Goal: Task Accomplishment & Management: Use online tool/utility

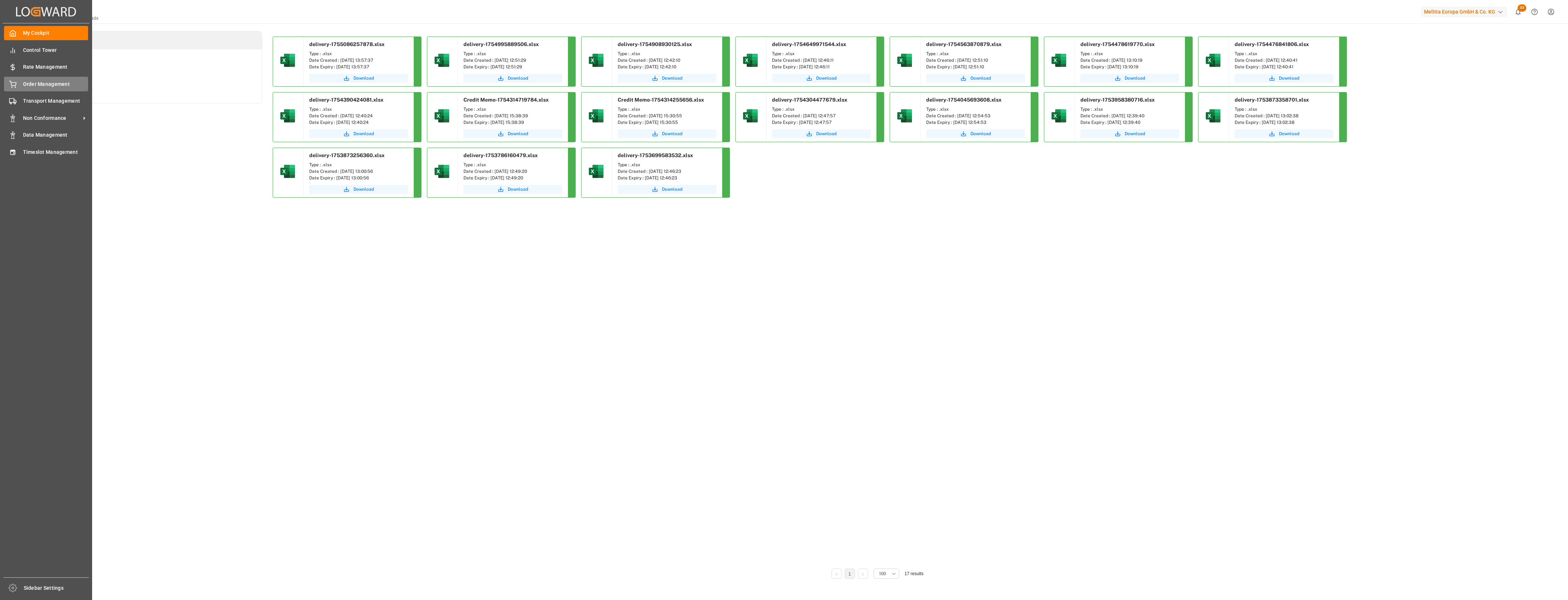
click at [21, 91] on div "Order Management Order Management" at bounding box center [46, 83] width 84 height 14
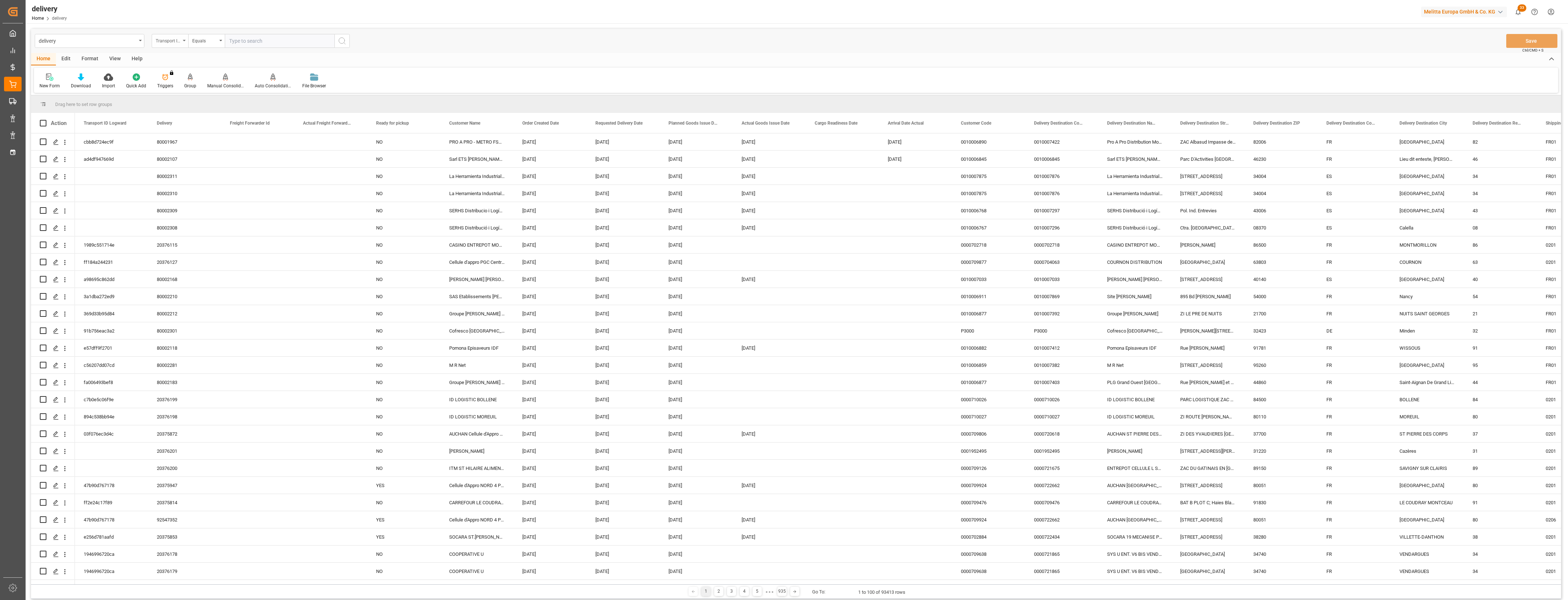
click at [184, 41] on icon "open menu" at bounding box center [184, 40] width 3 height 1
click at [178, 91] on div "Delivery" at bounding box center [206, 89] width 109 height 15
click at [238, 39] on input "text" at bounding box center [279, 41] width 110 height 14
type input "20376116"
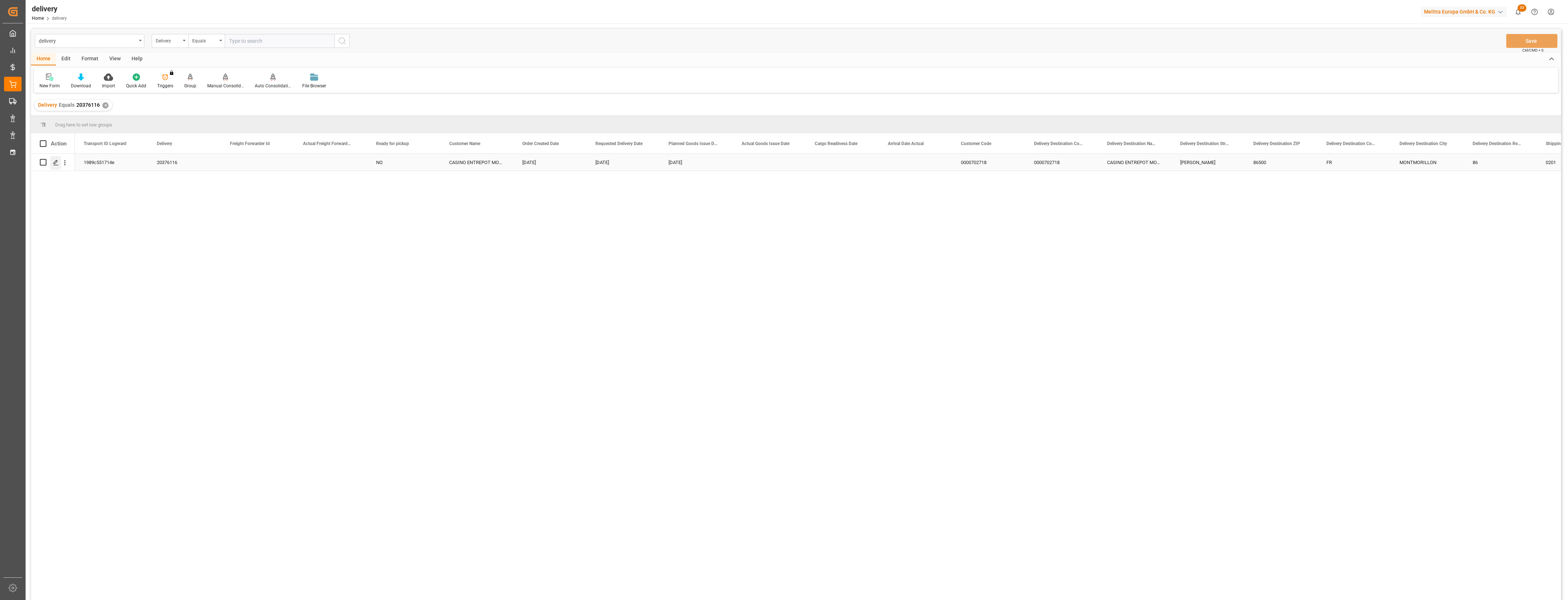
click at [58, 161] on icon "Press SPACE to select this row." at bounding box center [56, 162] width 6 height 6
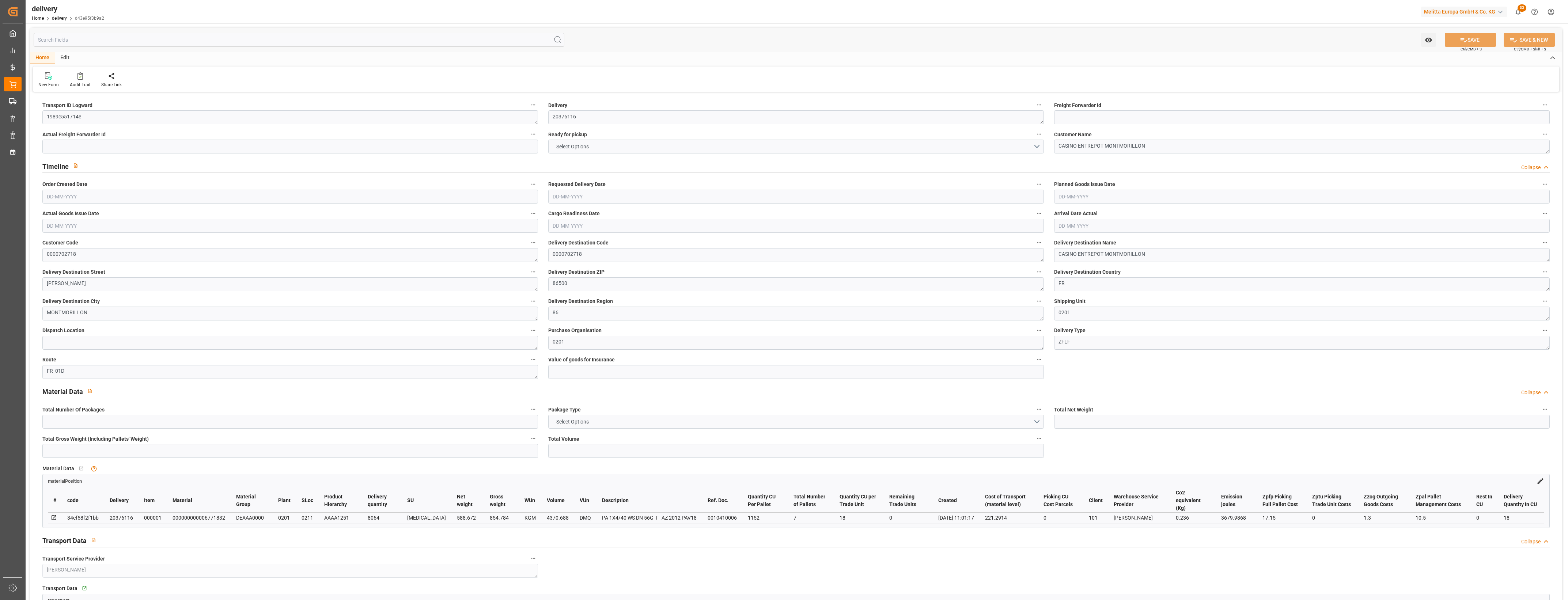
type input "588.672"
type input "1050"
type input "4370.688"
type input "0"
type input "7"
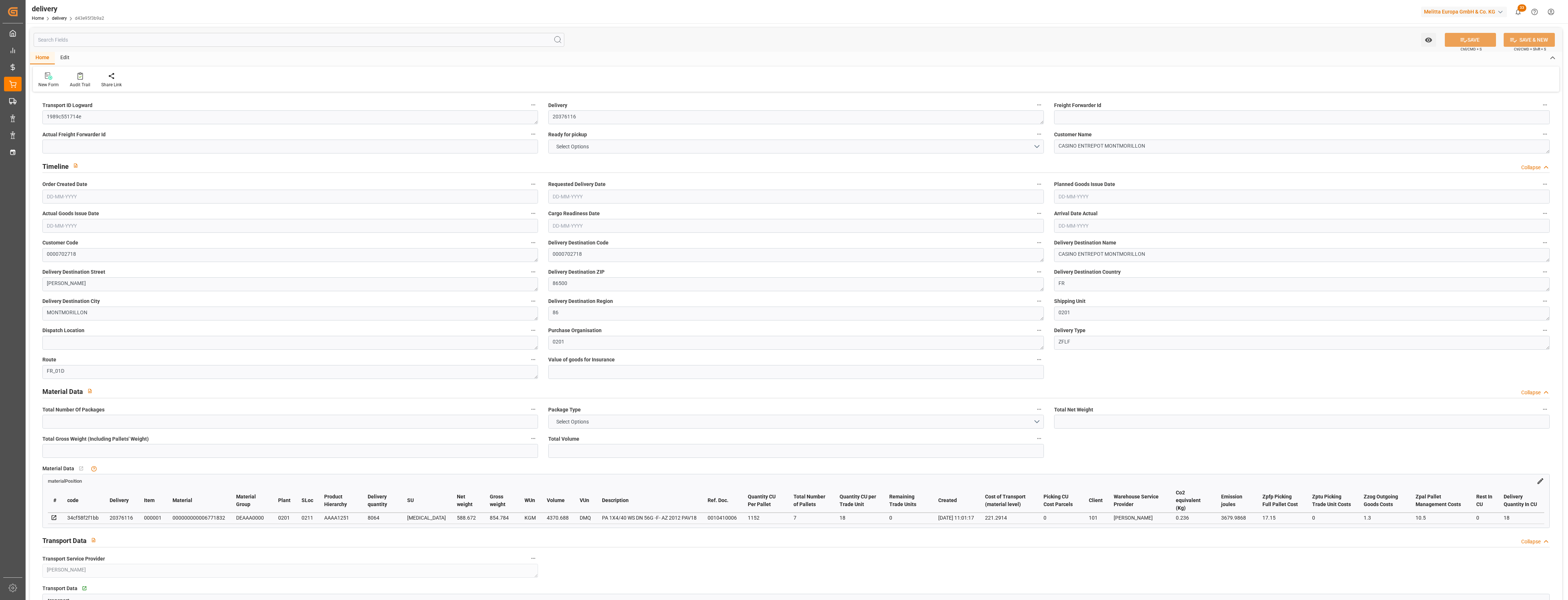
type input "7"
type input "4"
type input "0"
type input "-9.3406"
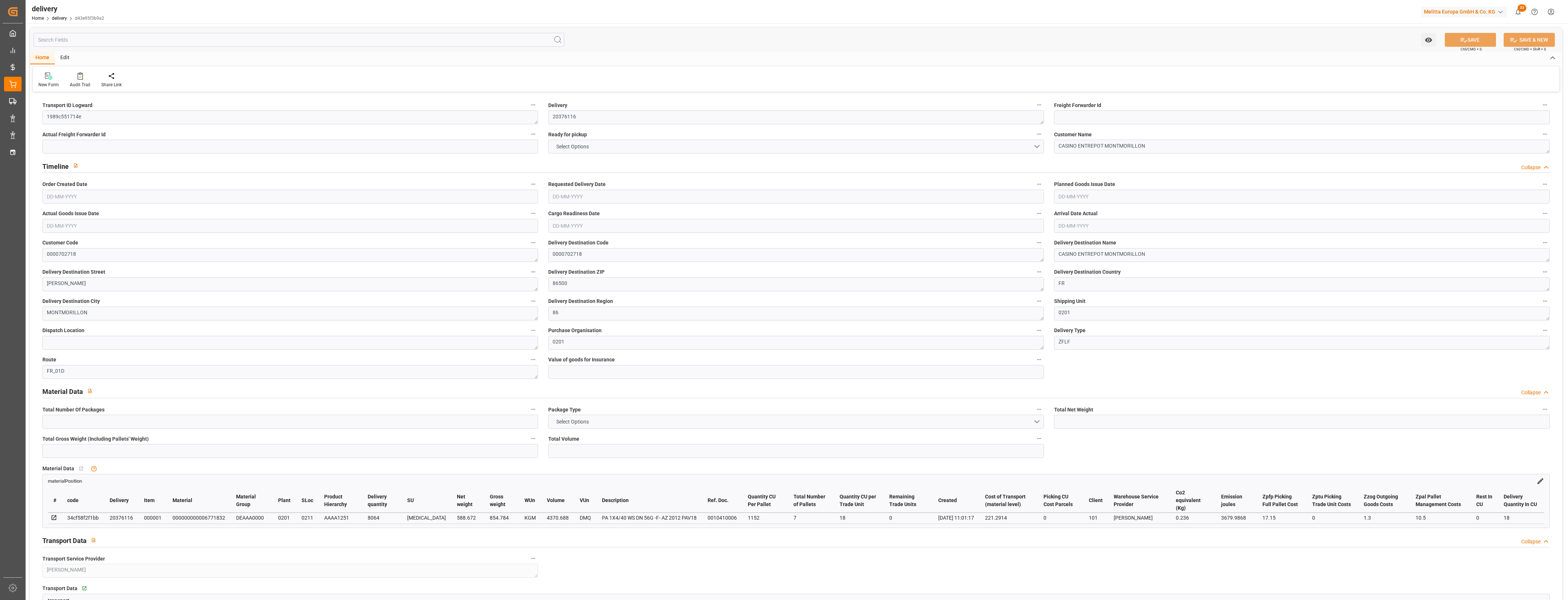
type input "230.632"
type input "221.2914"
type input "17.15"
type input "0"
type input "1.5"
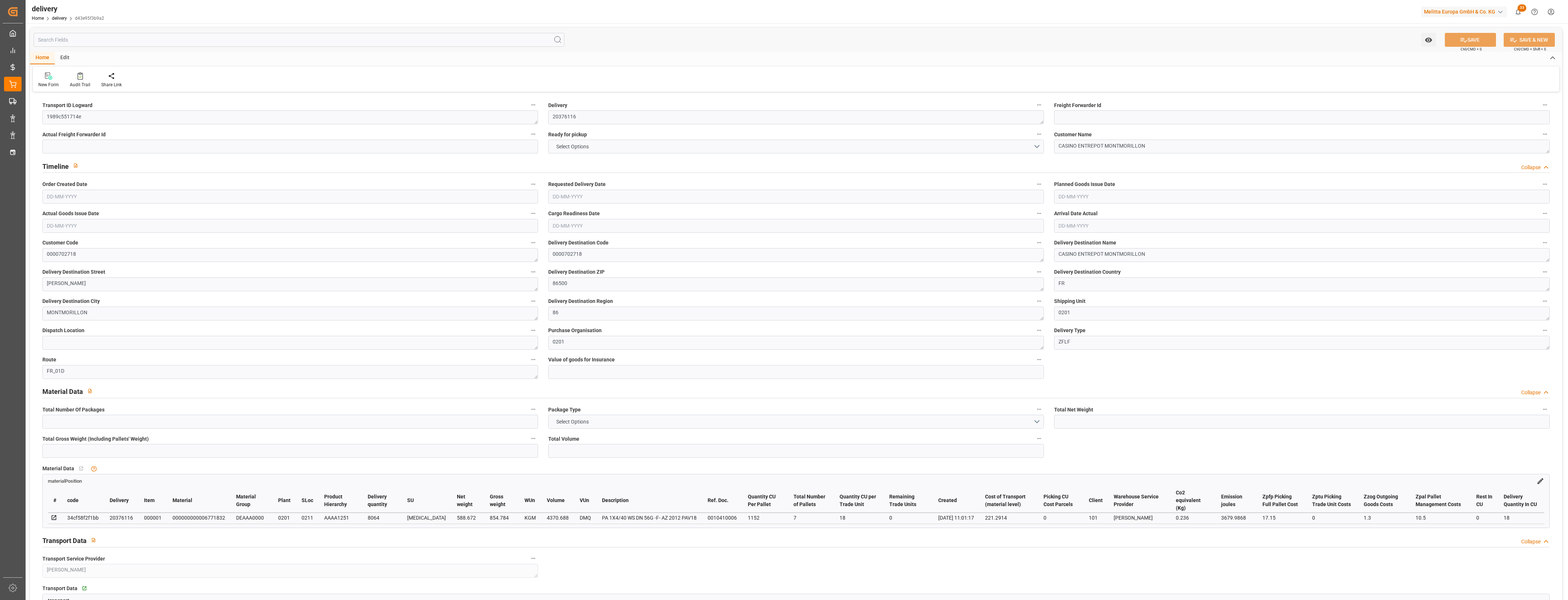
type input "1.3"
type input "0"
type input "10.5"
type input "854.784"
type input "101"
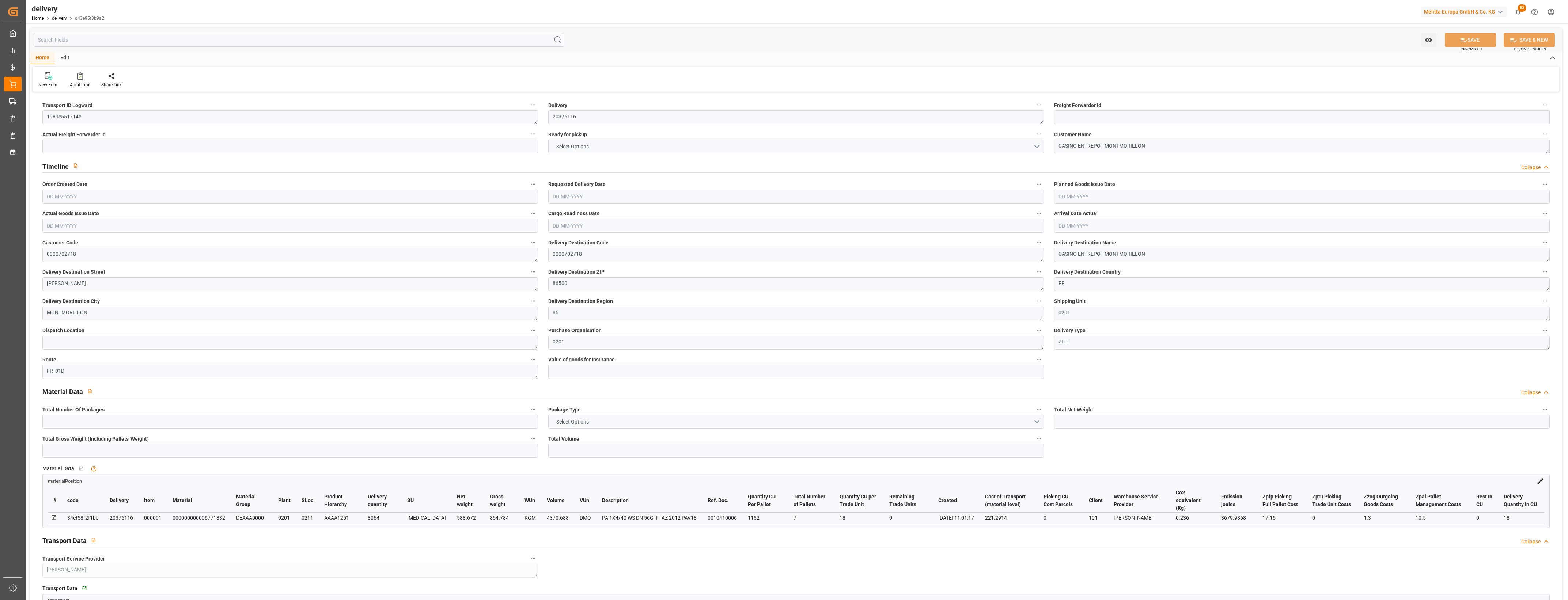
type input "3679.9868"
type input "0.236"
type input "0"
type input "[DATE]"
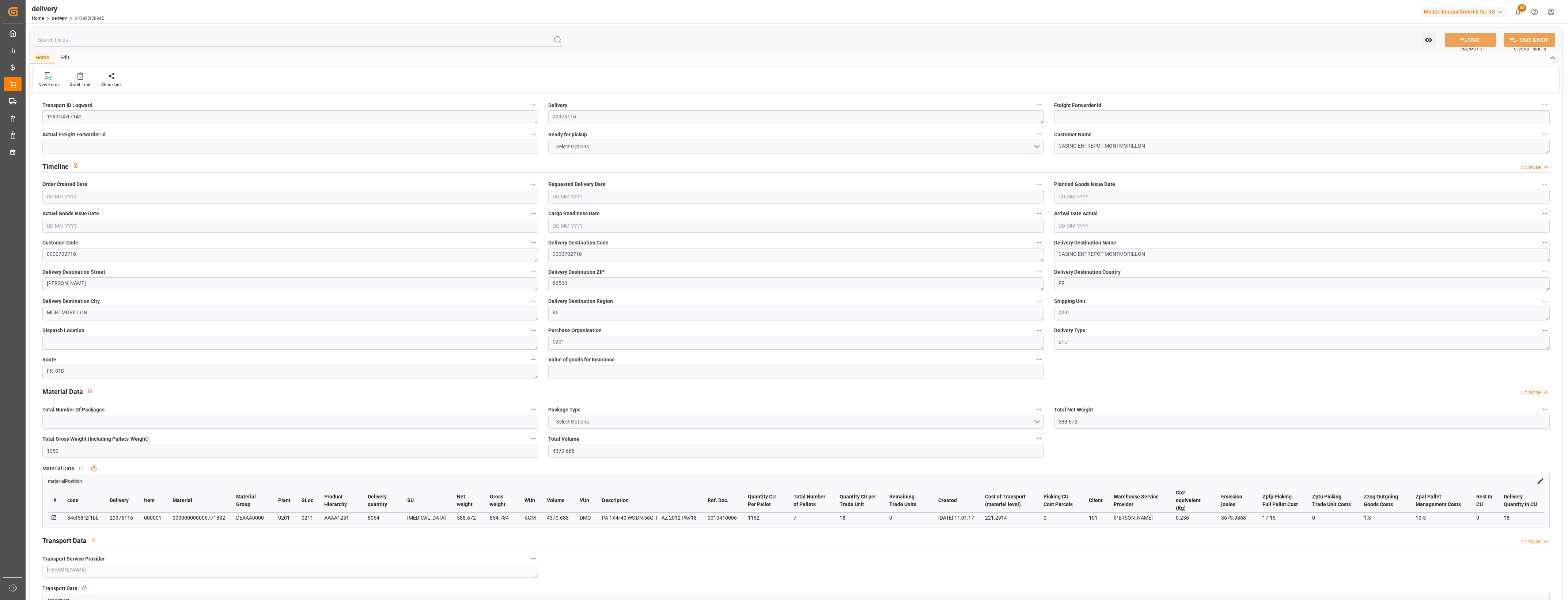
type input "[DATE]"
type input "[DATE] 11:01"
click at [1037, 150] on button "NO" at bounding box center [796, 146] width 495 height 14
click at [659, 147] on div "YES" at bounding box center [796, 148] width 495 height 15
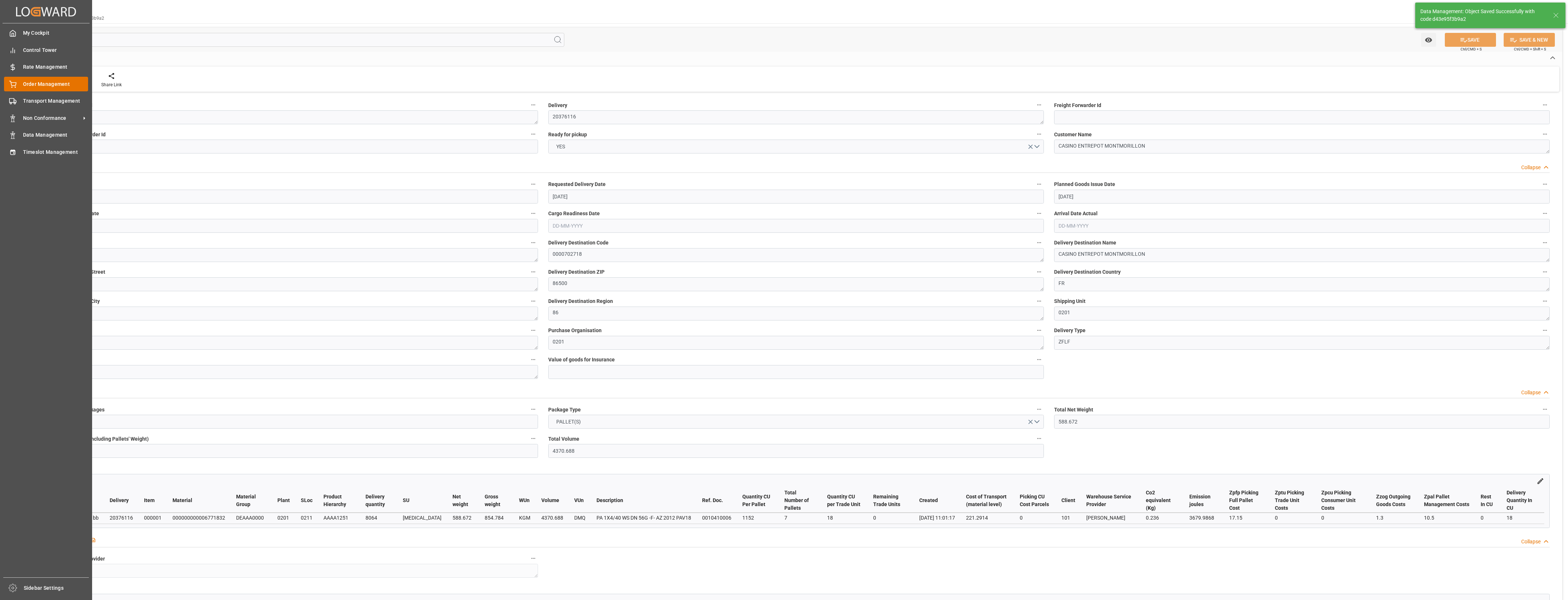
click at [18, 84] on div "Order Management Order Management" at bounding box center [46, 83] width 84 height 14
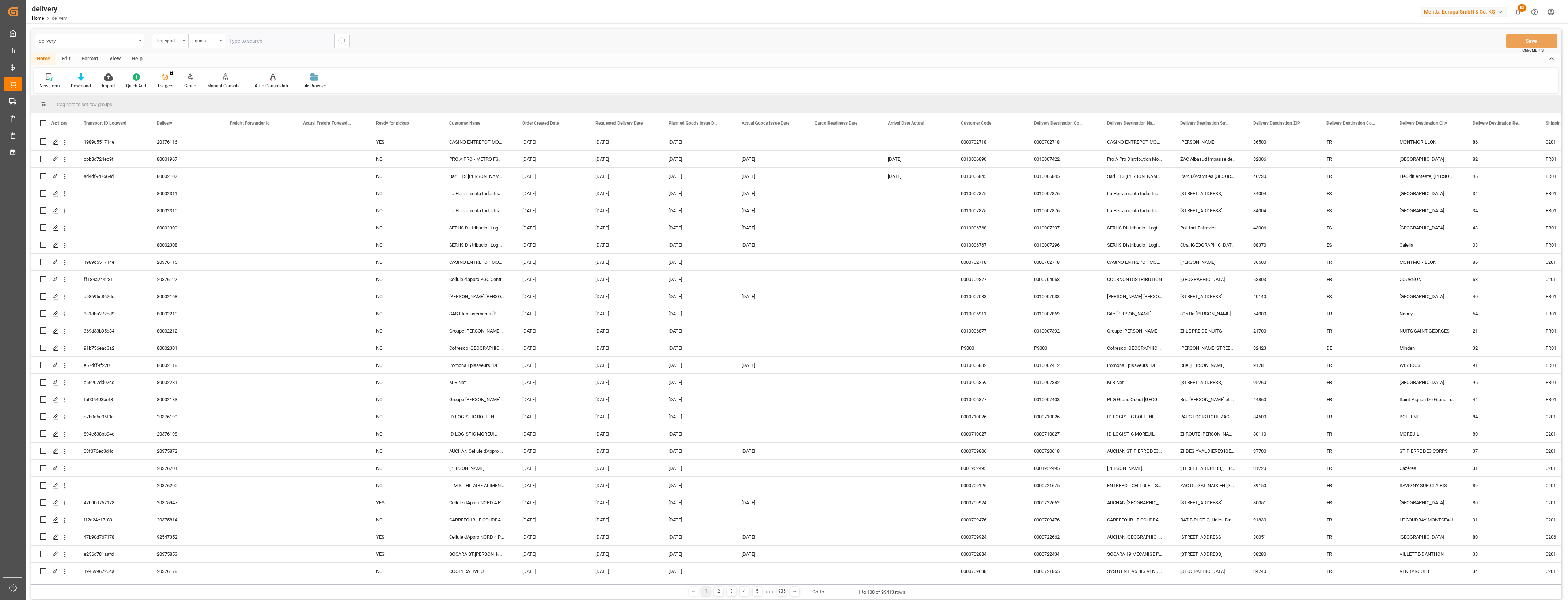
click at [184, 40] on icon "open menu" at bounding box center [184, 40] width 3 height 1
click at [177, 88] on div "Delivery" at bounding box center [206, 89] width 109 height 15
click at [234, 43] on input "text" at bounding box center [279, 41] width 110 height 14
type input "20376115"
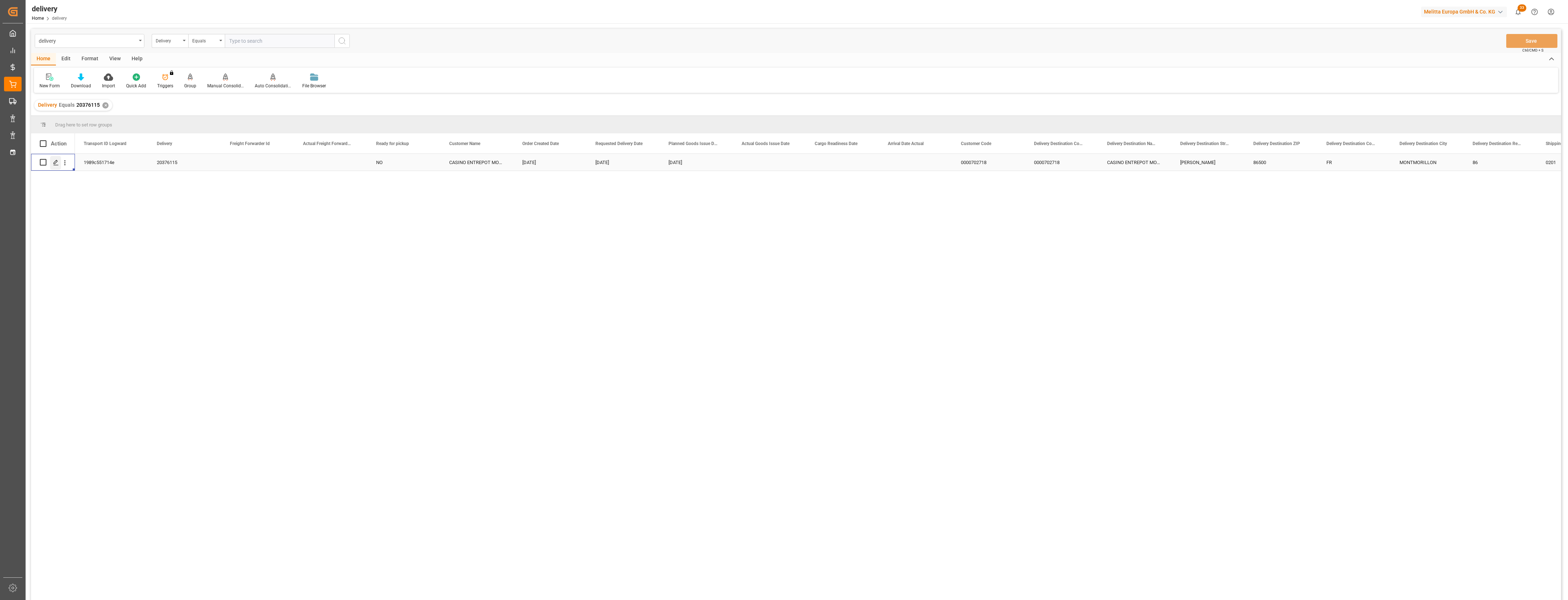
click at [58, 163] on icon "Press SPACE to select this row." at bounding box center [56, 162] width 6 height 6
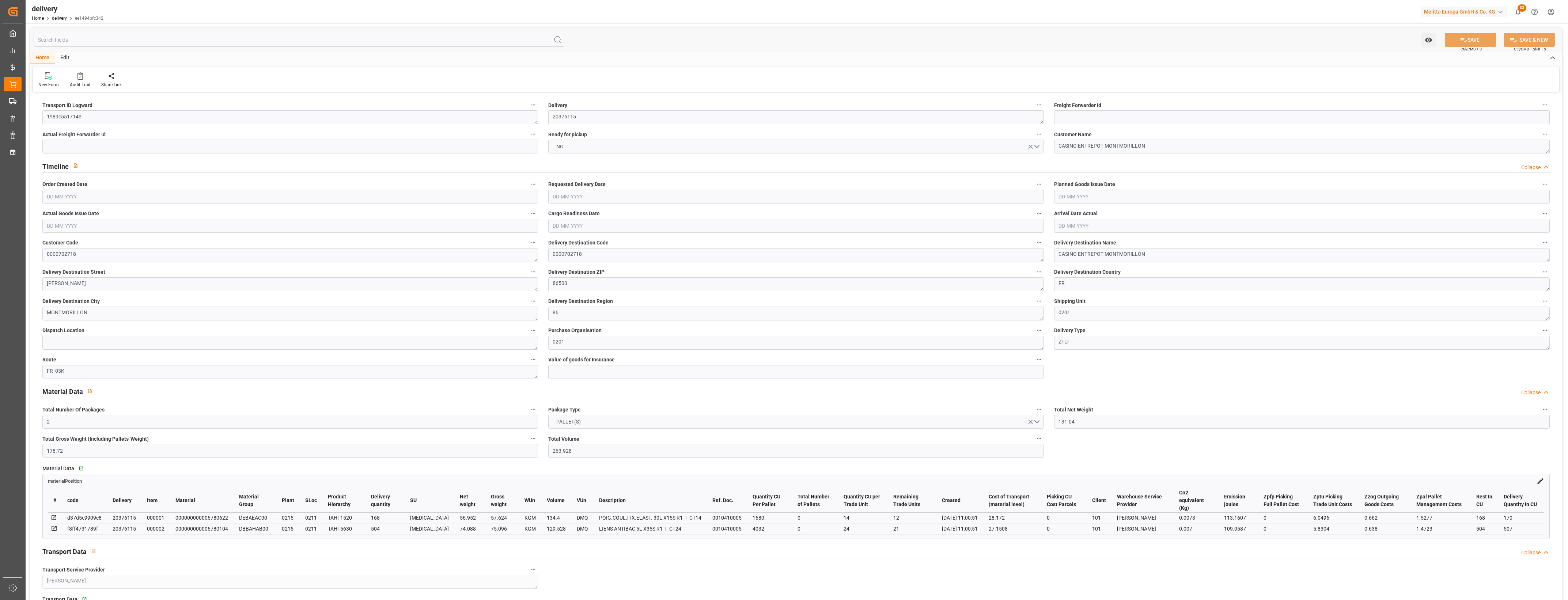
type input "[DATE]"
type input "[DATE] 11:01"
click at [1040, 147] on button "NO" at bounding box center [796, 146] width 495 height 14
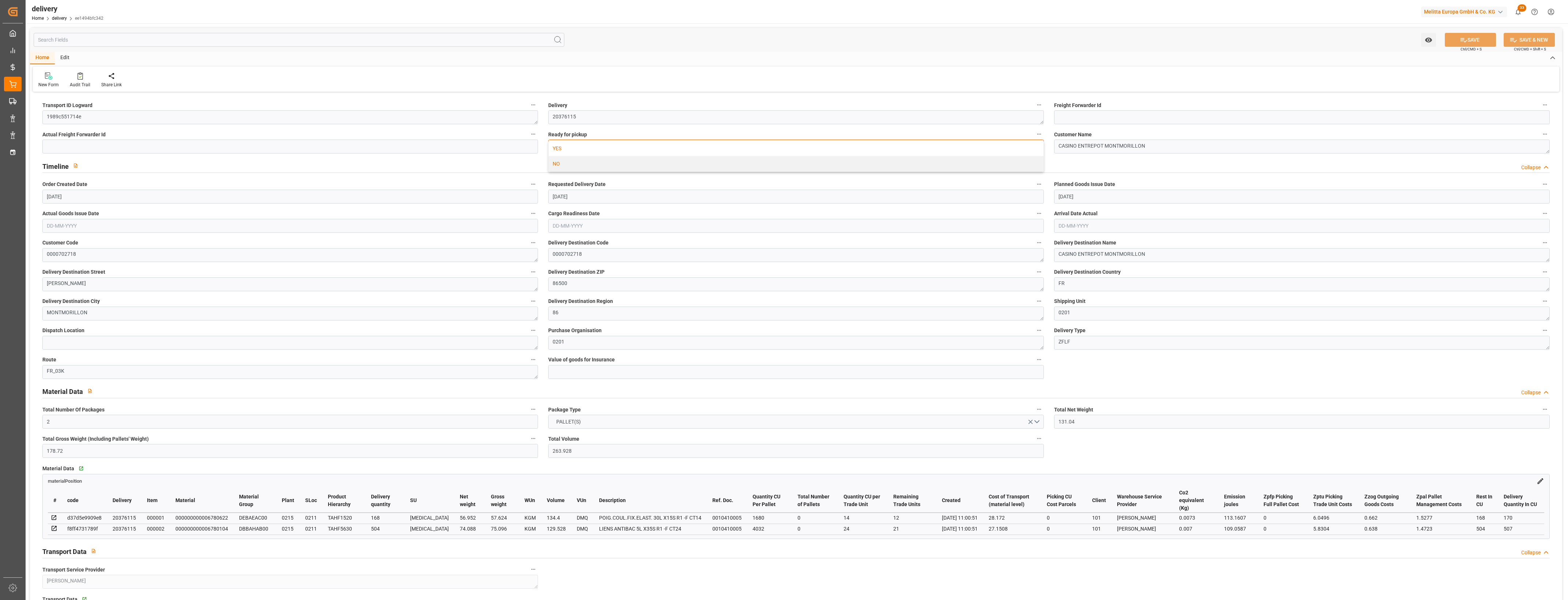
click at [607, 148] on div "YES" at bounding box center [796, 148] width 495 height 15
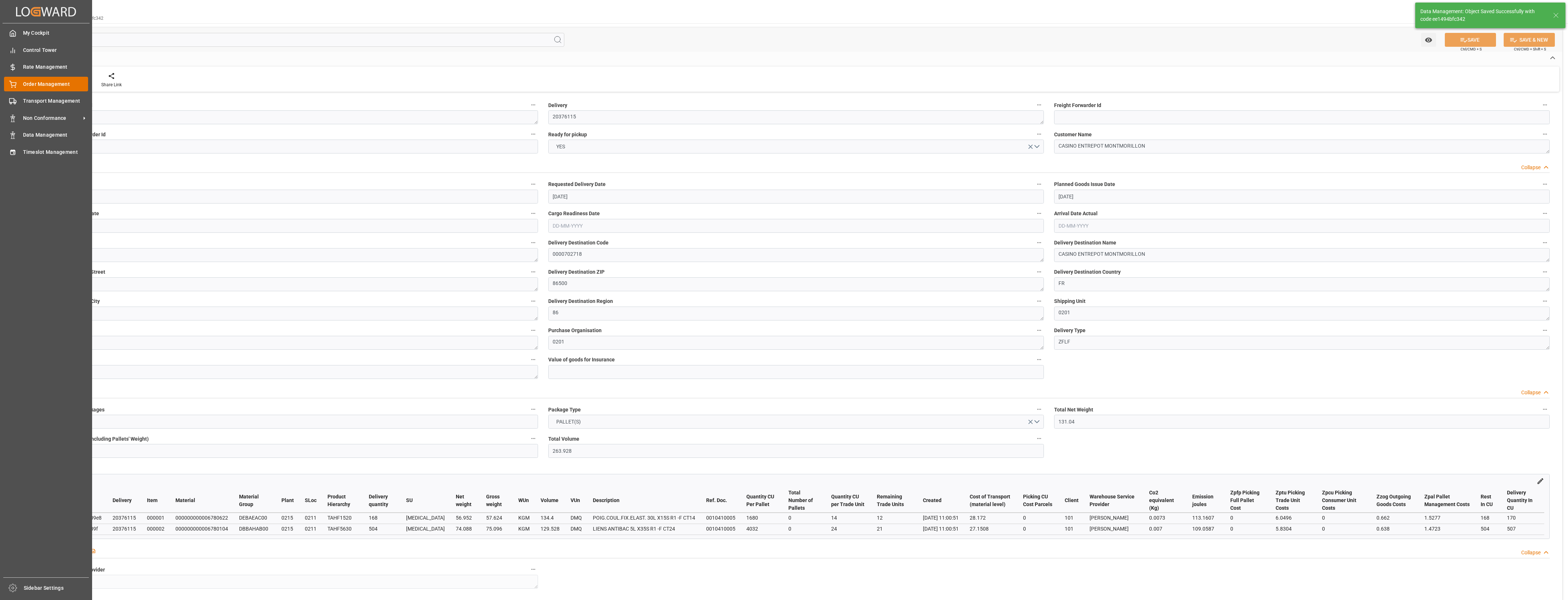
click at [24, 84] on span "Order Management" at bounding box center [55, 84] width 65 height 8
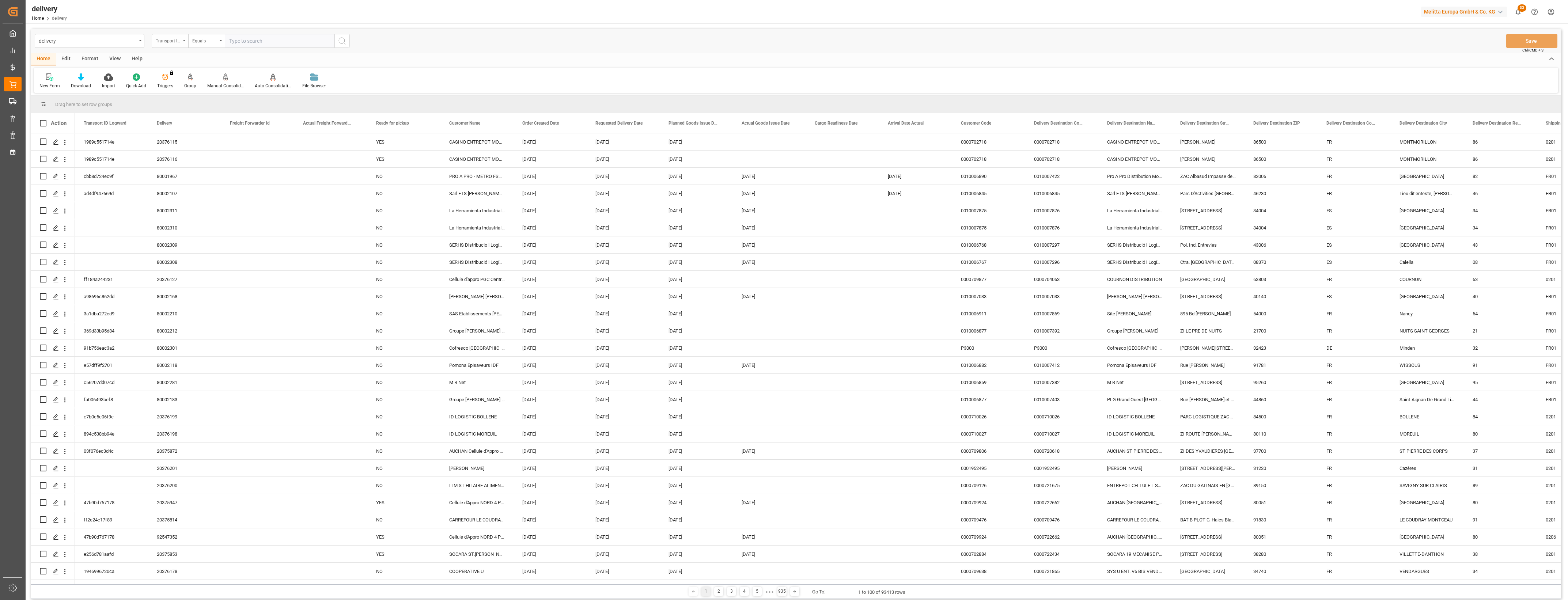
click at [185, 41] on icon "open menu" at bounding box center [184, 40] width 3 height 1
click at [183, 88] on div "Delivery" at bounding box center [206, 89] width 109 height 15
click at [236, 46] on input "text" at bounding box center [279, 41] width 110 height 14
type input "20376127"
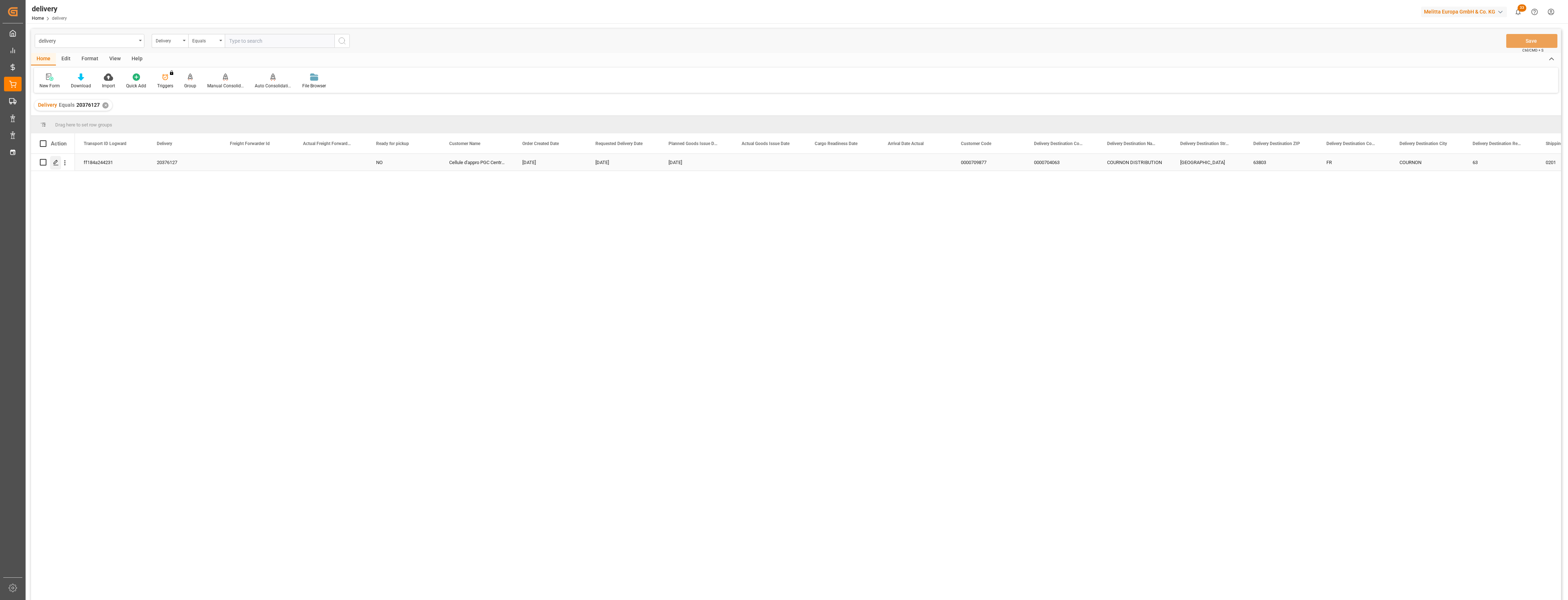
click at [57, 161] on polygon "Press SPACE to select this row." at bounding box center [55, 162] width 4 height 4
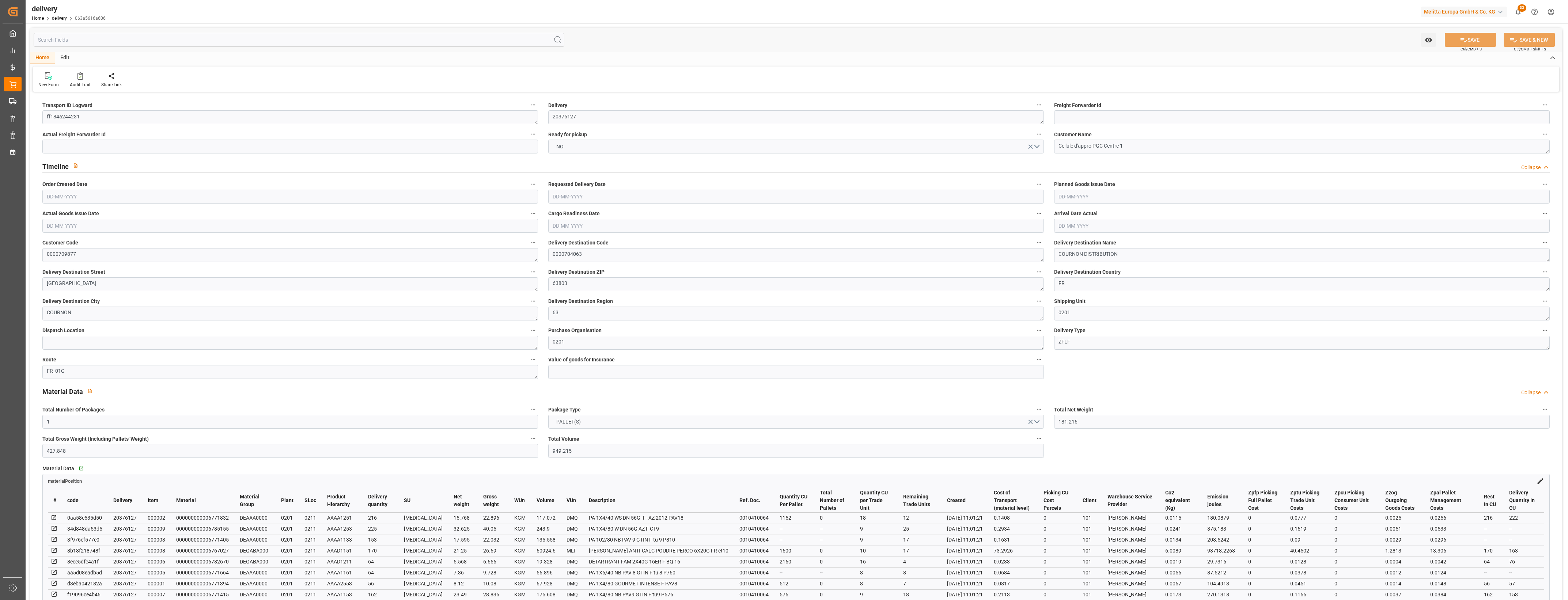
type input "[DATE]"
type input "[DATE] 11:01"
click at [1036, 145] on button "NO" at bounding box center [796, 146] width 495 height 14
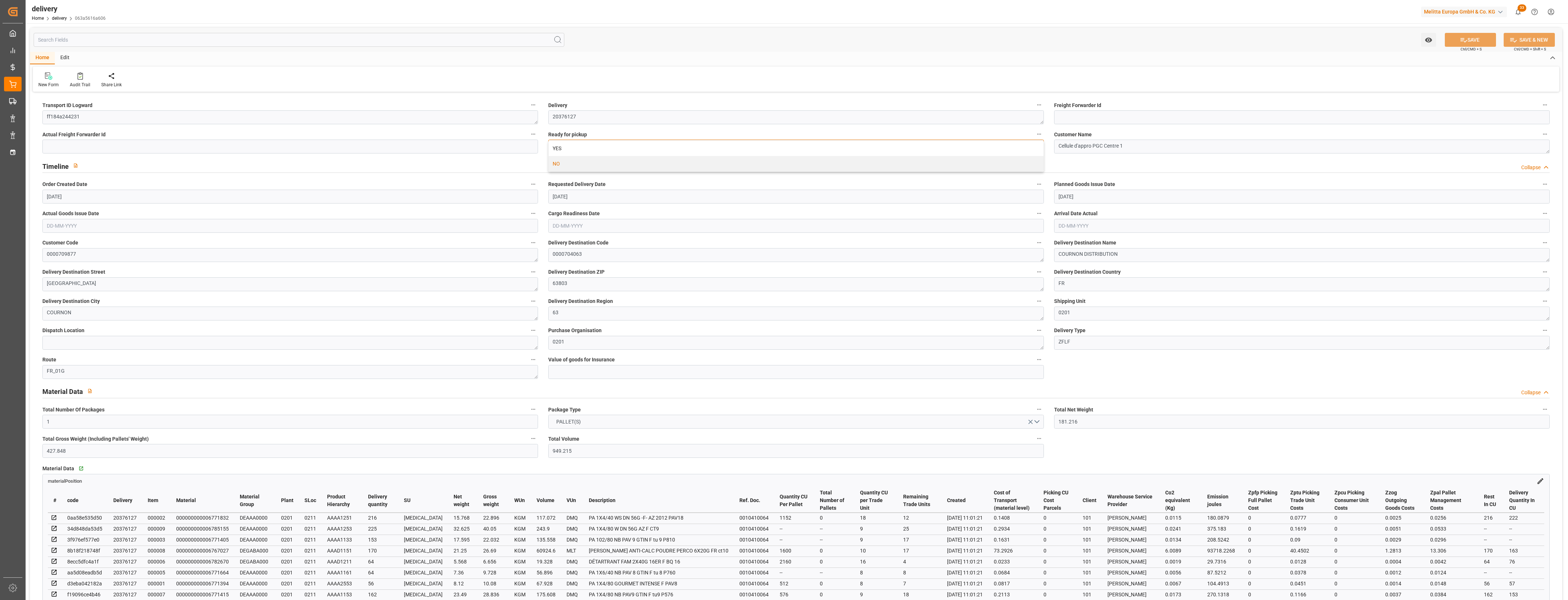
click at [558, 147] on div "YES" at bounding box center [796, 148] width 495 height 15
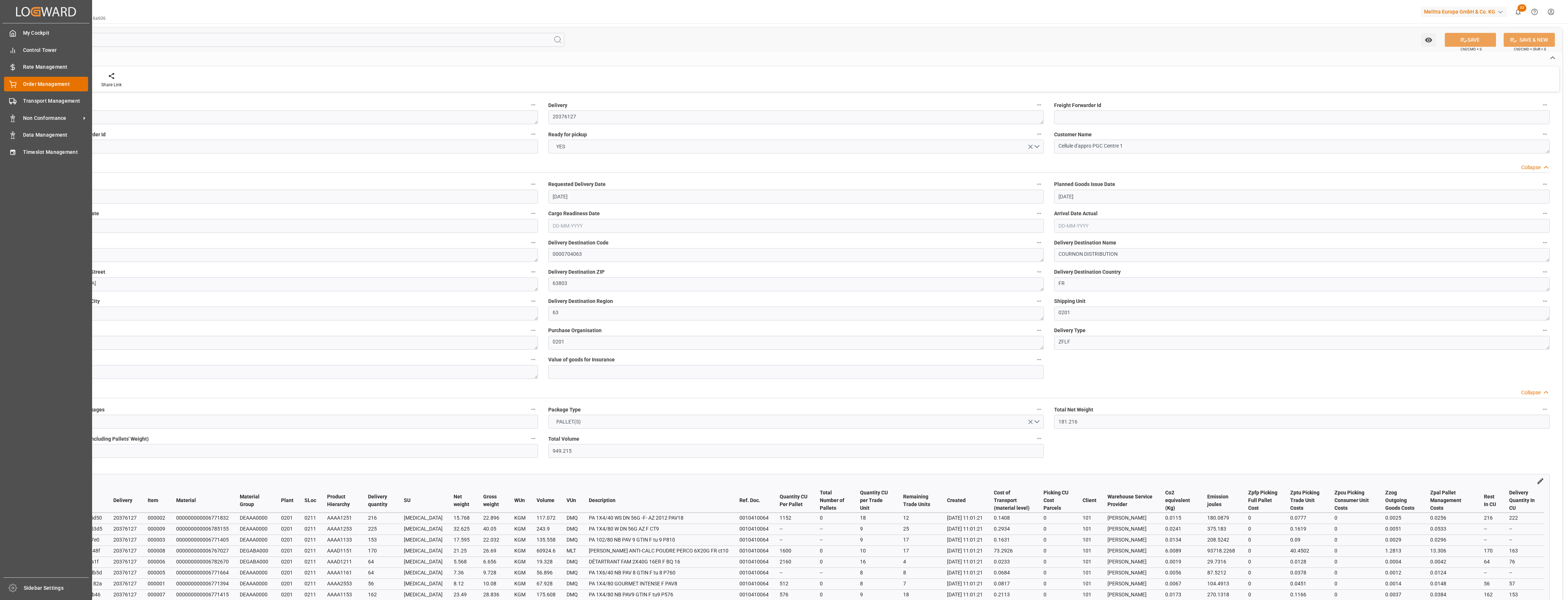
click at [26, 86] on span "Order Management" at bounding box center [55, 84] width 65 height 8
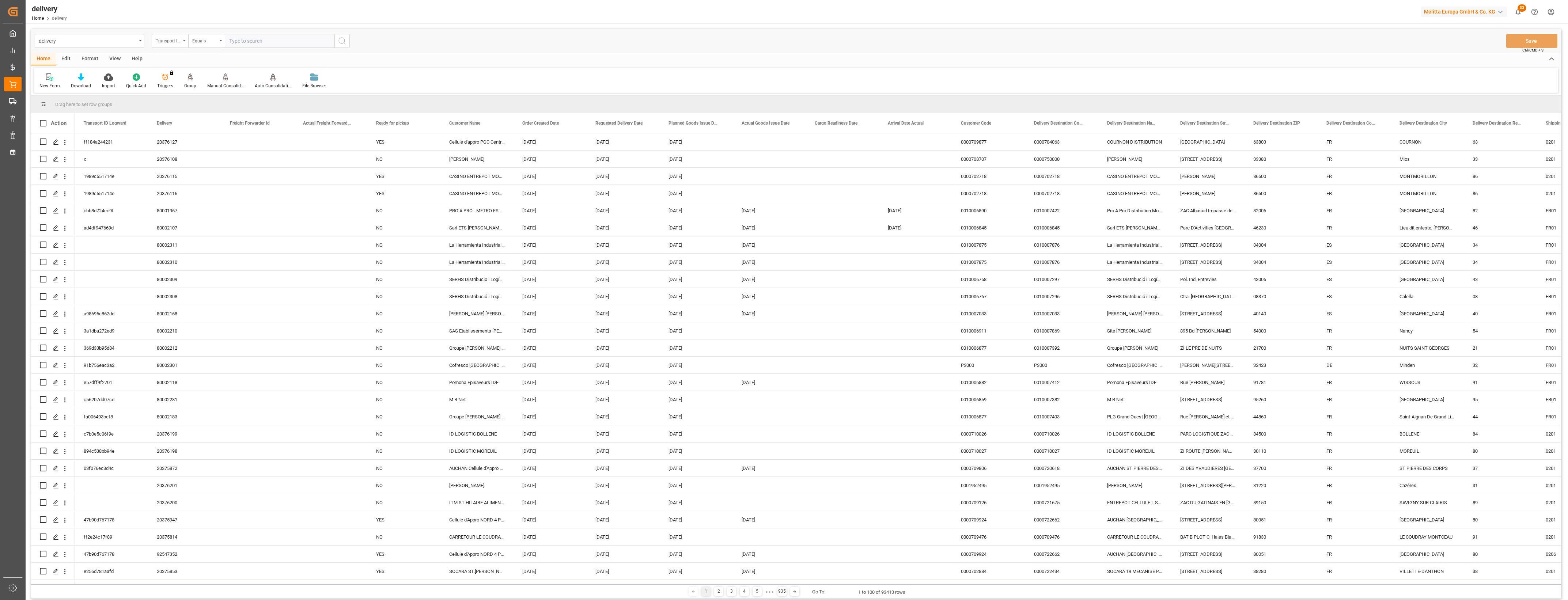
click at [186, 40] on div "Transport ID Logward" at bounding box center [170, 41] width 37 height 14
click at [175, 93] on div "Delivery" at bounding box center [206, 89] width 109 height 15
click at [239, 38] on input "text" at bounding box center [279, 41] width 110 height 14
type input "20376128"
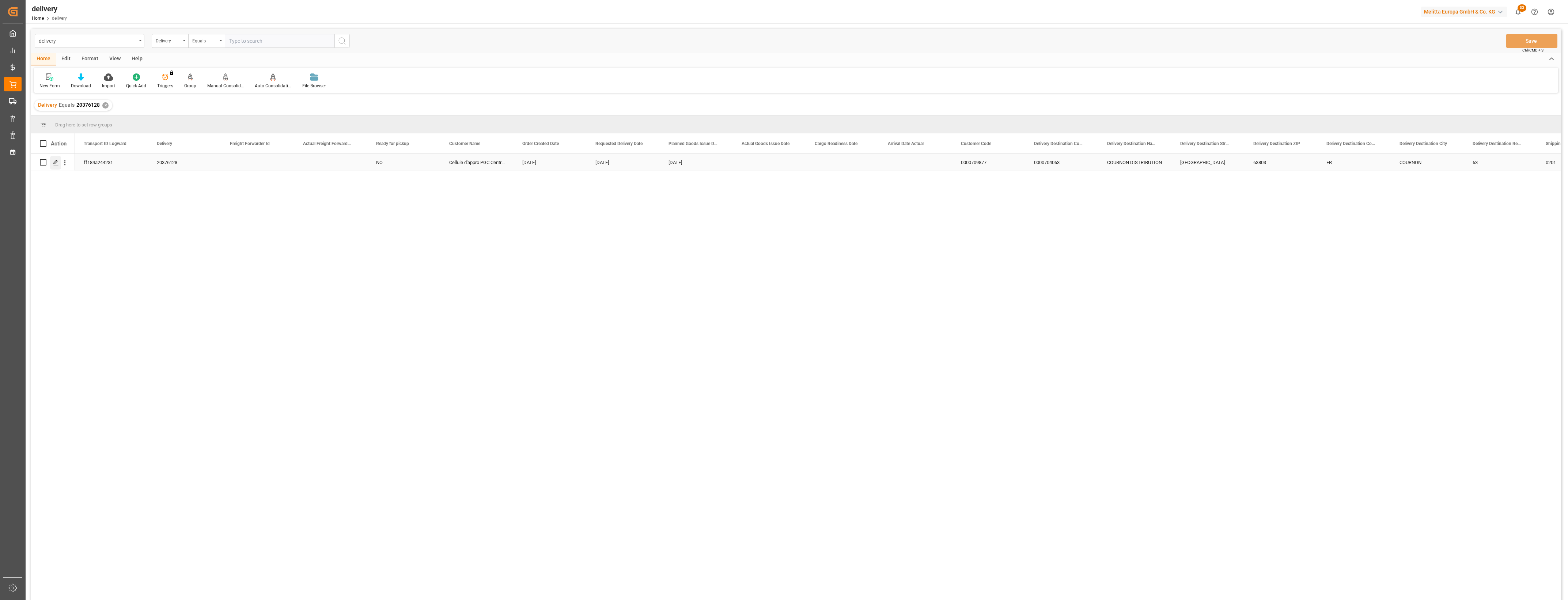
click at [57, 162] on polygon "Press SPACE to select this row." at bounding box center [55, 162] width 4 height 4
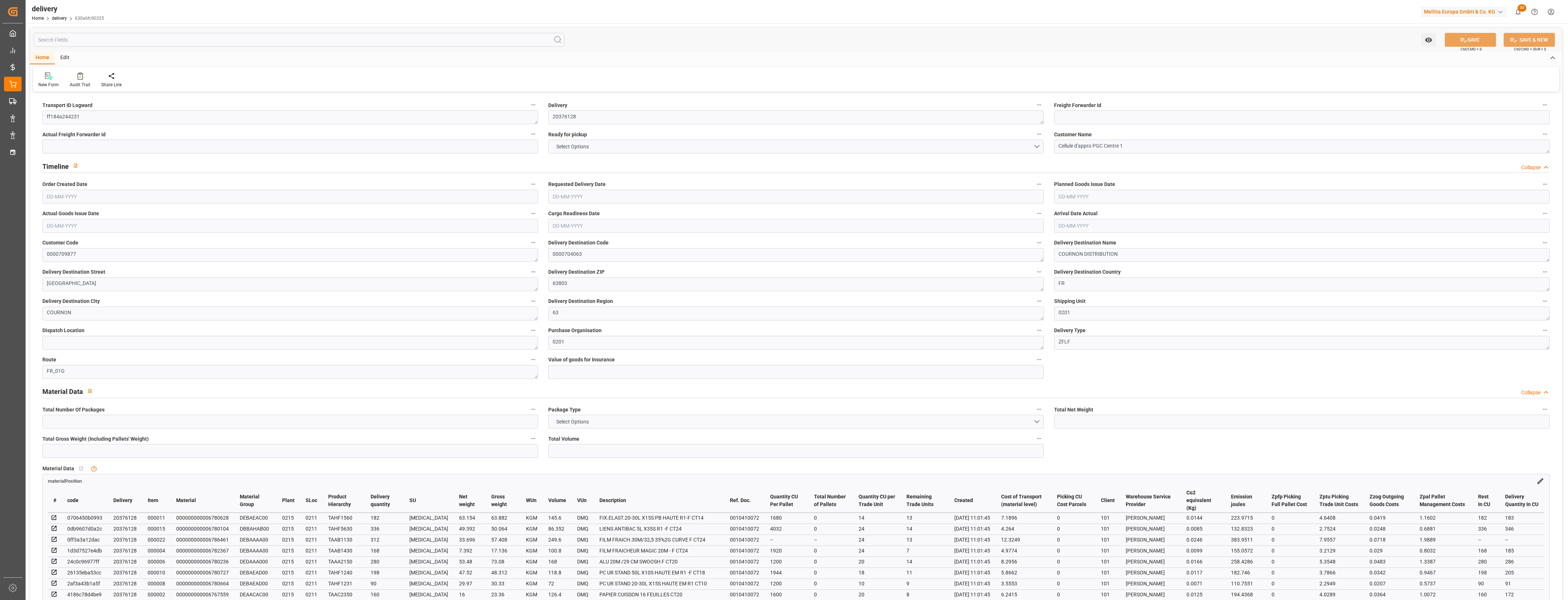
type input "4"
type input "1402.45"
type input "2137.742"
type input "4517.804"
type input "400"
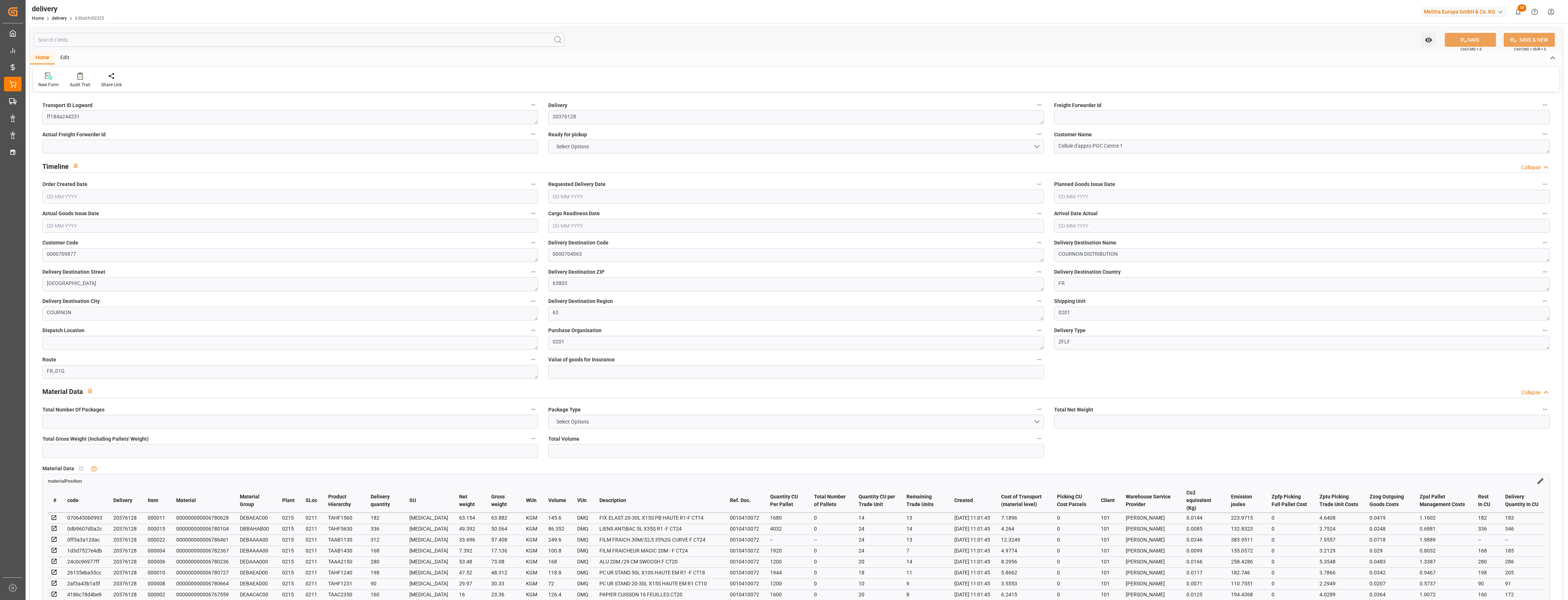
type input "24"
type input "0"
type input "6"
type input "0"
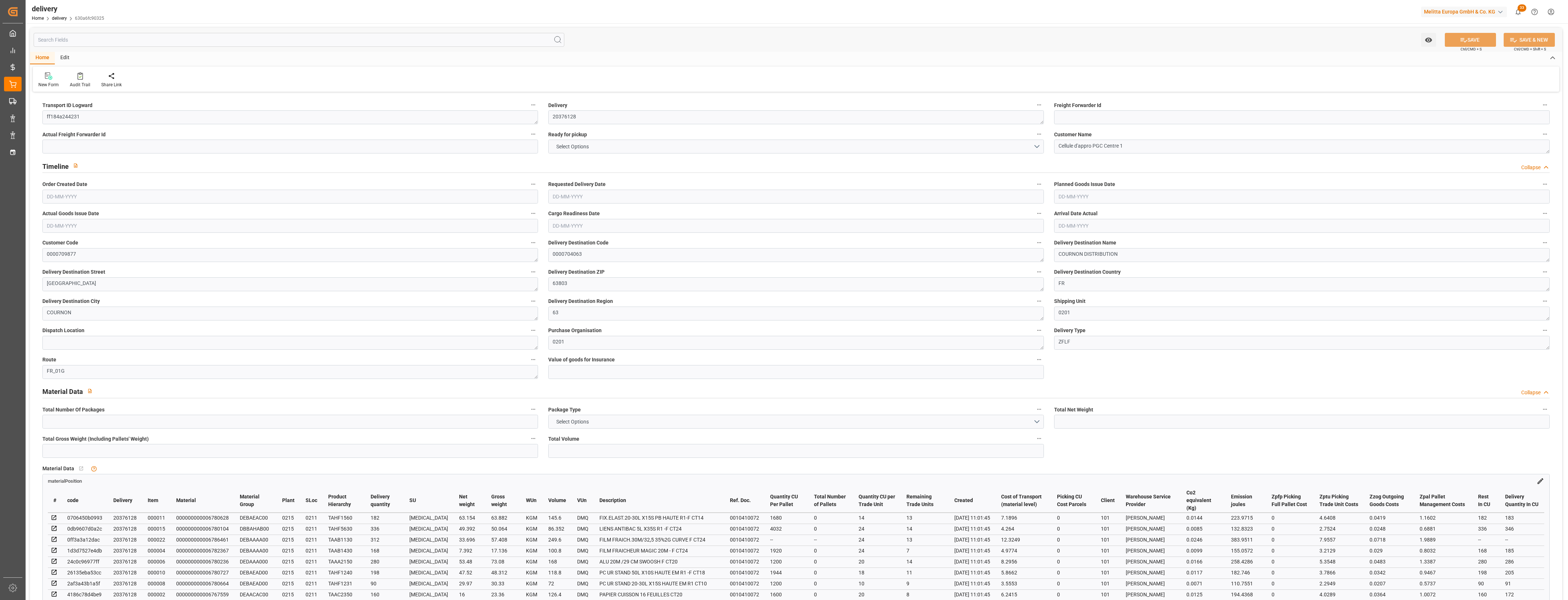
type input "-9.4162"
type input "232.5"
type input "223.0838"
type input "0"
type input "144"
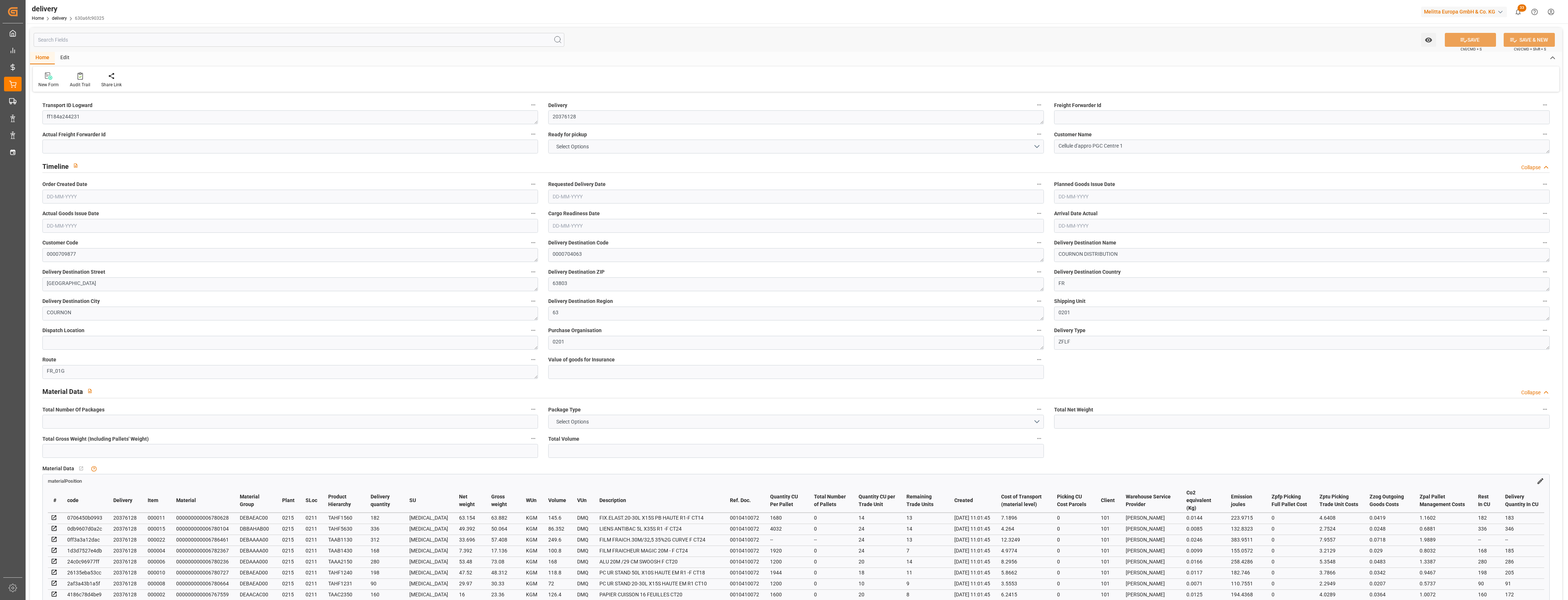
type input "1.5"
type input "1.3"
type input "0"
type input "36"
type input "1585.742"
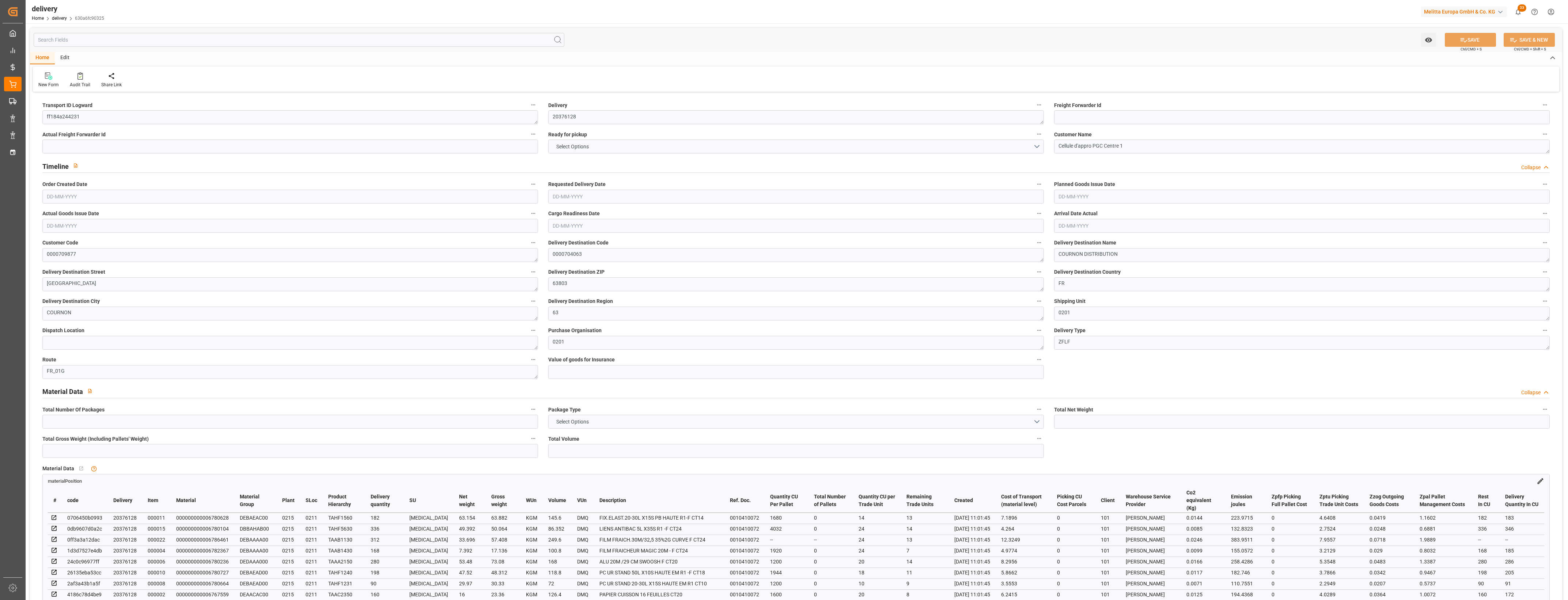
type input "101"
type input "6949.5833"
type input "0.4456"
type input "0"
type input "[DATE]"
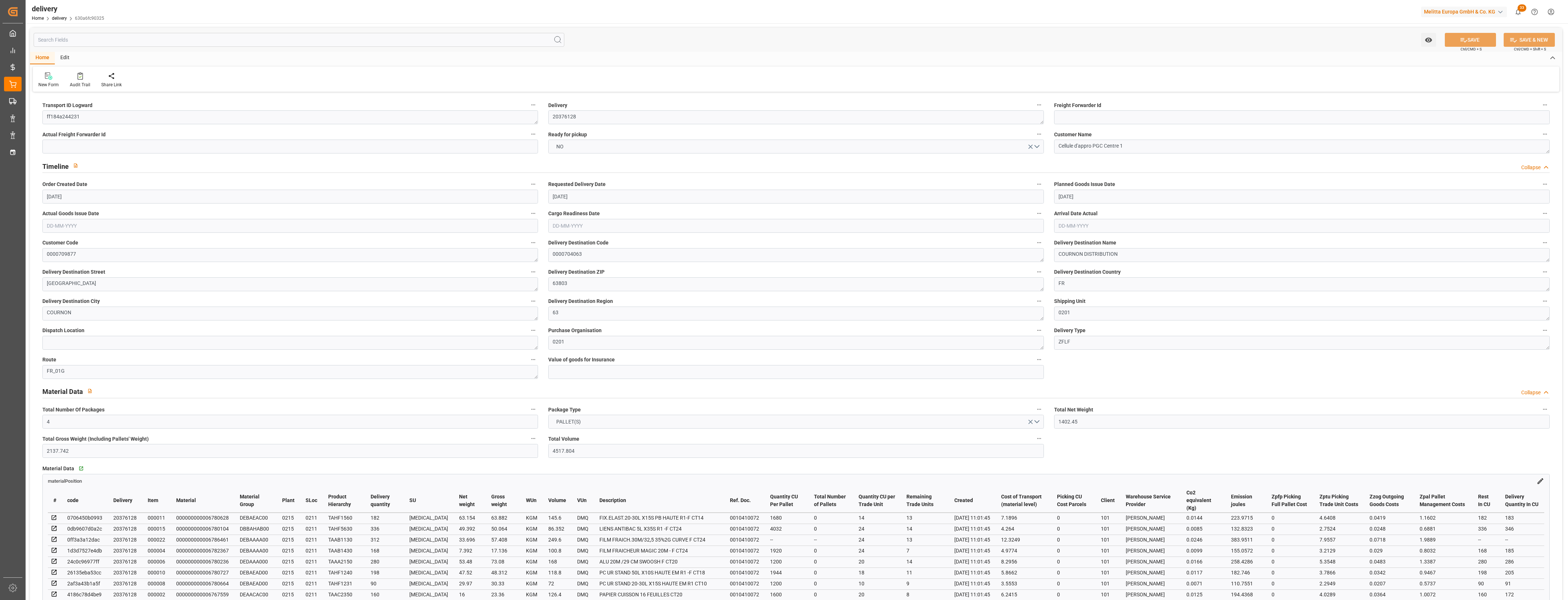
type input "[DATE]"
type input "[DATE] 11:01"
click at [1036, 147] on button "NO" at bounding box center [796, 146] width 495 height 14
click at [568, 149] on div "YES" at bounding box center [796, 148] width 495 height 15
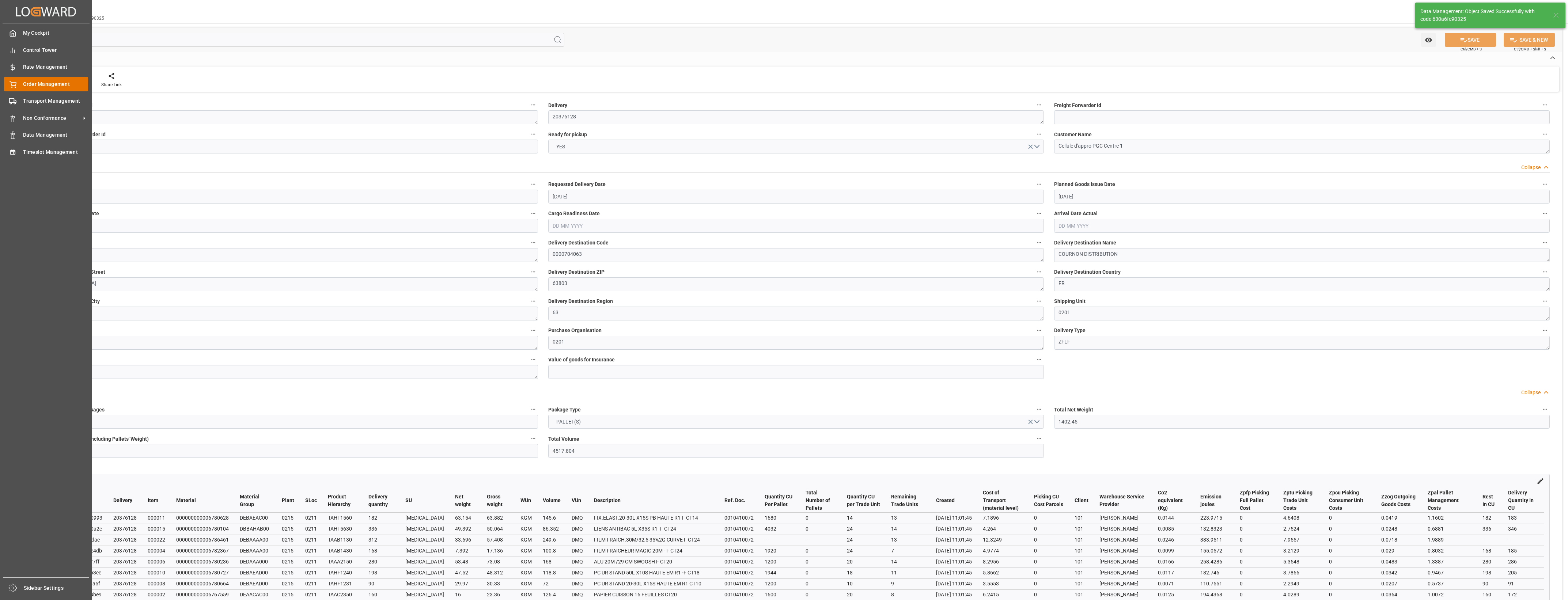
click at [21, 85] on div "Order Management Order Management" at bounding box center [46, 83] width 84 height 14
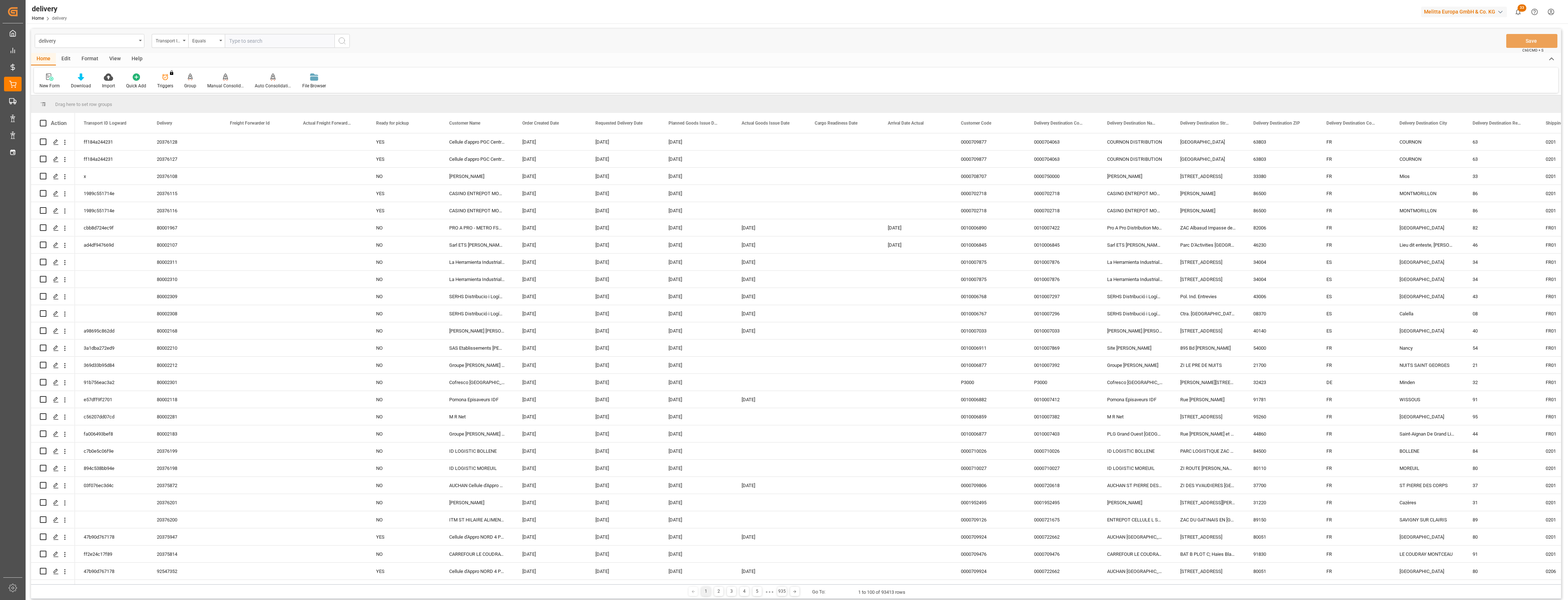
click at [185, 41] on div "Transport ID Logward" at bounding box center [170, 41] width 37 height 14
click at [181, 85] on div "Delivery" at bounding box center [206, 89] width 109 height 15
click at [248, 43] on input "text" at bounding box center [279, 41] width 110 height 14
type input "20376109"
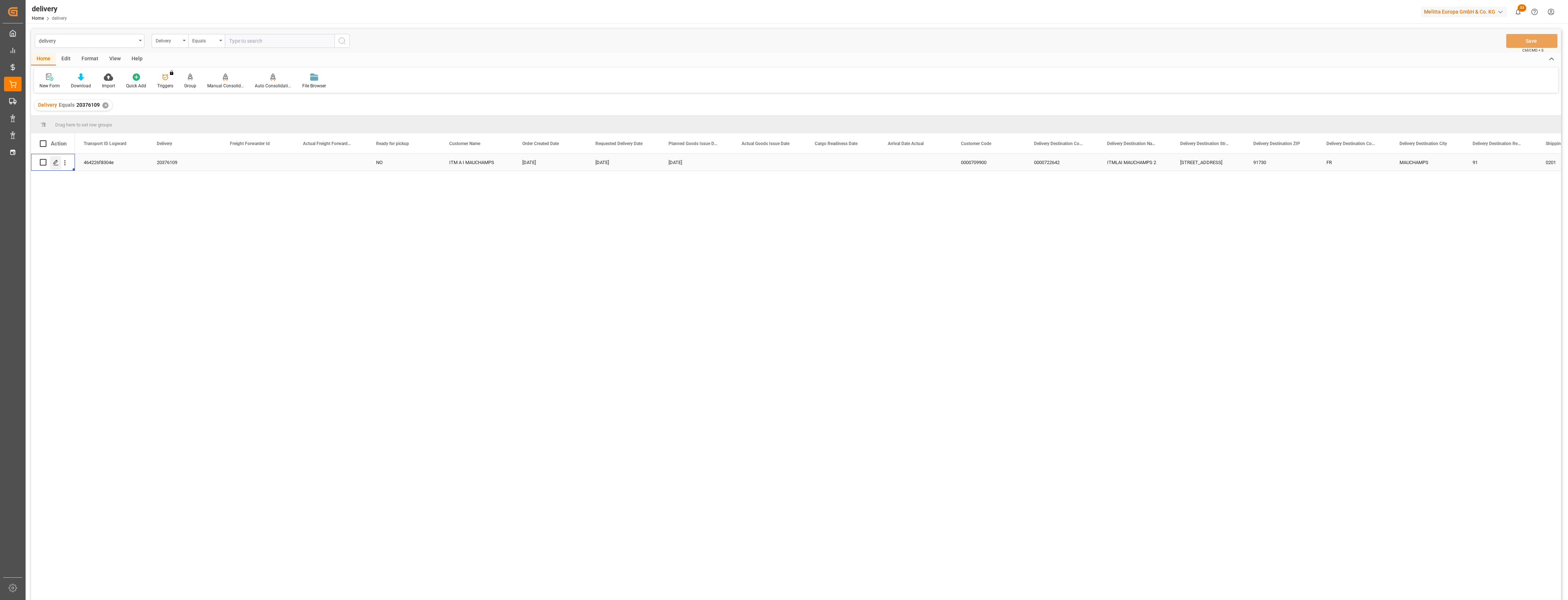
click at [57, 163] on icon "Press SPACE to select this row." at bounding box center [56, 162] width 6 height 6
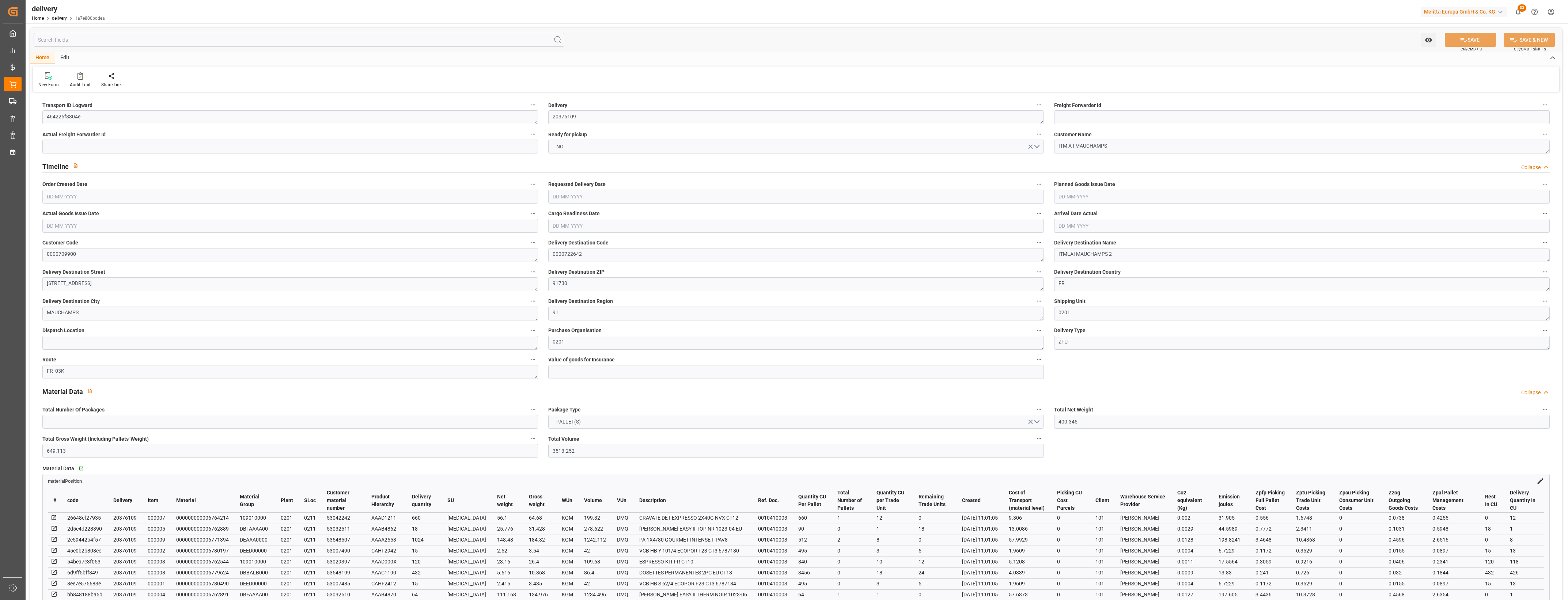
type input "[DATE]"
type input "[DATE] 11:01"
click at [1038, 145] on button "NO" at bounding box center [796, 146] width 495 height 14
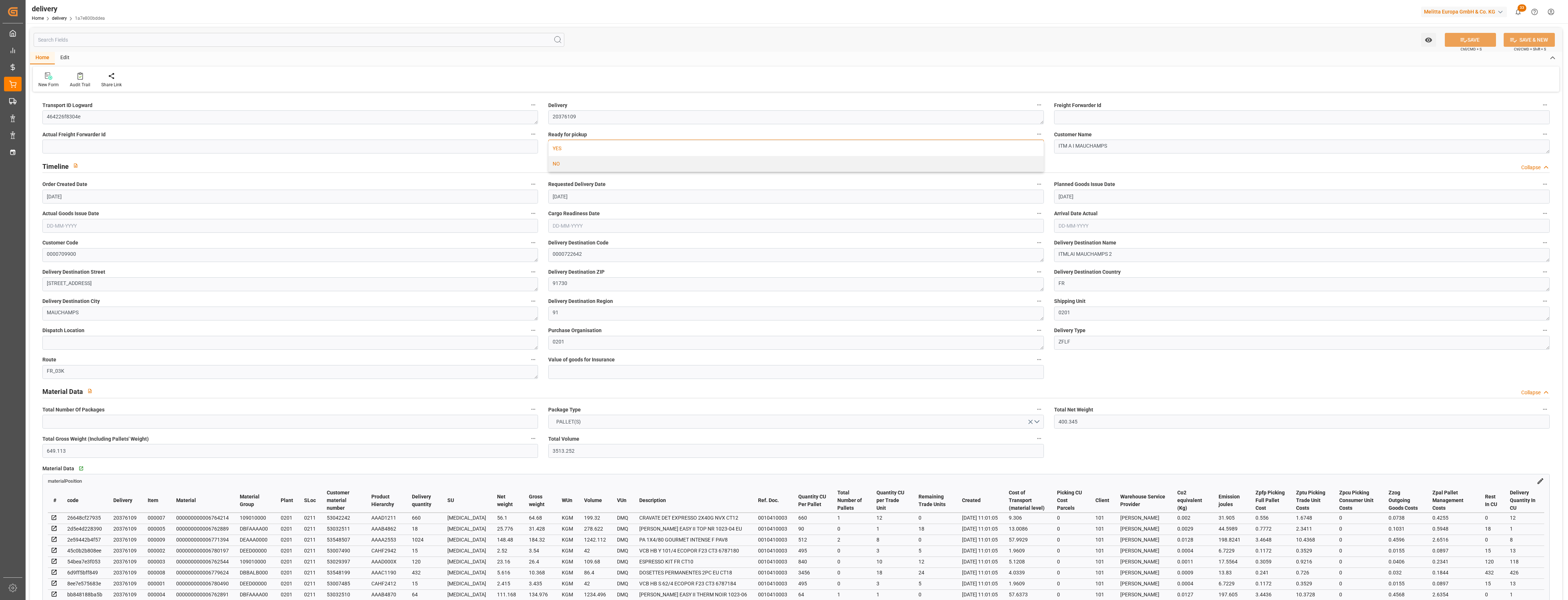
click at [561, 148] on div "YES" at bounding box center [796, 148] width 495 height 15
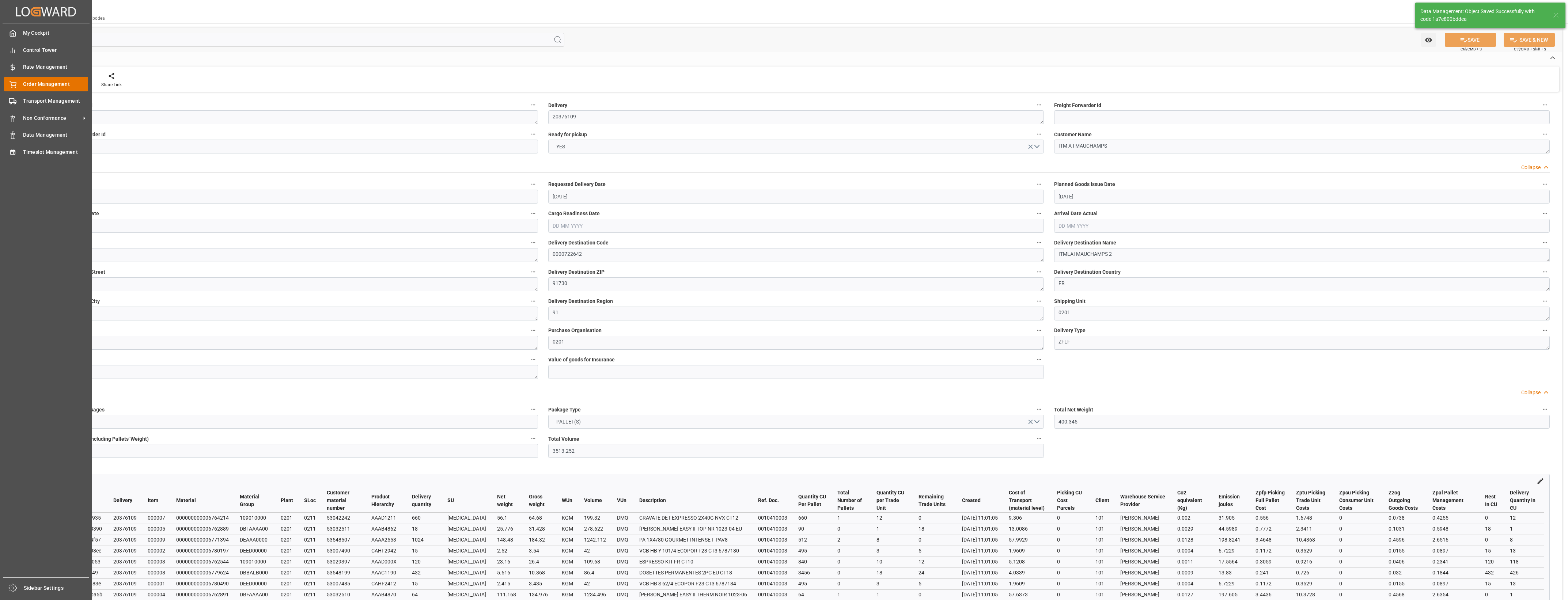
click at [6, 82] on div at bounding box center [10, 84] width 12 height 8
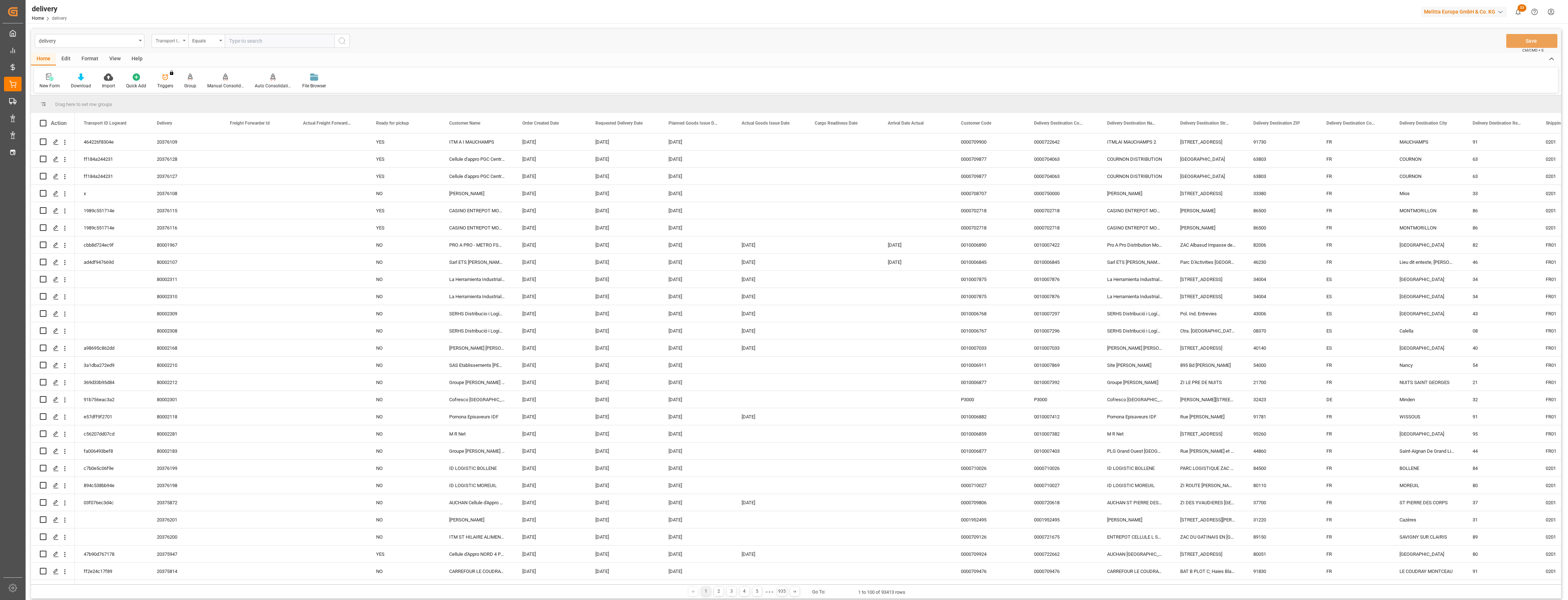
click at [185, 41] on div "Transport ID Logward" at bounding box center [170, 41] width 37 height 14
click at [180, 89] on div "Delivery" at bounding box center [206, 89] width 109 height 15
click at [242, 43] on input "text" at bounding box center [279, 41] width 110 height 14
type input "20375814"
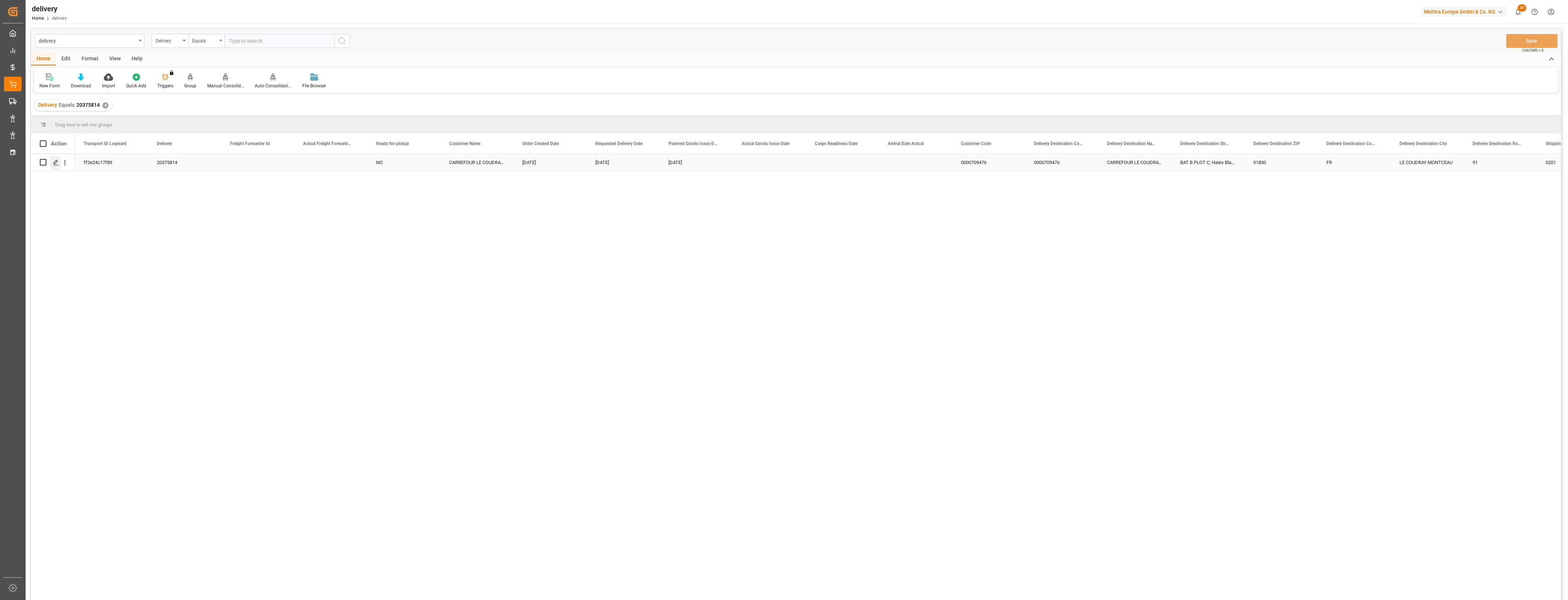
click at [57, 162] on icon "Press SPACE to select this row." at bounding box center [56, 162] width 6 height 6
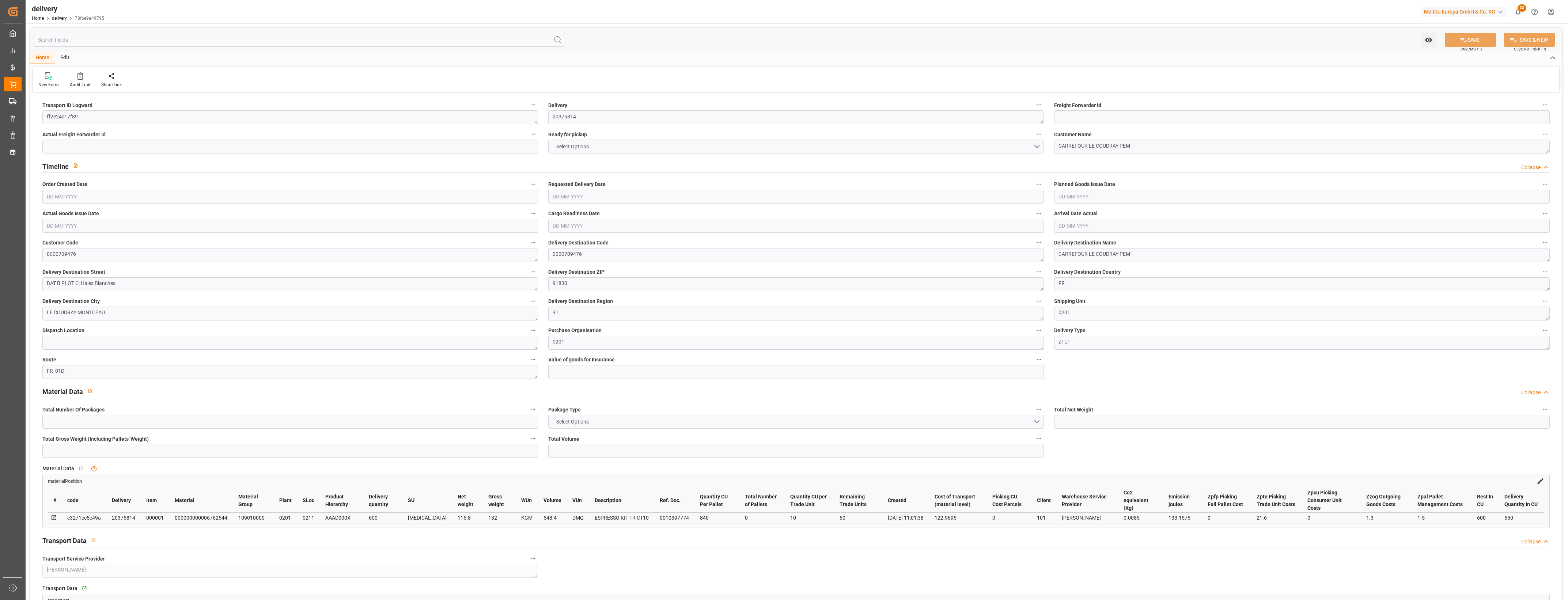
type input "1"
type input "115.8"
type input "155"
type input "548.4"
type input "60"
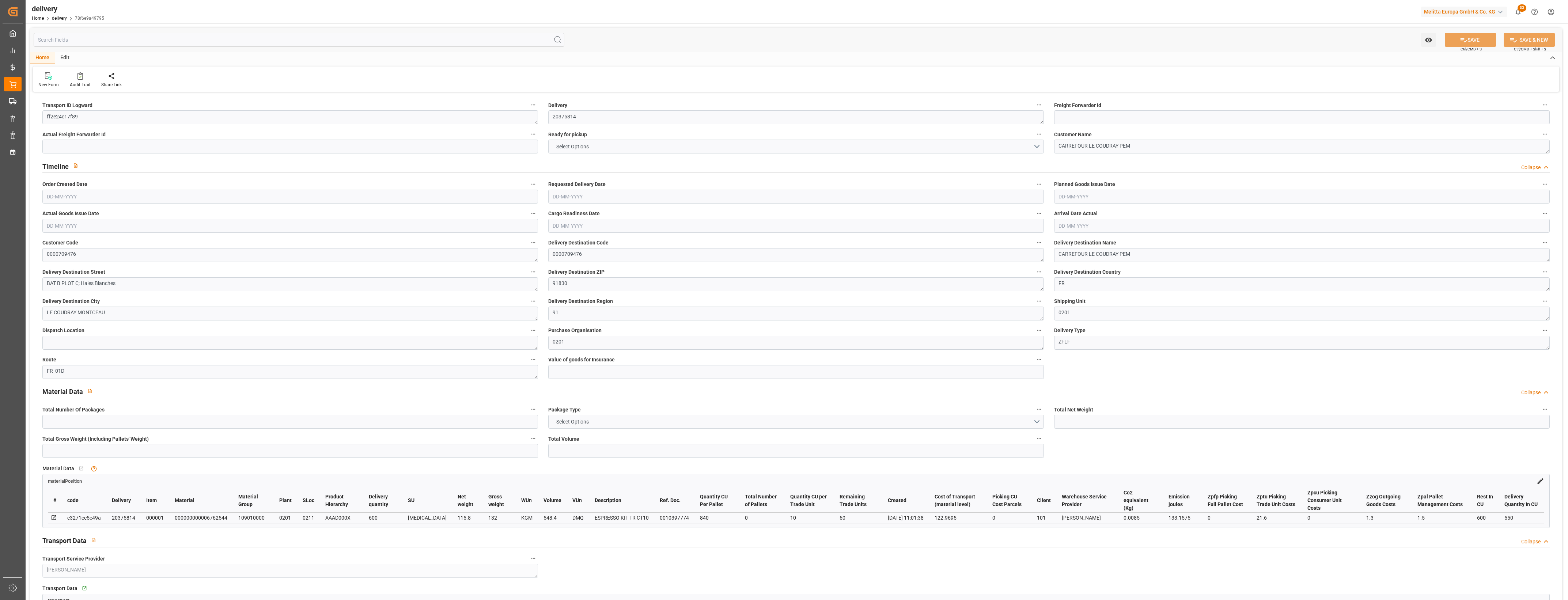
type input "1"
type input "0"
type input "1"
type input "0"
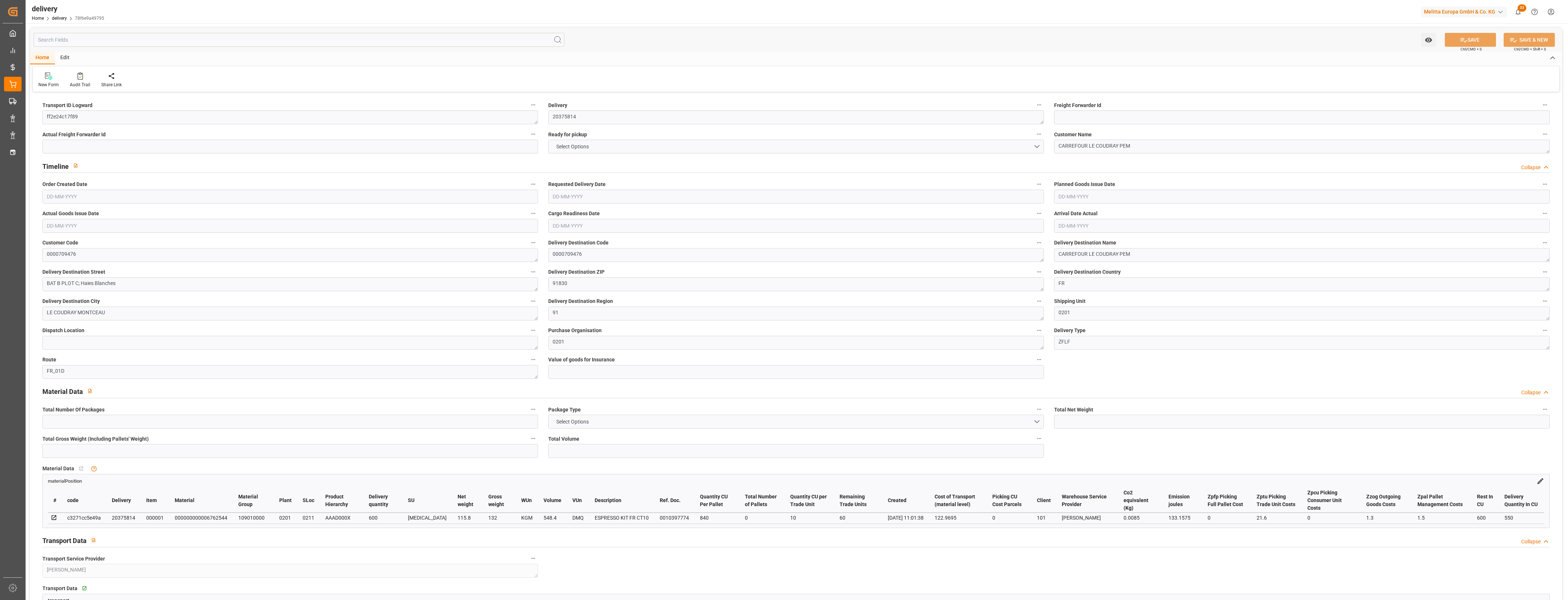
type input "-5.1905"
type input "128.16"
type input "122.9695"
type input "0"
type input "21.6"
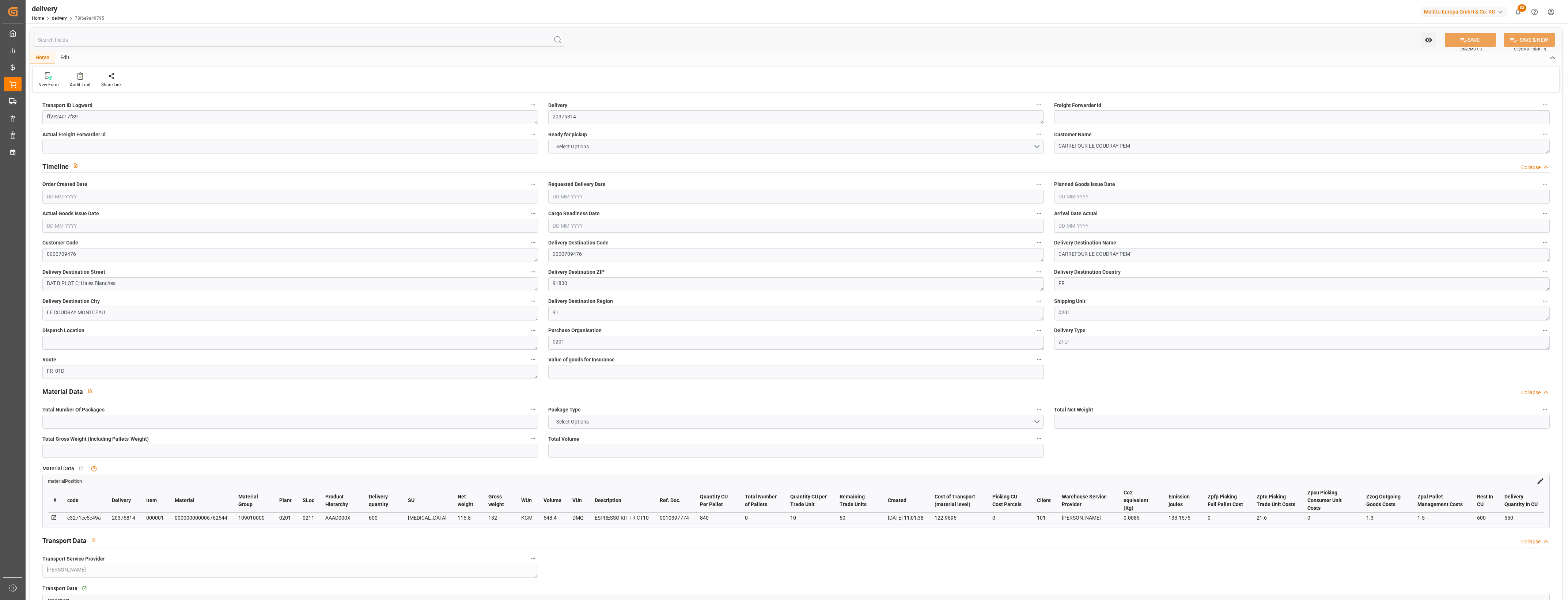
type input "1.5"
type input "1.3"
type input "0"
type input "1.5"
type input "132"
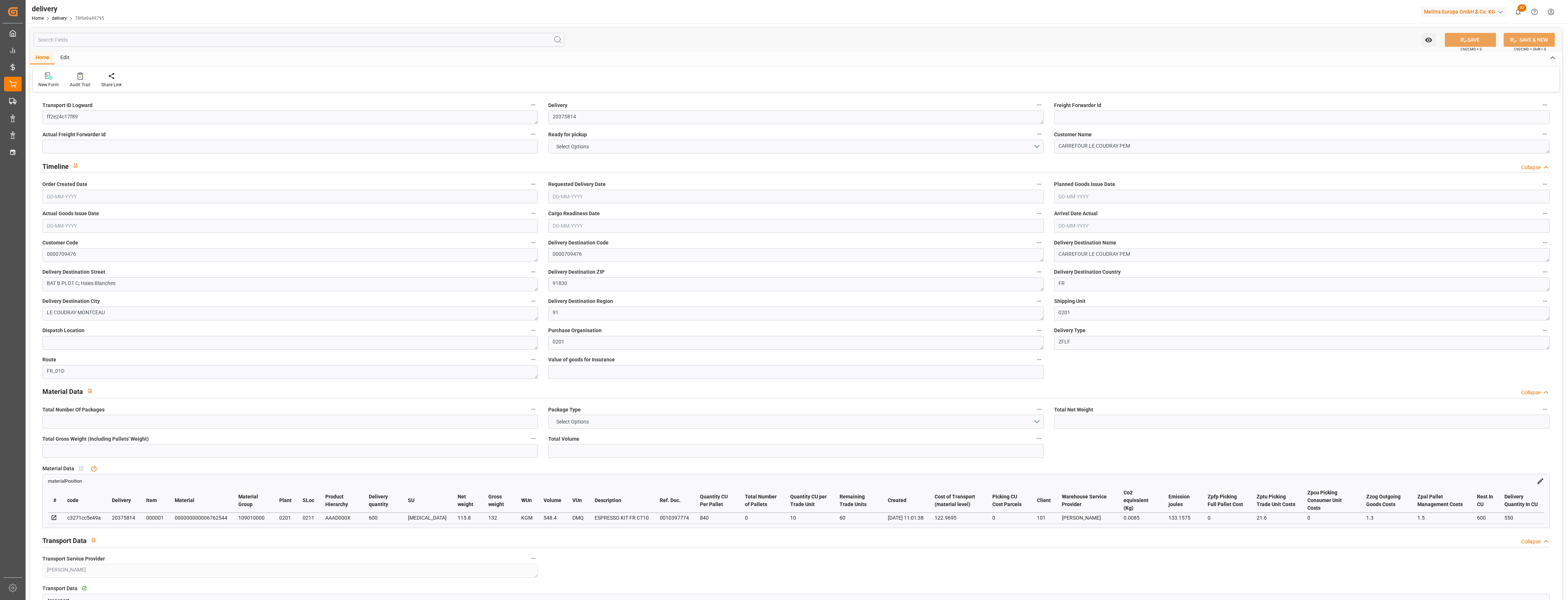
type input "101"
type input "133.1575"
type input "0.0085"
type input "0"
type input "[DATE]"
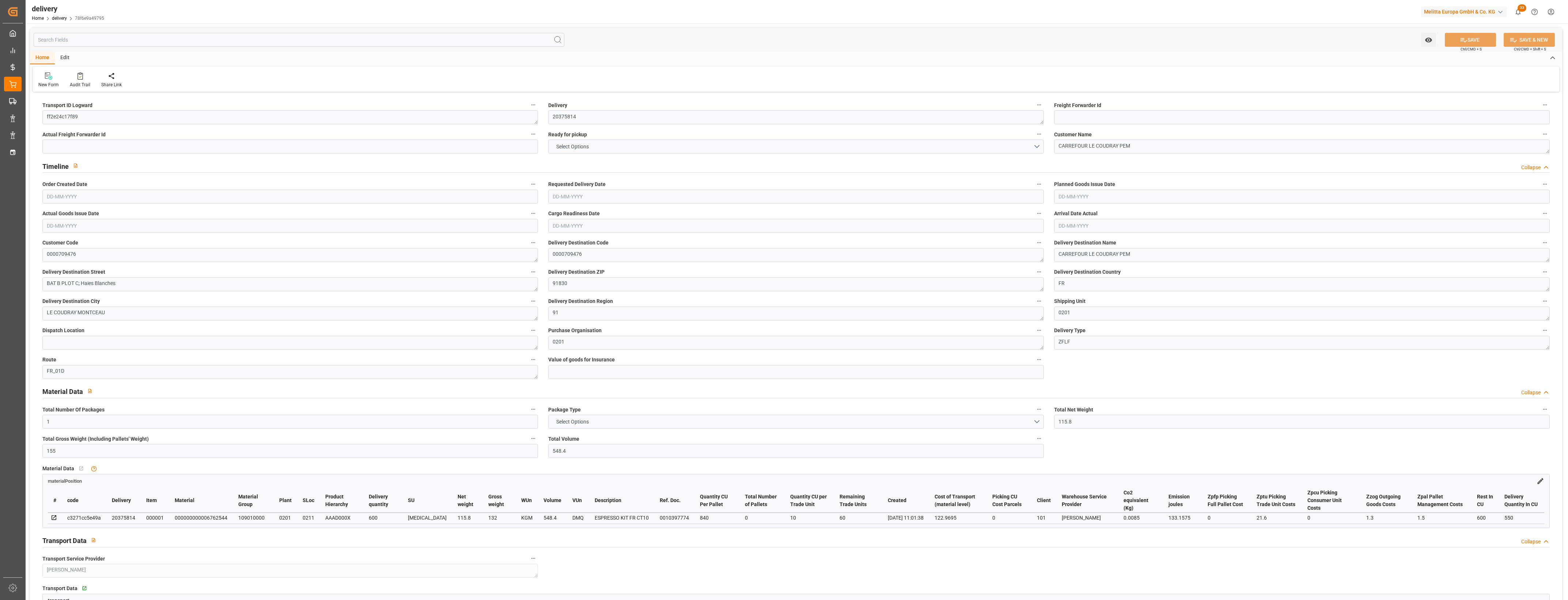
type input "[DATE]"
type input "[DATE] 11:01"
click at [1039, 144] on button "NO" at bounding box center [796, 146] width 495 height 14
click at [586, 146] on div "YES" at bounding box center [796, 148] width 495 height 15
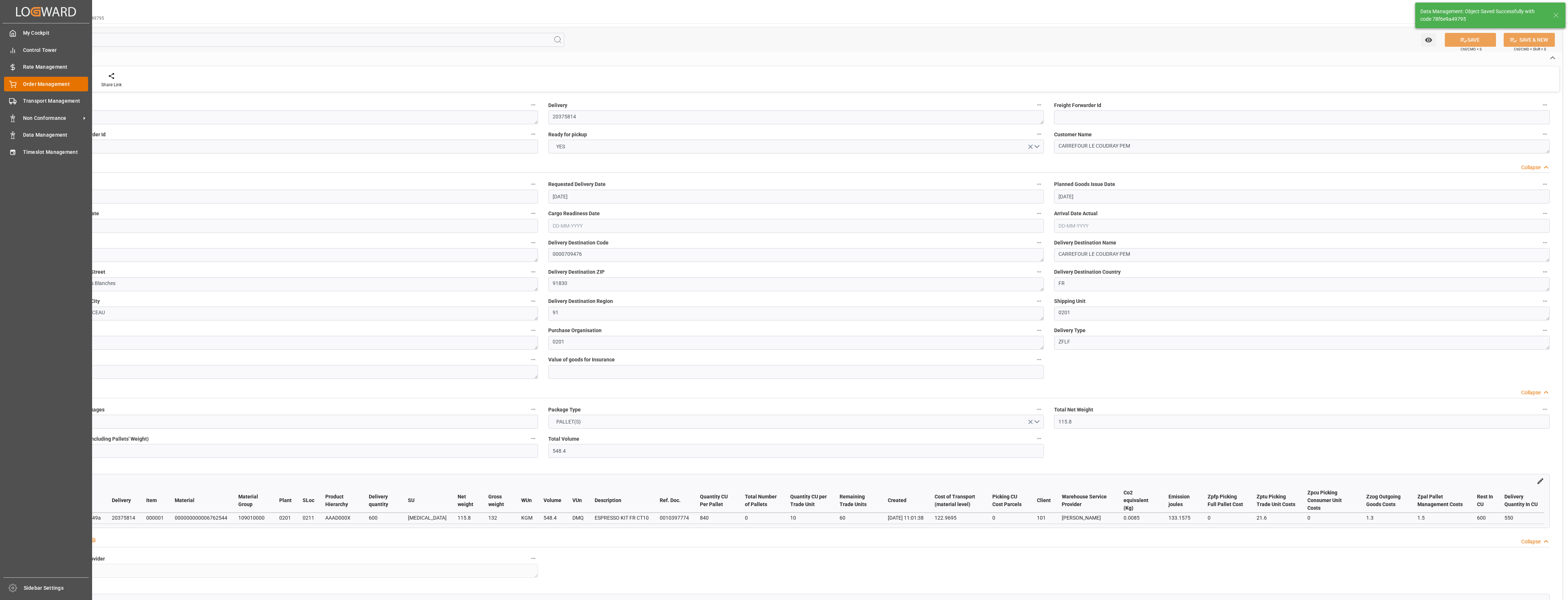
click at [16, 85] on icon at bounding box center [13, 85] width 7 height 7
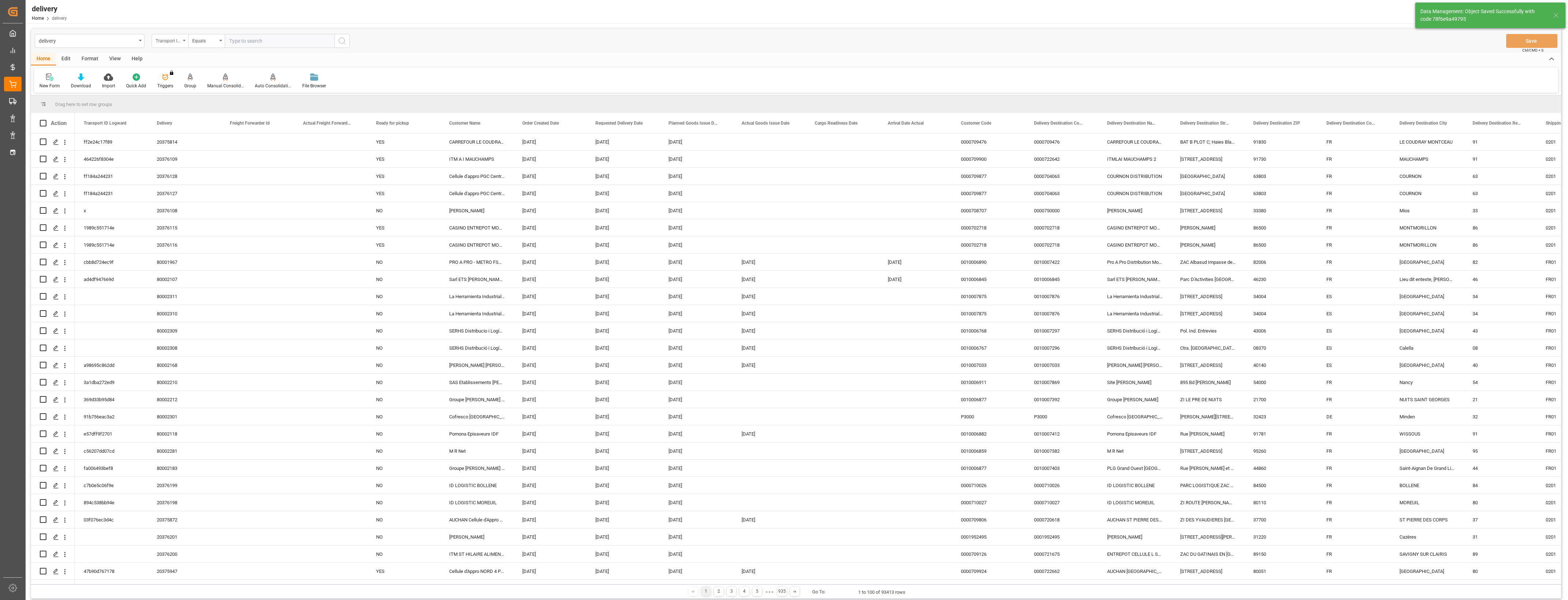
click at [183, 41] on div "Transport ID Logward" at bounding box center [170, 41] width 37 height 14
click at [178, 87] on div "Delivery" at bounding box center [206, 89] width 109 height 15
click at [237, 38] on input "text" at bounding box center [279, 41] width 110 height 14
type input "20375880"
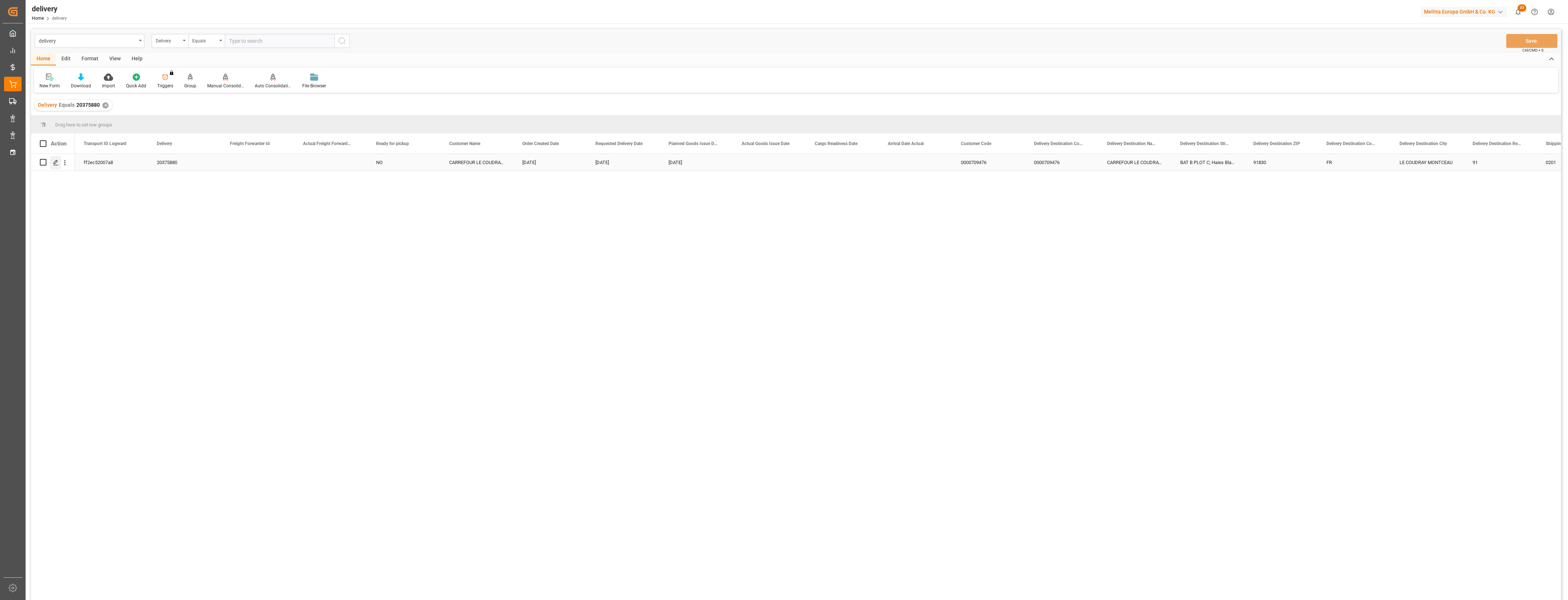
click at [56, 162] on polygon "Press SPACE to select this row." at bounding box center [55, 162] width 4 height 4
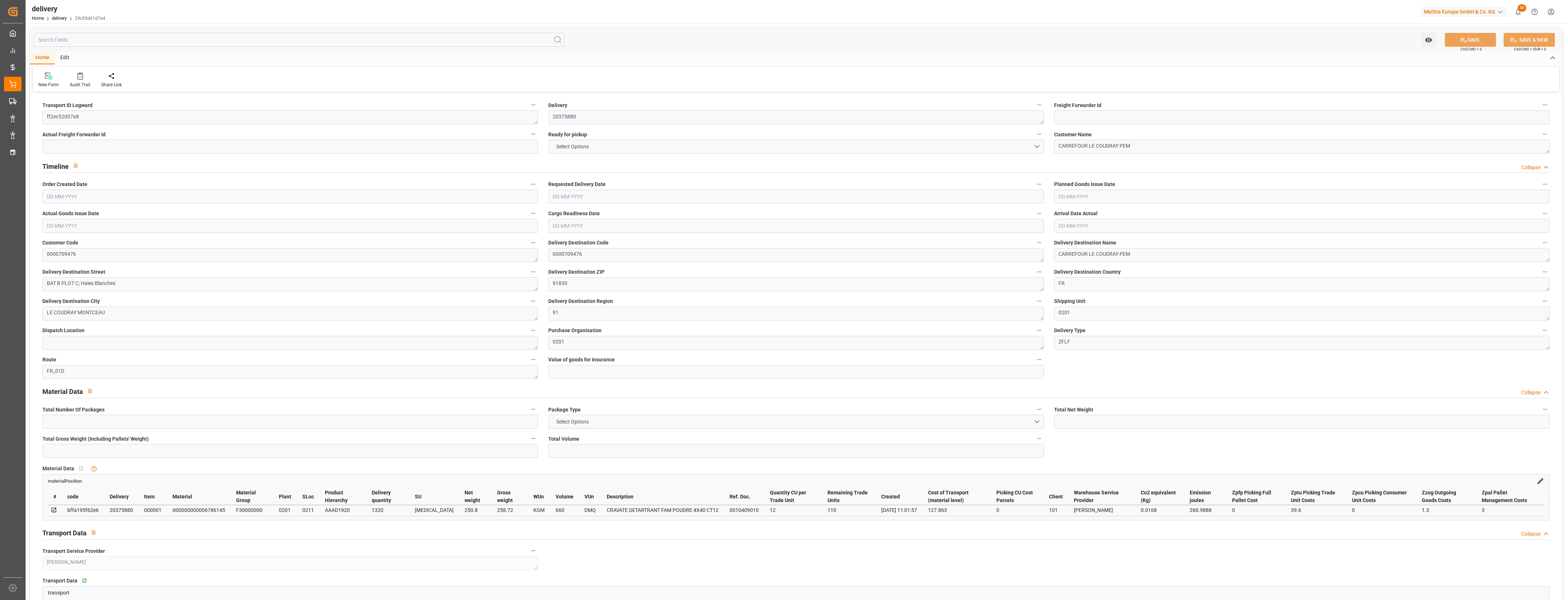
type input "250.8"
type input "334"
type input "660"
type input "110"
type input "2"
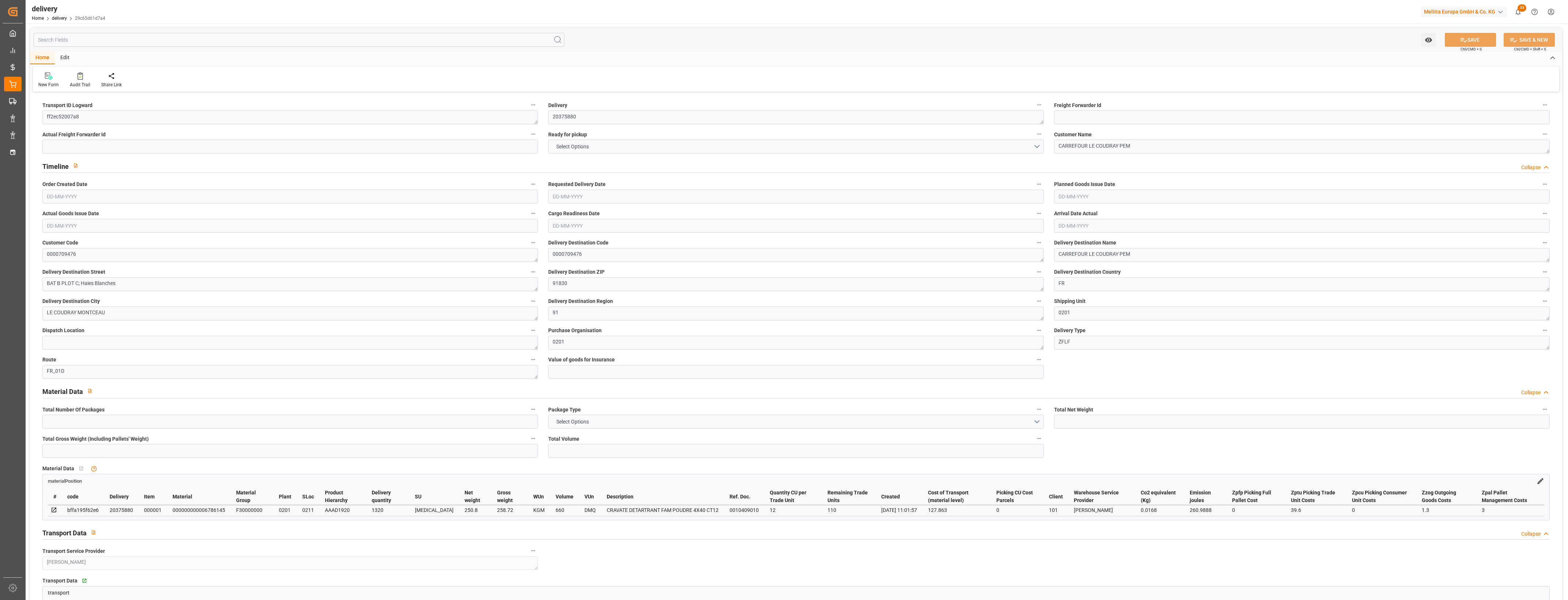
type input "0"
type input "2"
type input "0"
type input "-5.397"
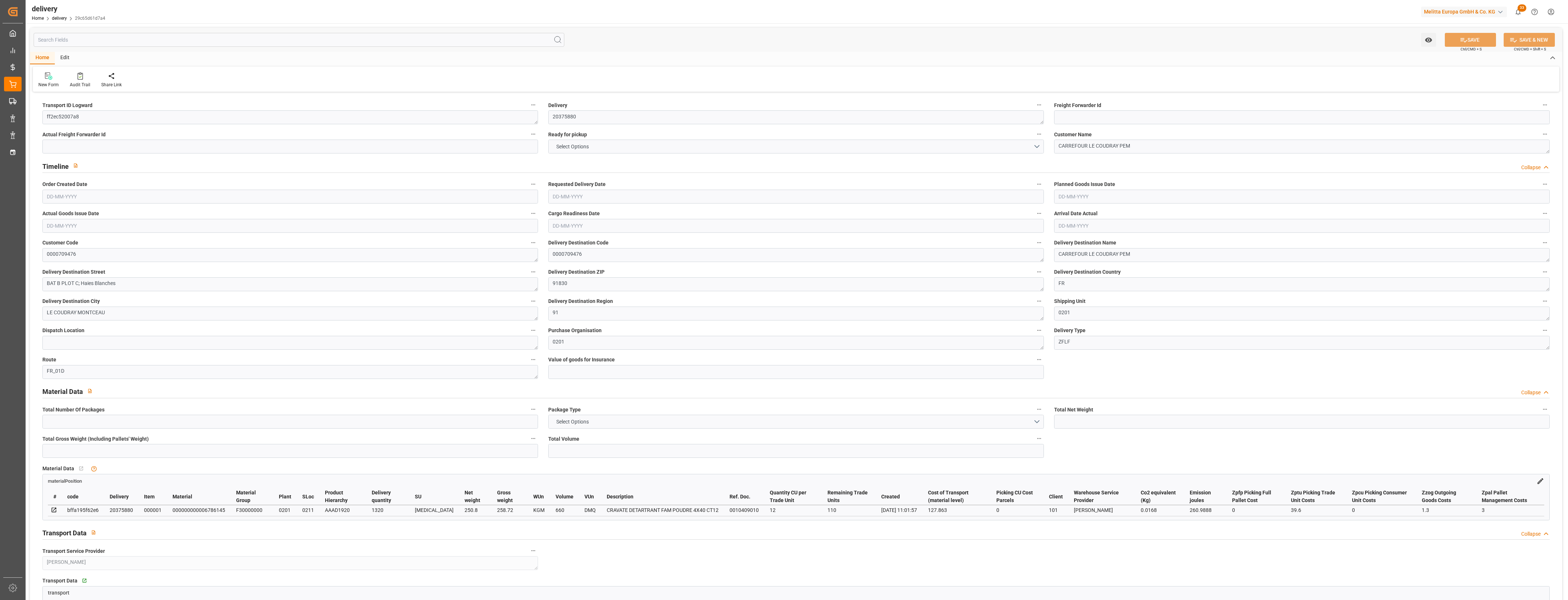
type input "133.26"
type input "127.863"
type input "0"
type input "39.6"
type input "1.5"
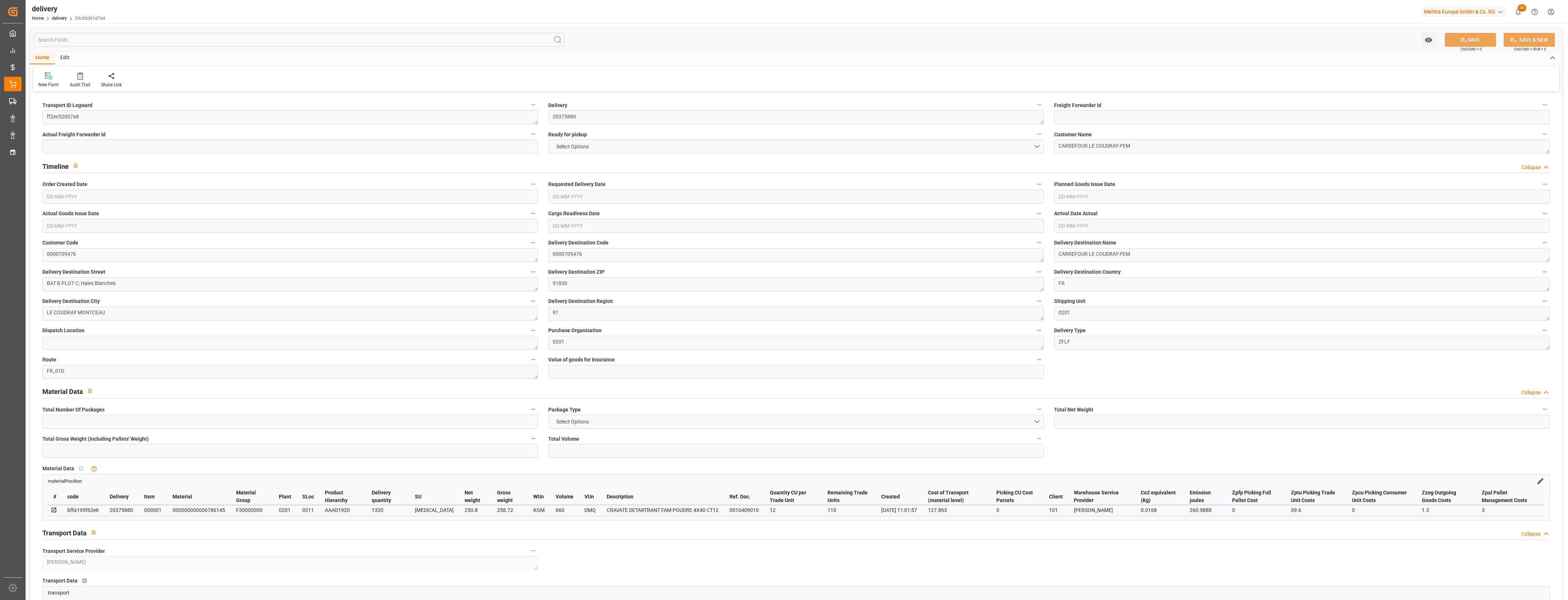
type input "1.3"
type input "0"
type input "3"
type input "258.72"
type input "101"
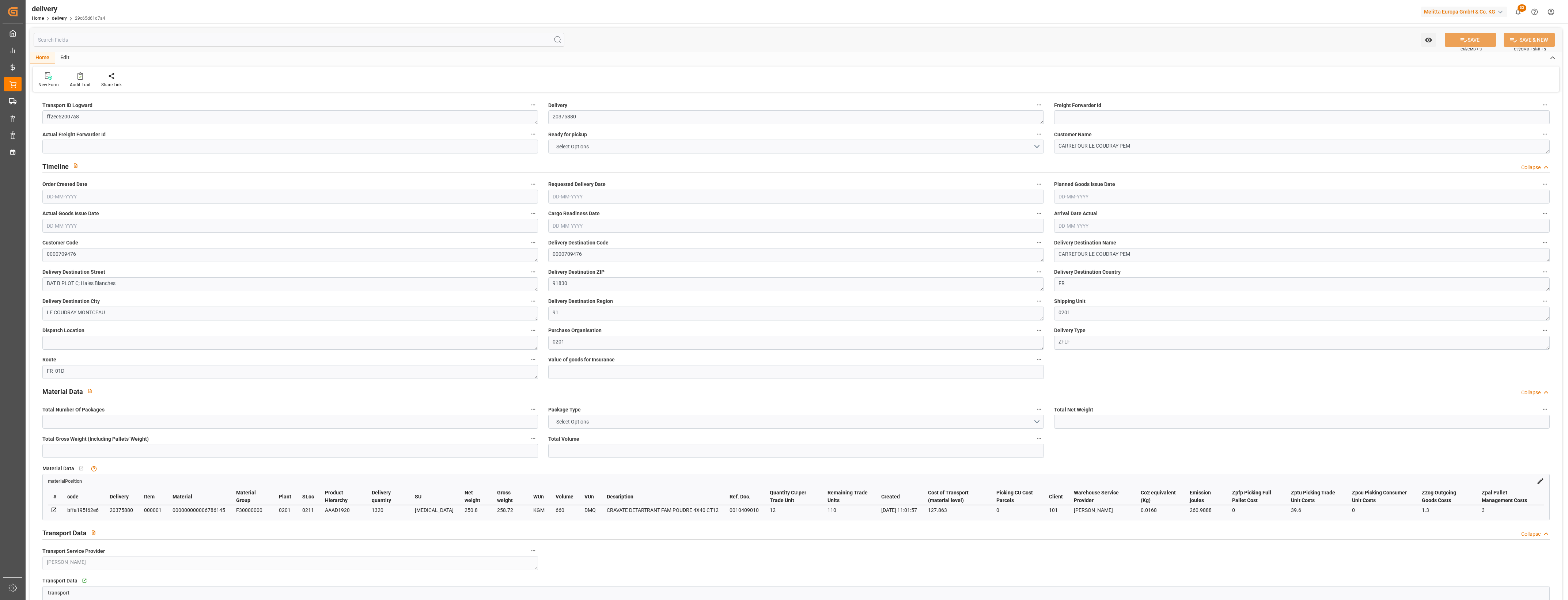
type input "260.9888"
type input "0.0168"
type input "0"
type input "[DATE]"
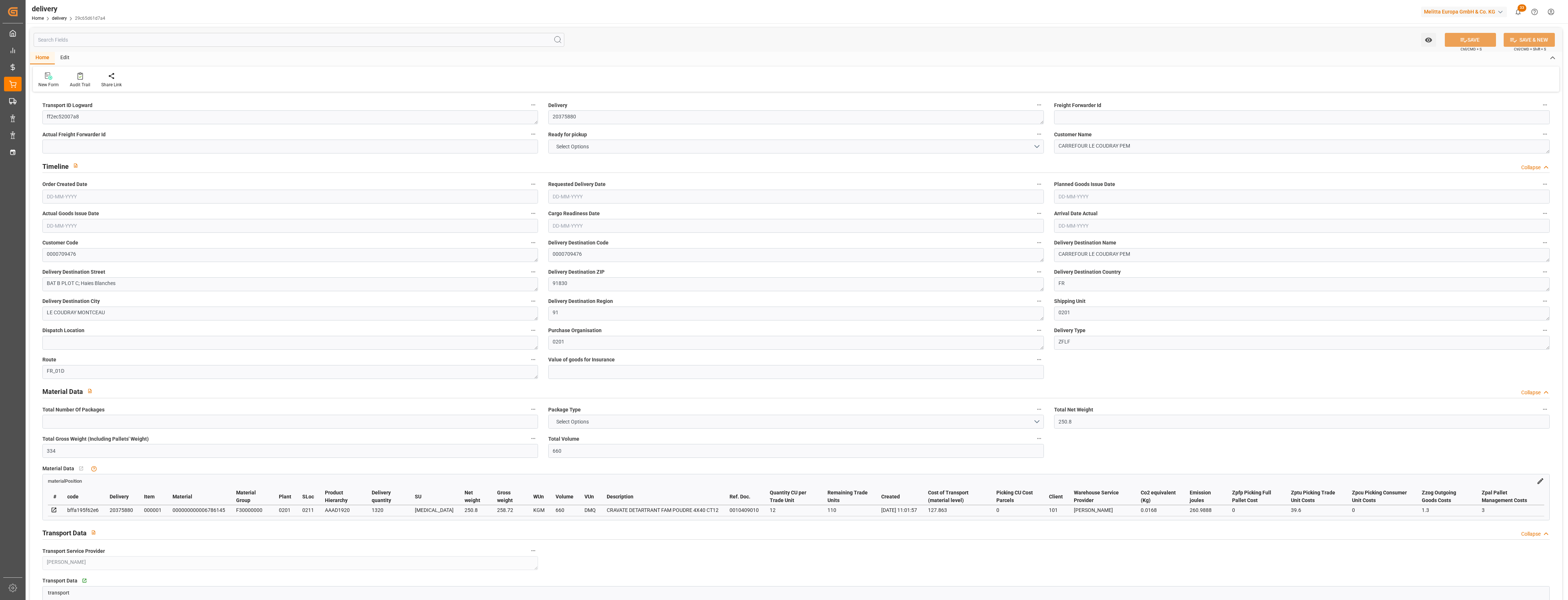
type input "[DATE]"
type input "[DATE] 11:02"
click at [1039, 145] on button "NO" at bounding box center [796, 146] width 495 height 14
click at [615, 155] on div "YES" at bounding box center [796, 148] width 495 height 15
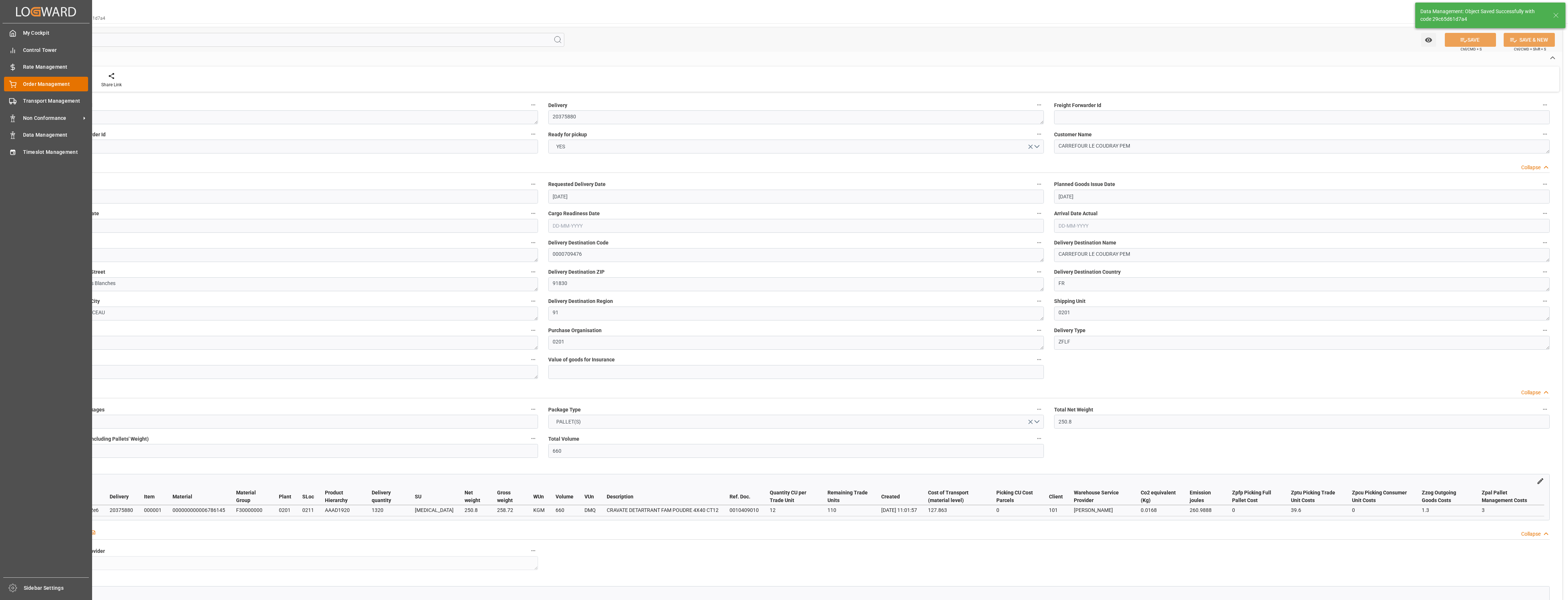
click at [21, 86] on div "Order Management Order Management" at bounding box center [46, 83] width 84 height 14
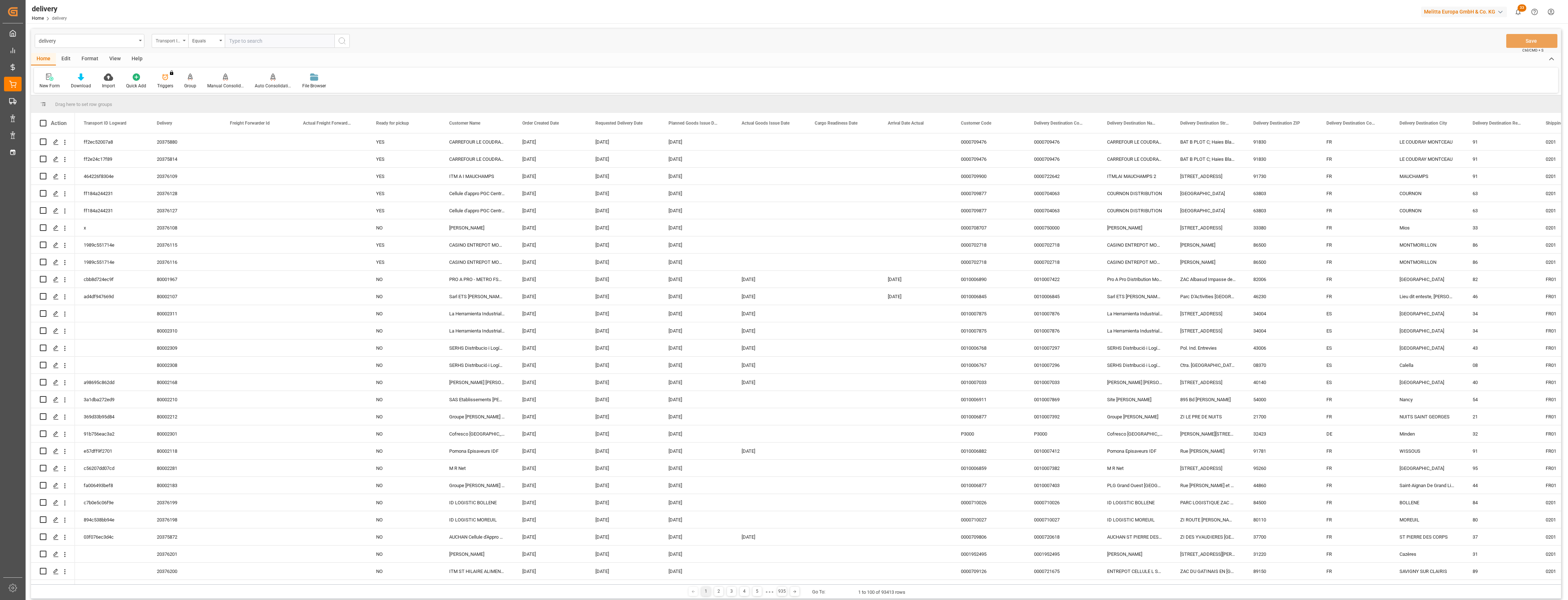
click at [185, 41] on icon "open menu" at bounding box center [184, 40] width 3 height 1
click at [181, 86] on div "Delivery" at bounding box center [206, 89] width 109 height 15
click at [239, 41] on input "text" at bounding box center [279, 41] width 110 height 14
type input "20376025"
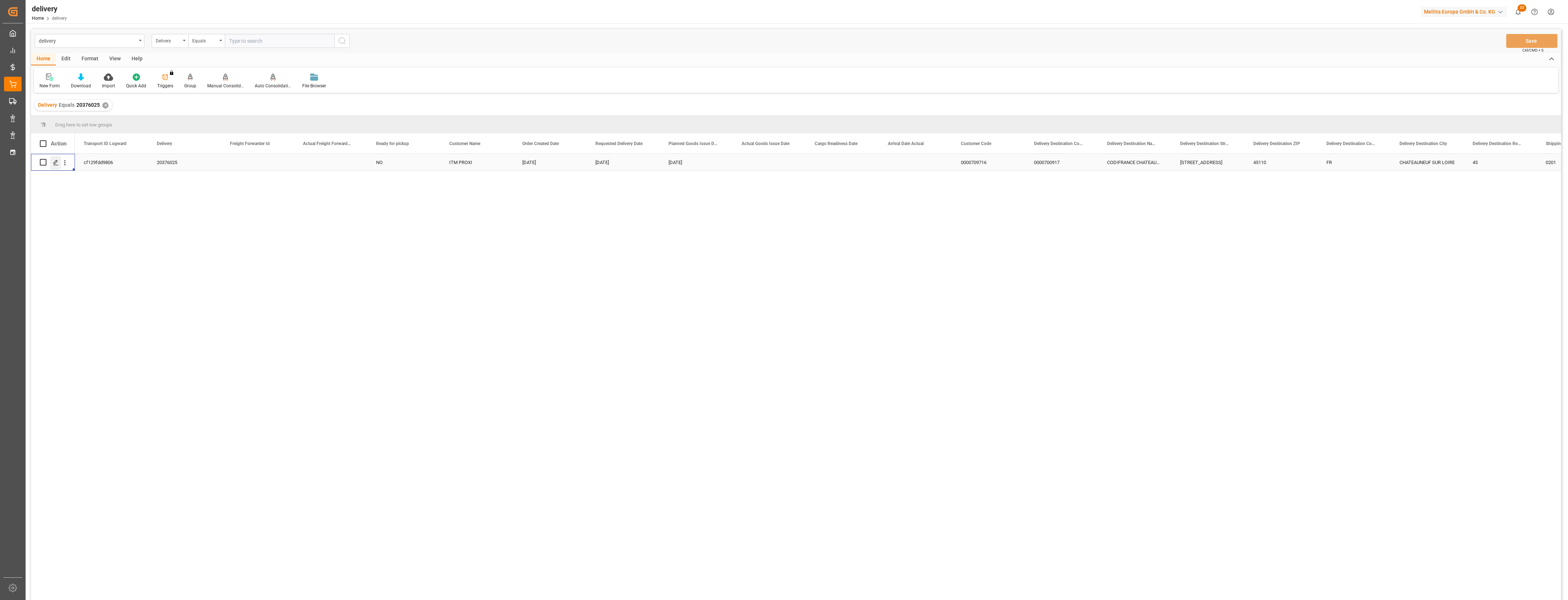
click at [56, 162] on polygon "Press SPACE to select this row." at bounding box center [55, 162] width 4 height 4
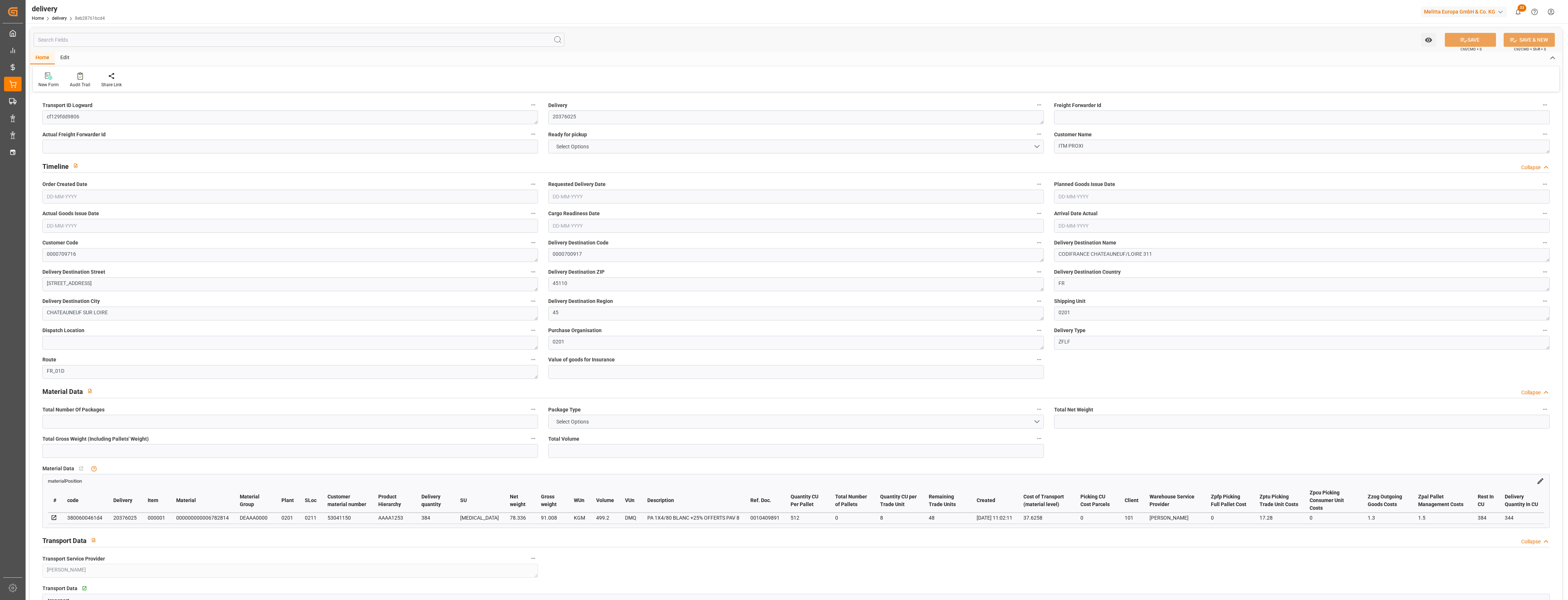
type input "1"
type input "78.336"
type input "114.008"
type input "499.2"
type input "48"
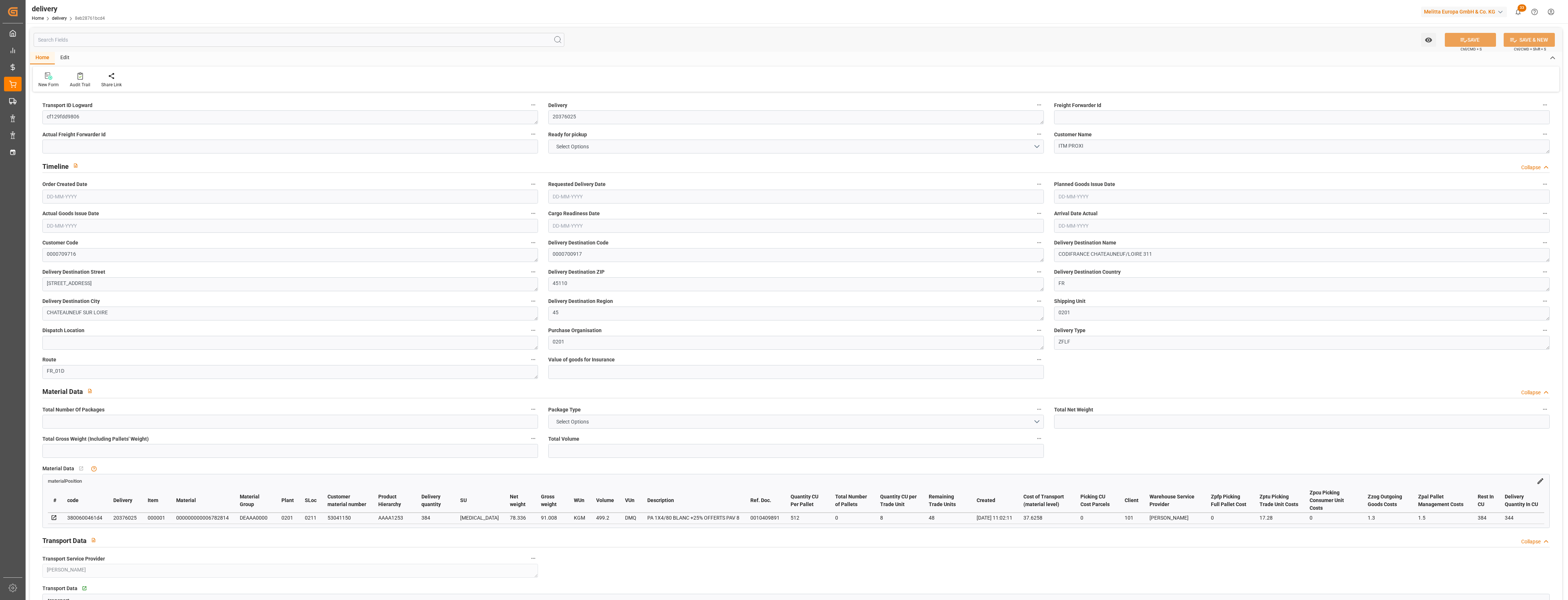
type input "1"
type input "0"
type input "1"
type input "0"
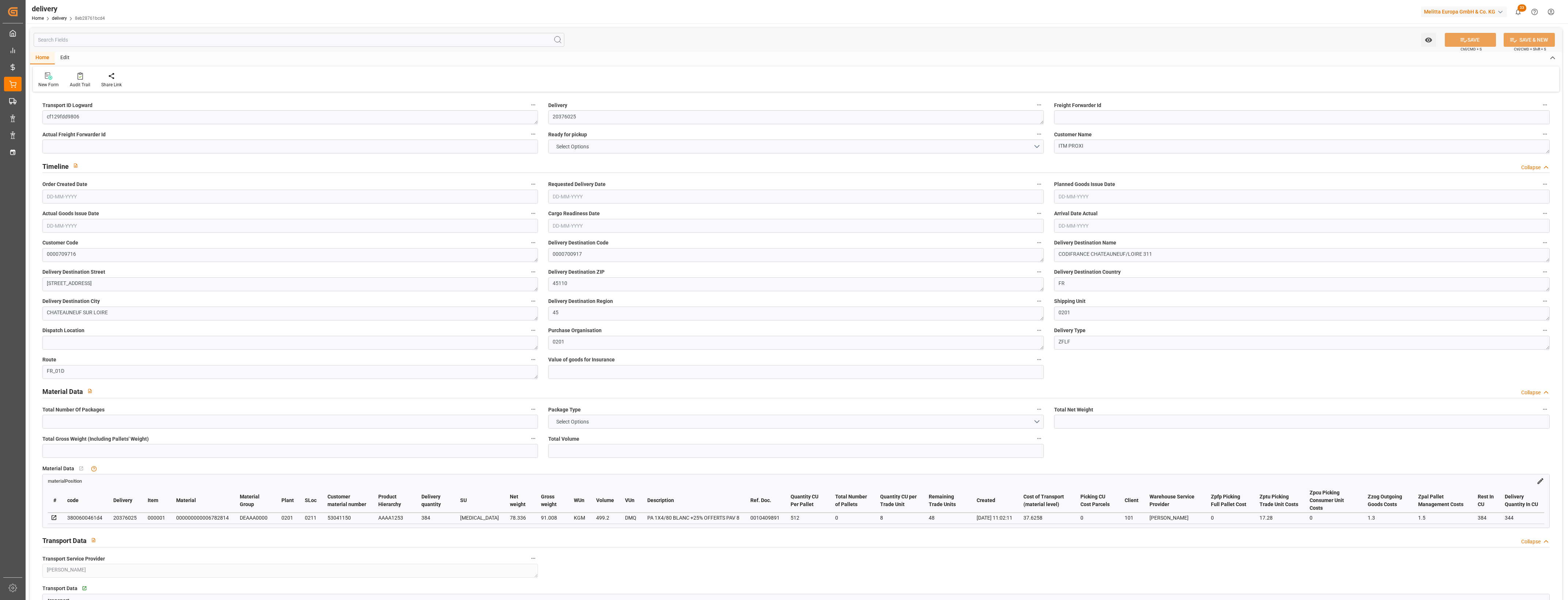
type input "-1.5882"
type input "39.214"
type input "37.6258"
type input "0"
type input "17.28"
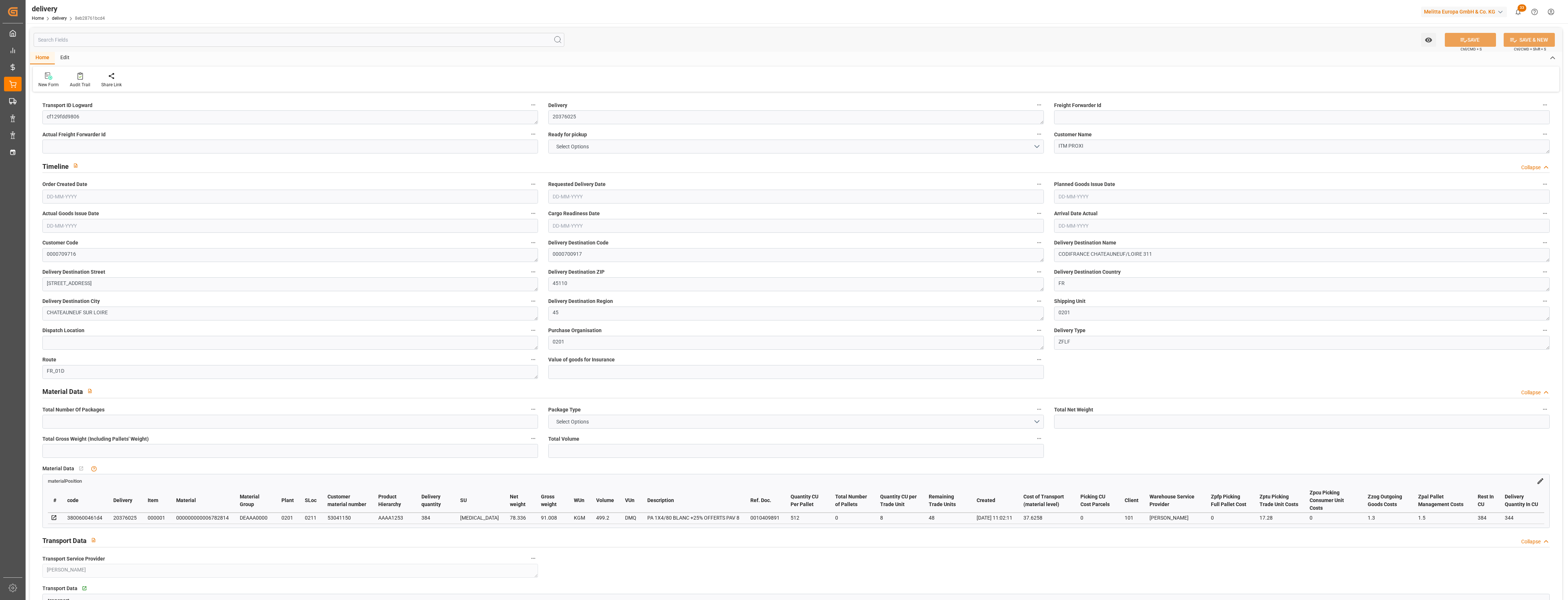
type input "1.5"
type input "1.3"
type input "0"
type input "1.5"
type input "91.008"
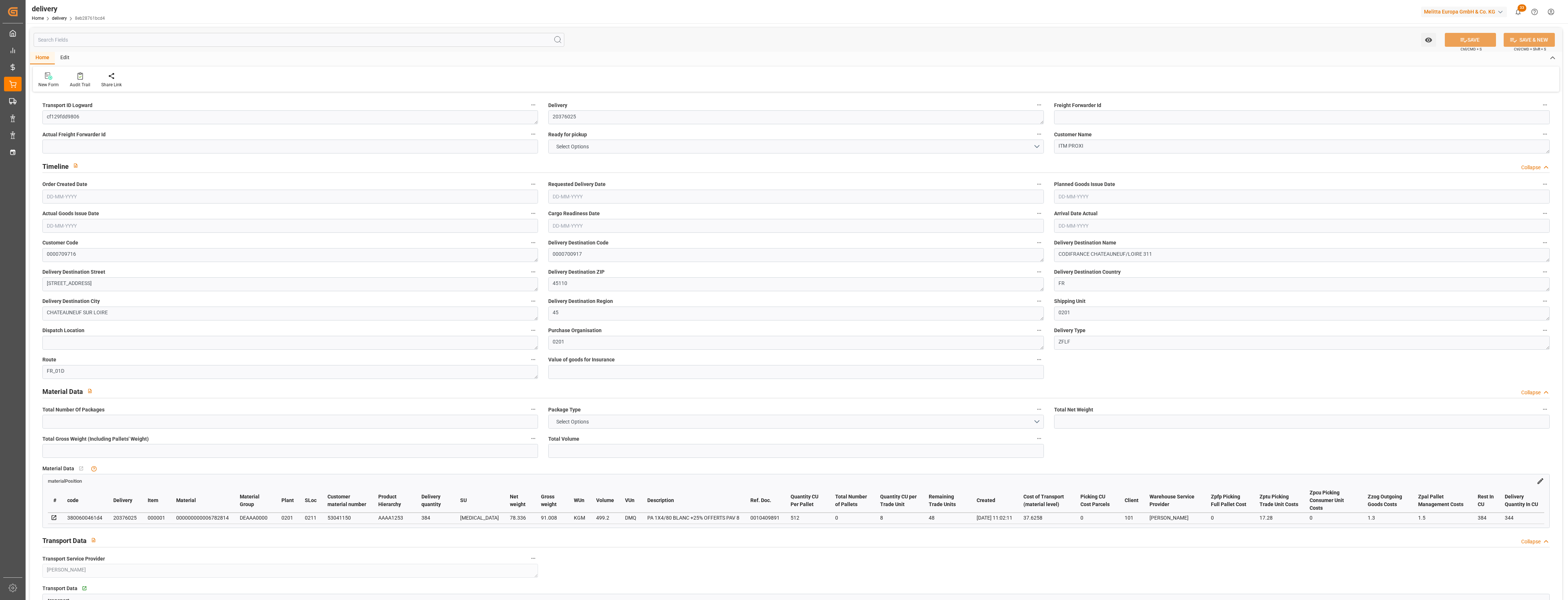
type input "101"
type input "0"
type input "[DATE]"
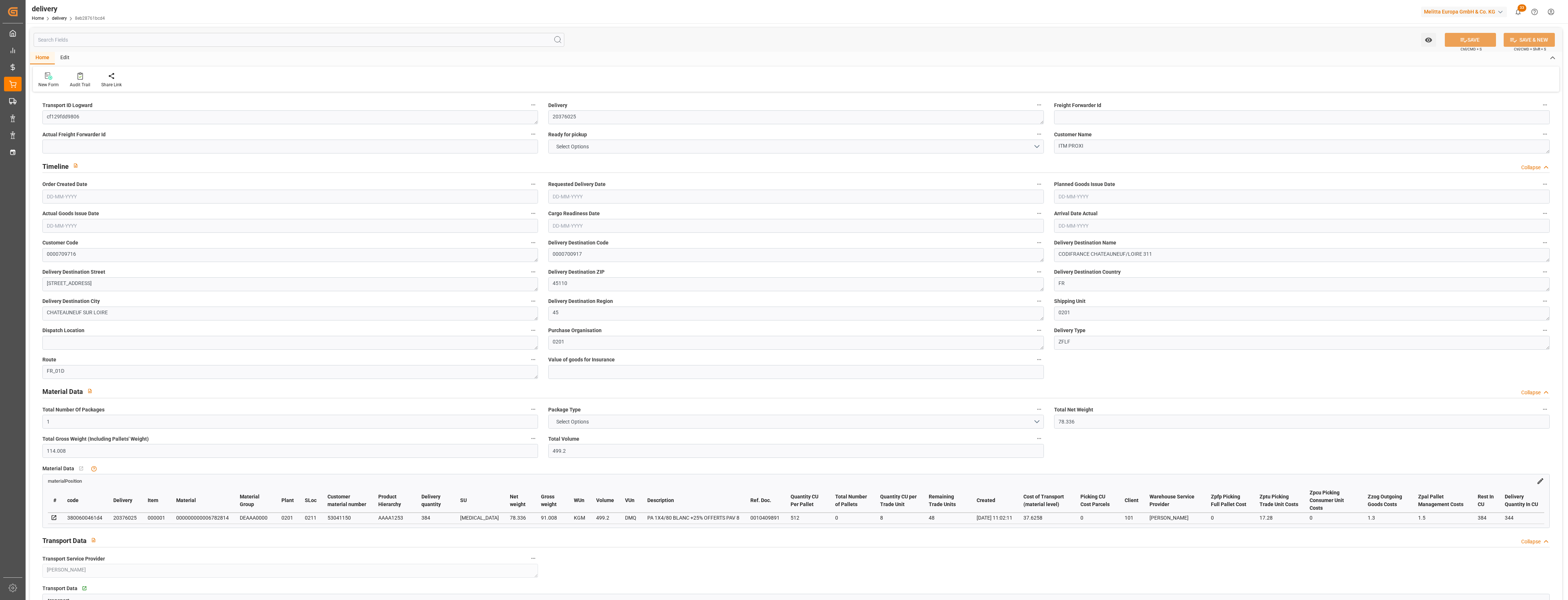
type input "[DATE] 11:03"
click at [1038, 144] on button "NO" at bounding box center [796, 146] width 495 height 14
click at [598, 149] on div "YES" at bounding box center [796, 148] width 495 height 15
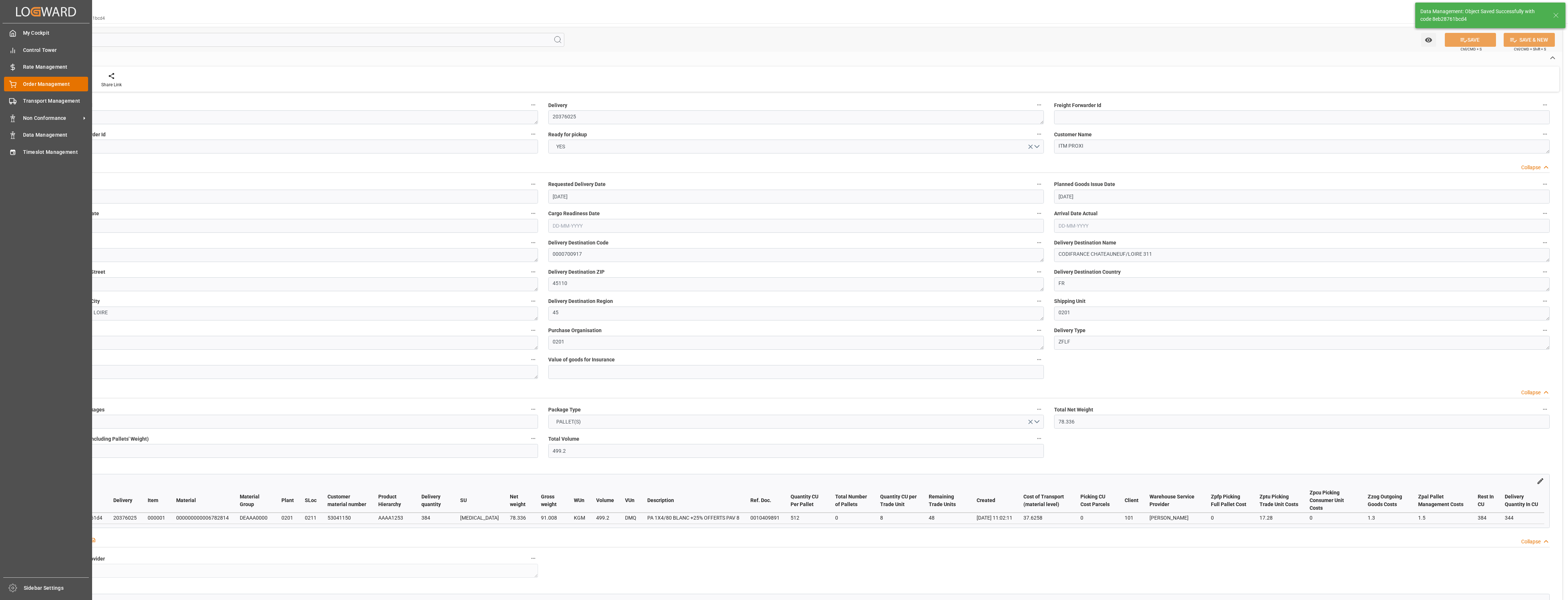
click at [36, 85] on span "Order Management" at bounding box center [55, 84] width 65 height 8
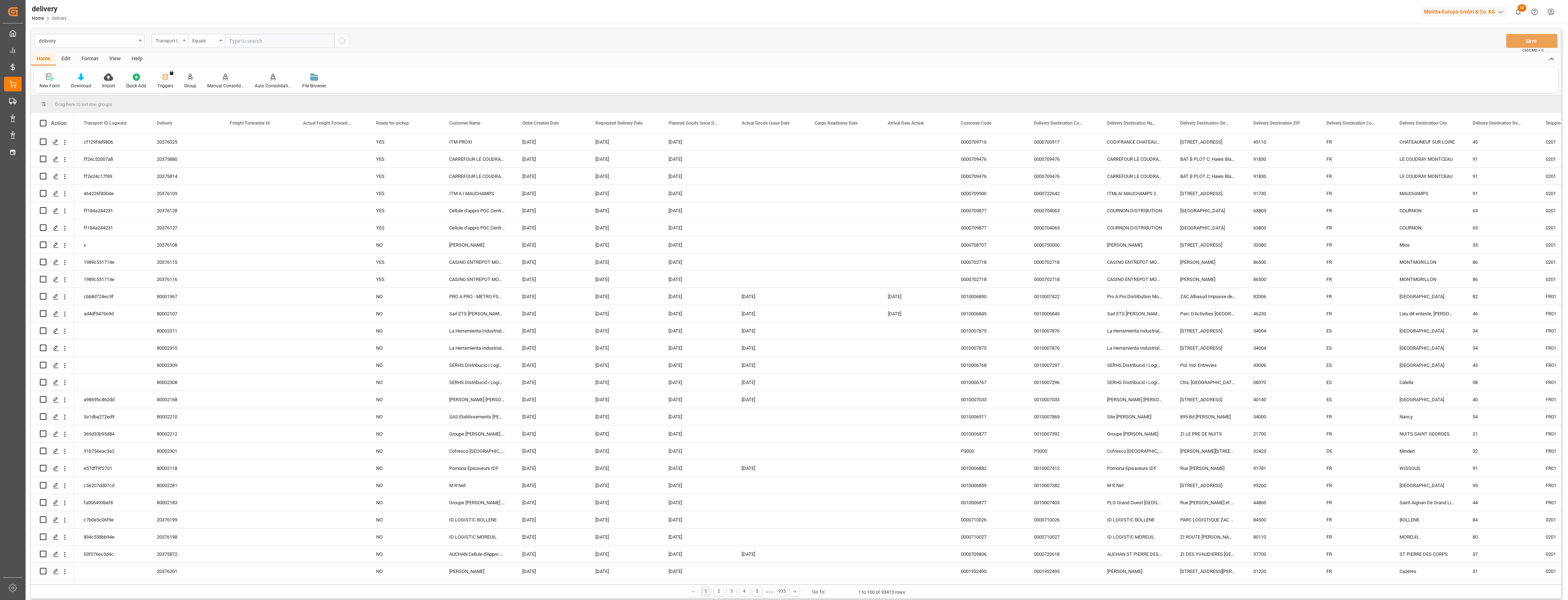
click at [183, 41] on div "Transport ID Logward" at bounding box center [170, 41] width 37 height 14
click at [167, 91] on div "Delivery" at bounding box center [206, 89] width 109 height 15
click at [259, 41] on input "text" at bounding box center [279, 41] width 110 height 14
type input "20375949"
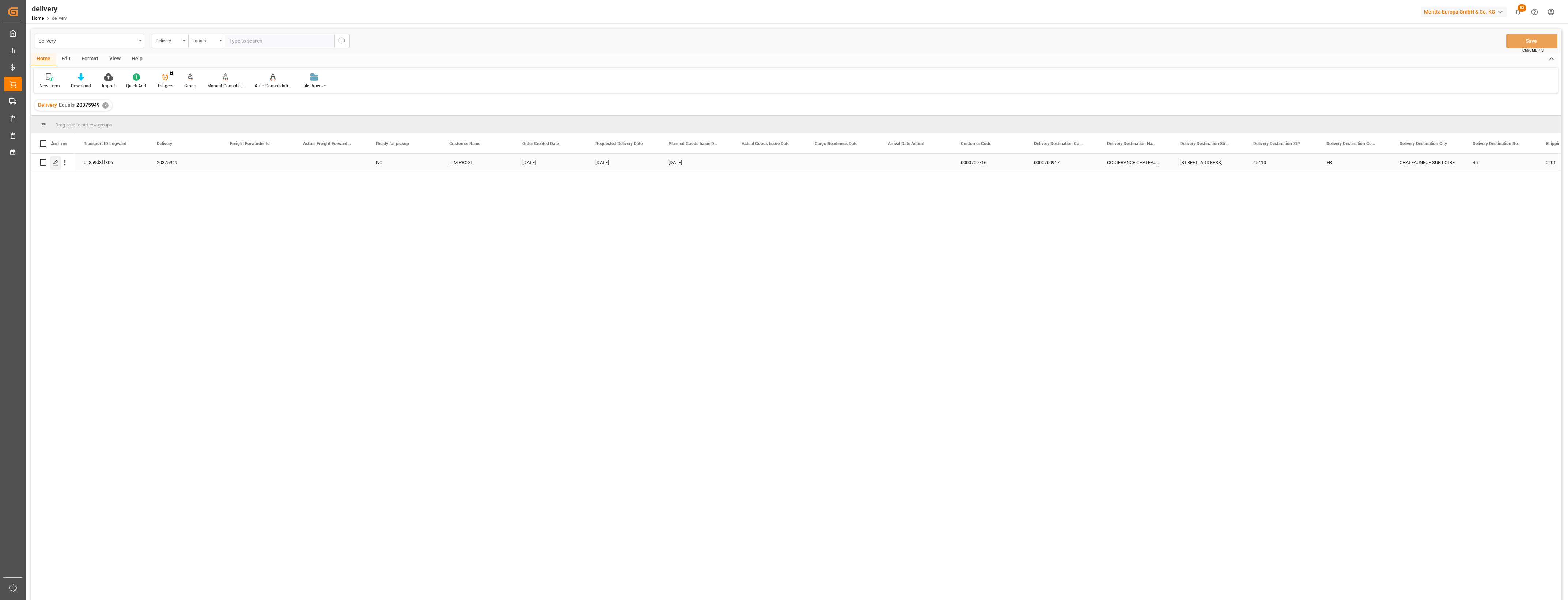
click at [56, 161] on icon "Press SPACE to select this row." at bounding box center [56, 162] width 6 height 6
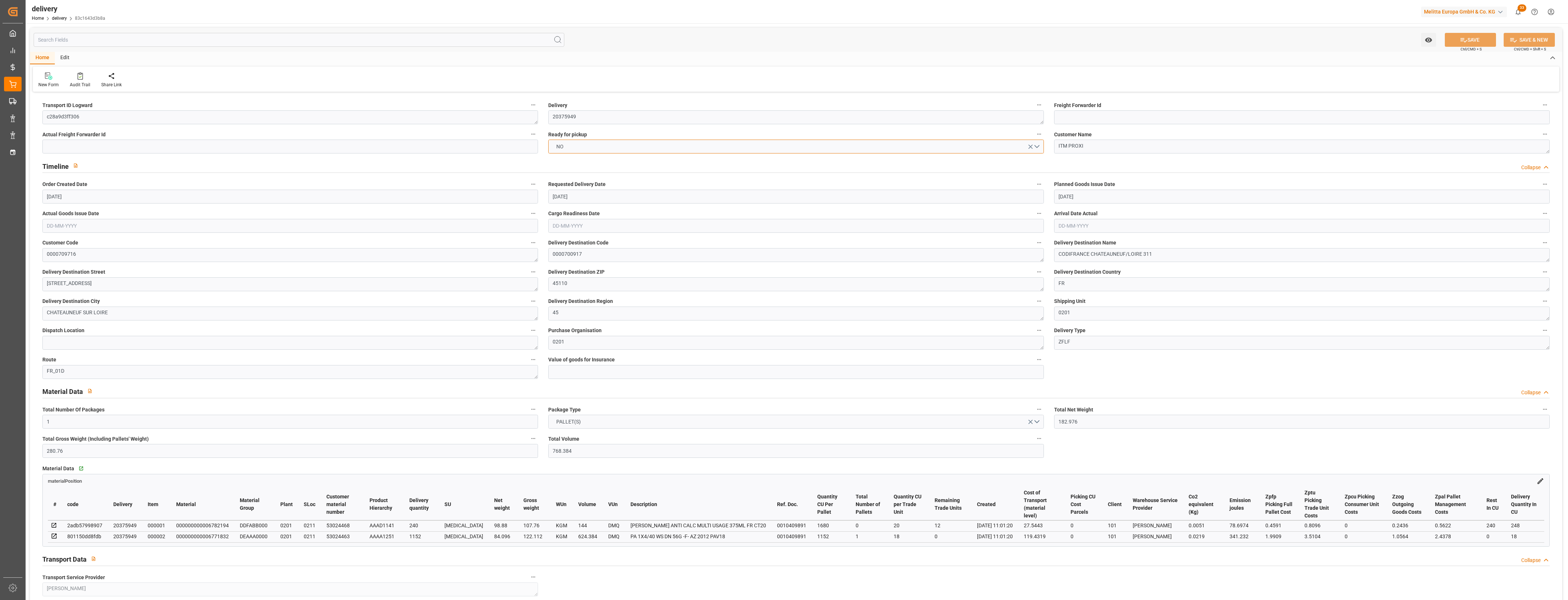
click at [1041, 147] on button "NO" at bounding box center [796, 146] width 495 height 14
click at [553, 153] on div "YES" at bounding box center [796, 148] width 495 height 15
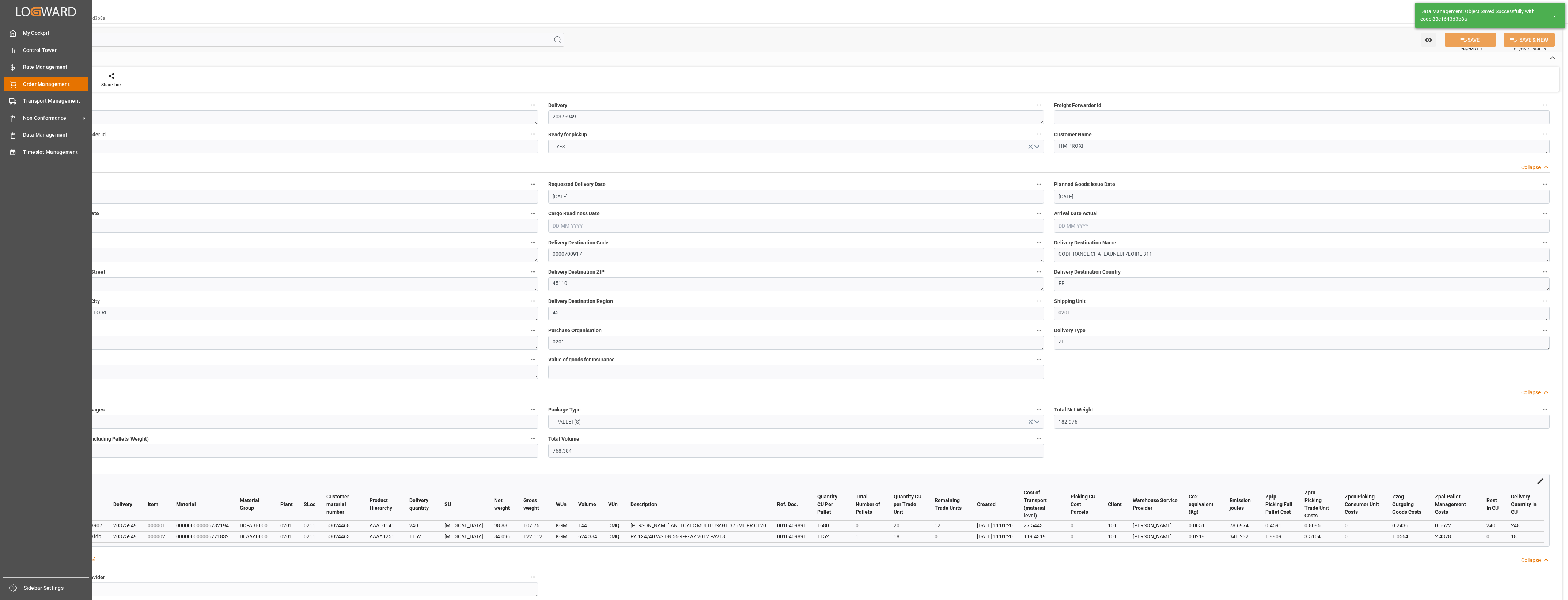
click at [15, 81] on icon at bounding box center [13, 85] width 7 height 7
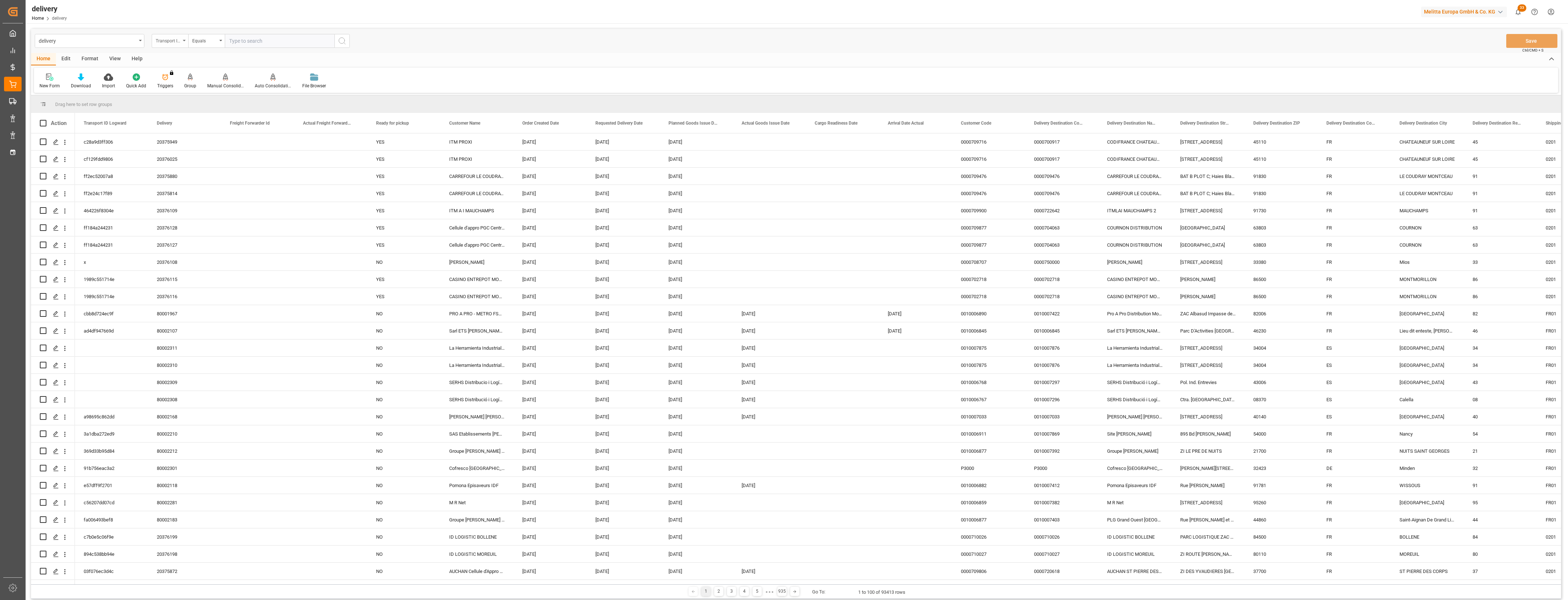
click at [183, 40] on icon "open menu" at bounding box center [184, 40] width 3 height 1
click at [173, 89] on div "Delivery" at bounding box center [206, 89] width 109 height 15
click at [242, 43] on input "text" at bounding box center [279, 41] width 110 height 14
type input "20376124"
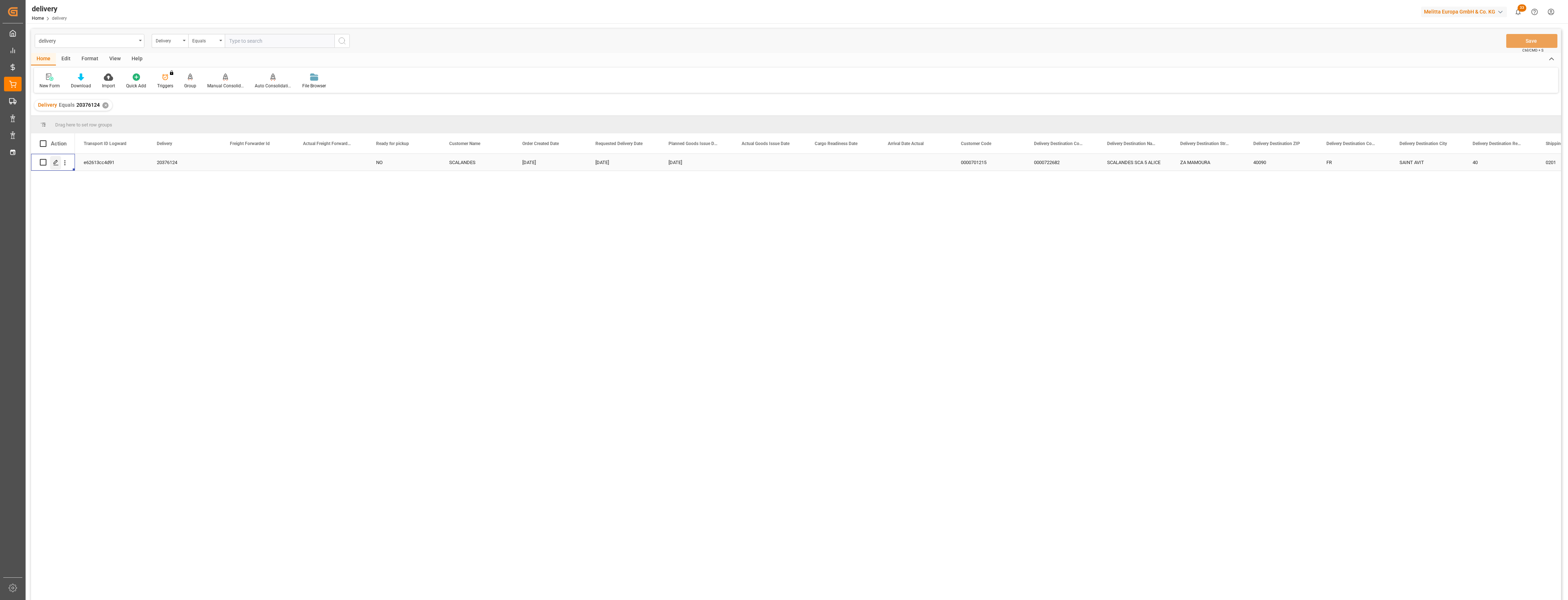
click at [57, 161] on icon "Press SPACE to select this row." at bounding box center [56, 162] width 6 height 6
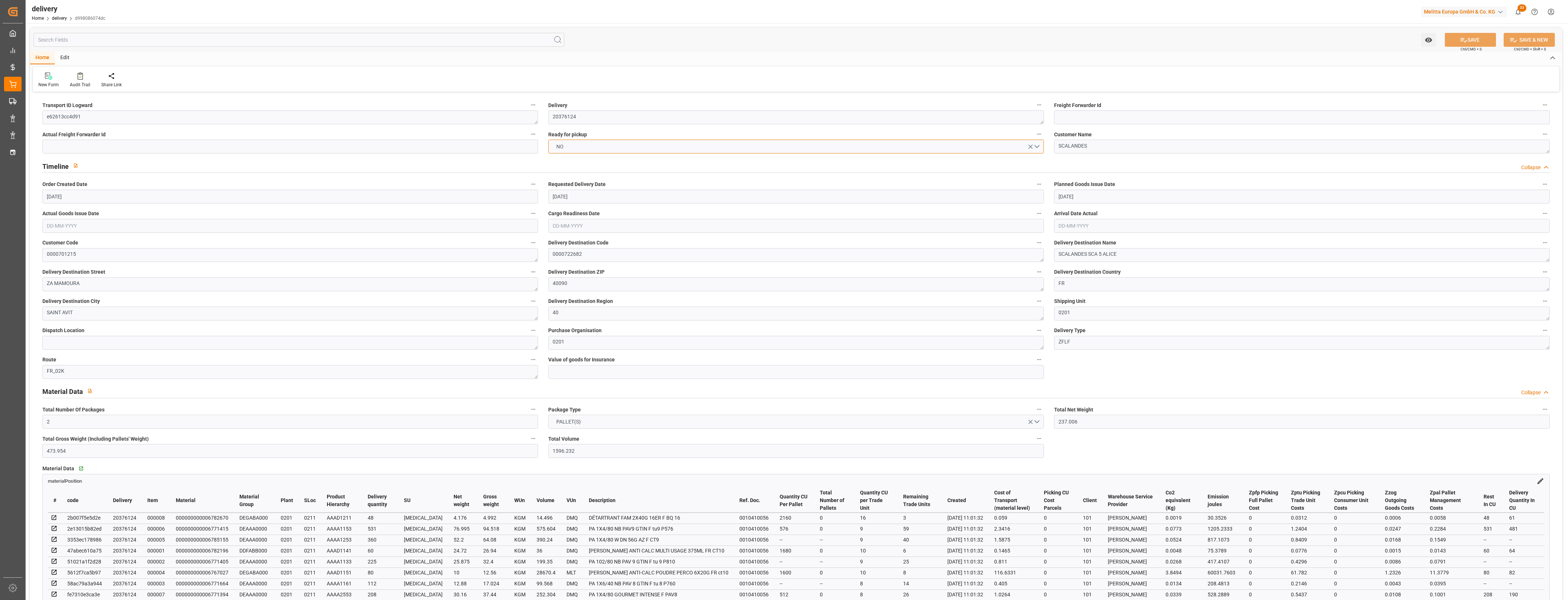
click at [1039, 145] on button "NO" at bounding box center [796, 146] width 495 height 14
click at [572, 146] on div "YES" at bounding box center [796, 148] width 495 height 15
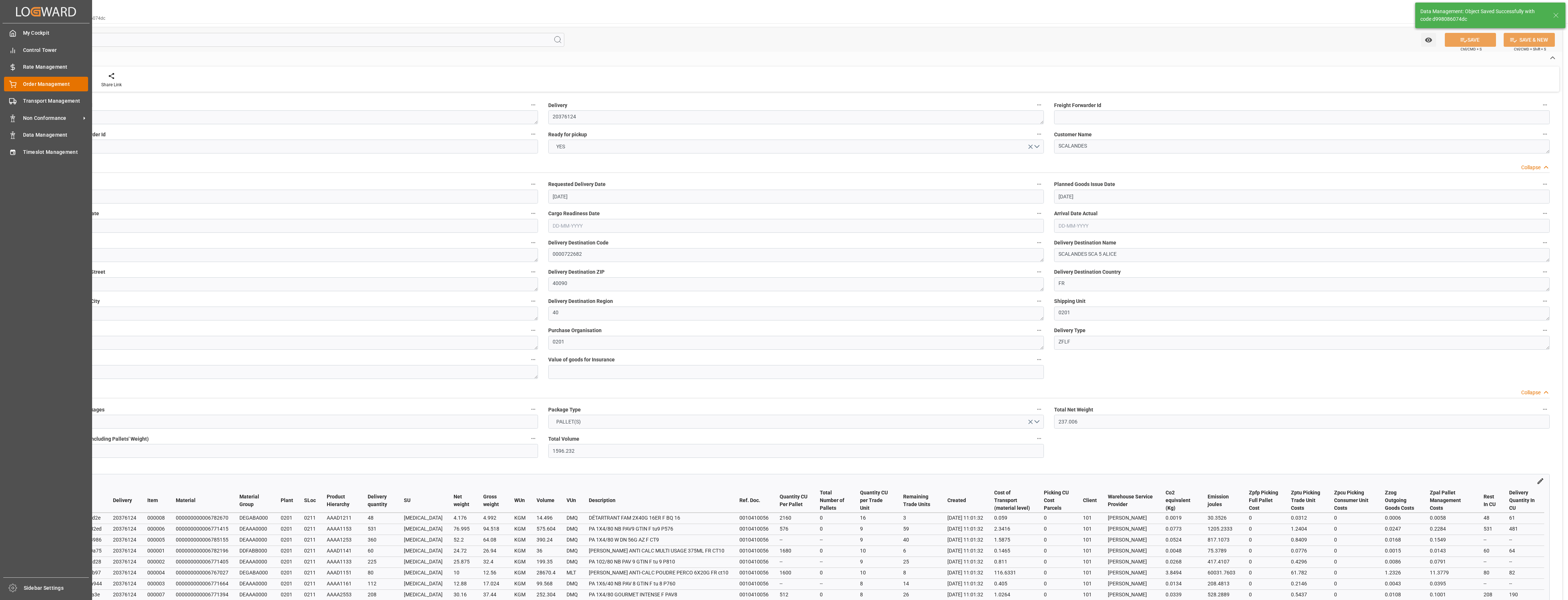
click at [20, 83] on div "Order Management Order Management" at bounding box center [46, 83] width 84 height 14
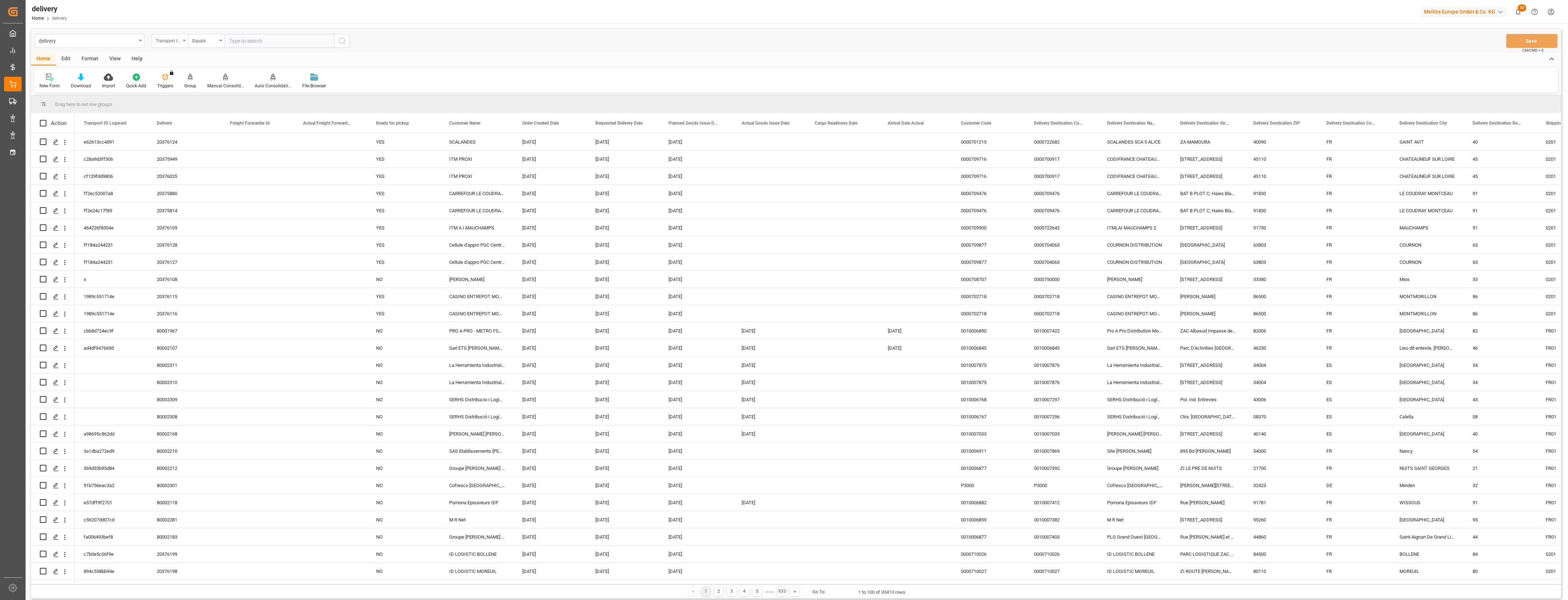
click at [183, 41] on div "Transport ID Logward" at bounding box center [170, 41] width 37 height 14
click at [178, 87] on div "Delivery" at bounding box center [206, 89] width 109 height 15
click at [233, 42] on input "text" at bounding box center [279, 41] width 110 height 14
type input "20376125"
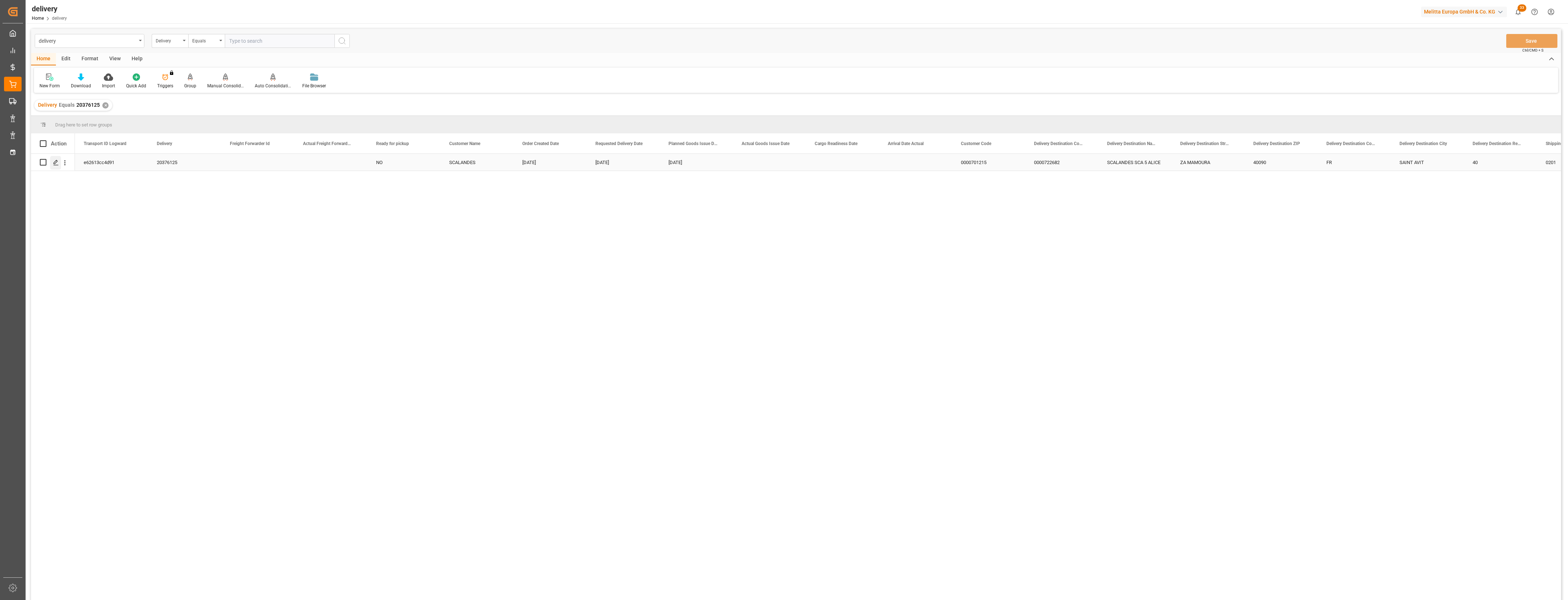
click at [54, 163] on icon "Press SPACE to select this row." at bounding box center [56, 162] width 6 height 6
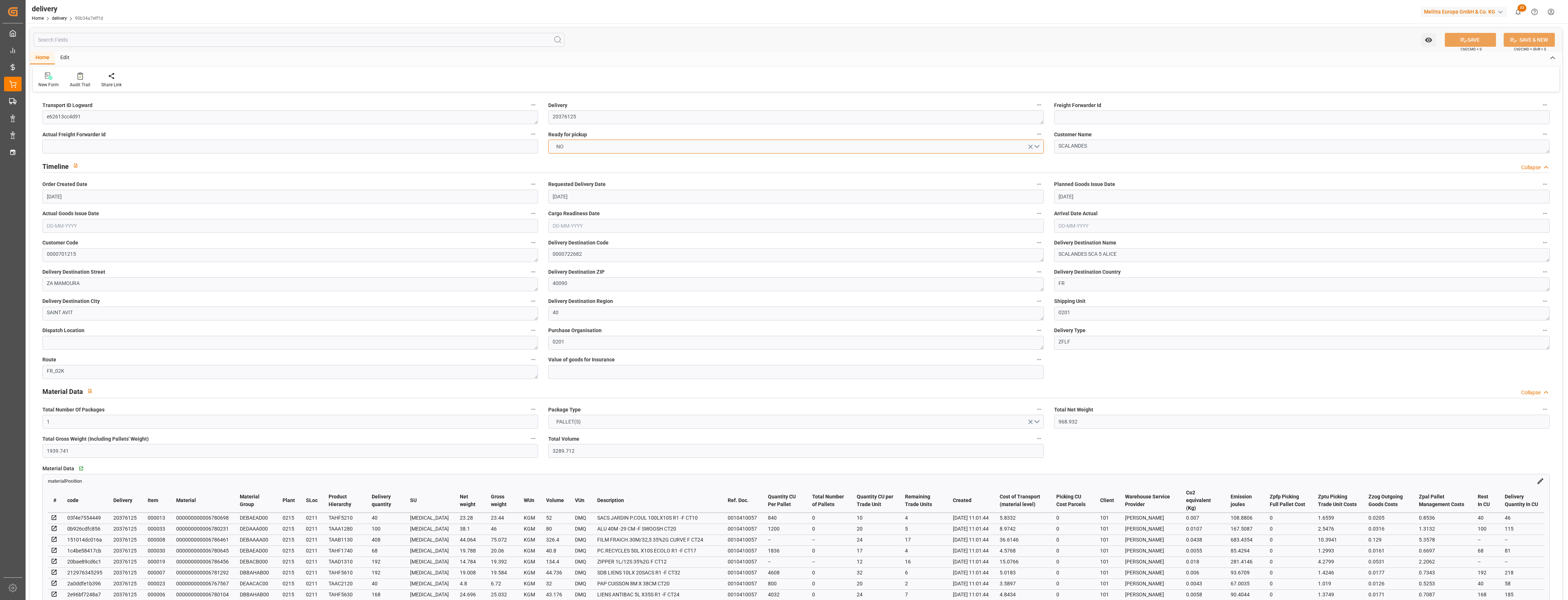
click at [1039, 147] on button "NO" at bounding box center [796, 146] width 495 height 14
click at [572, 147] on div "YES" at bounding box center [796, 148] width 495 height 15
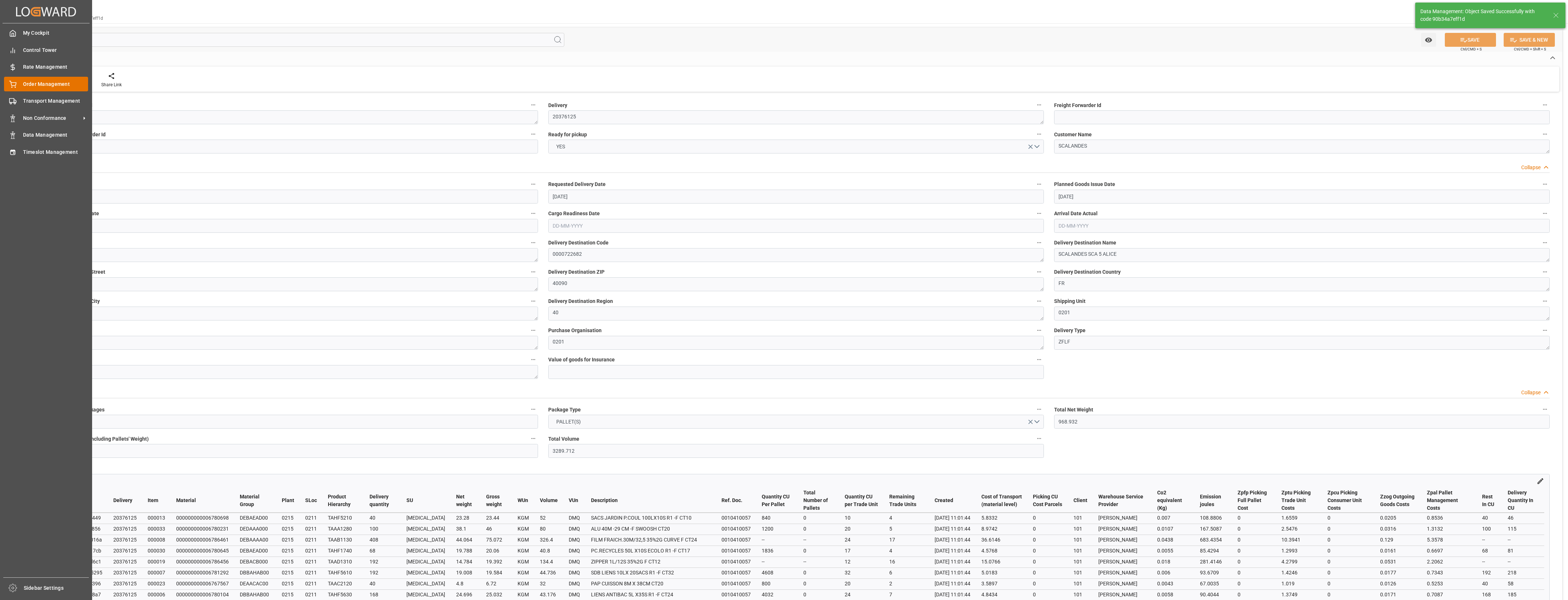
click at [15, 83] on icon at bounding box center [13, 85] width 7 height 7
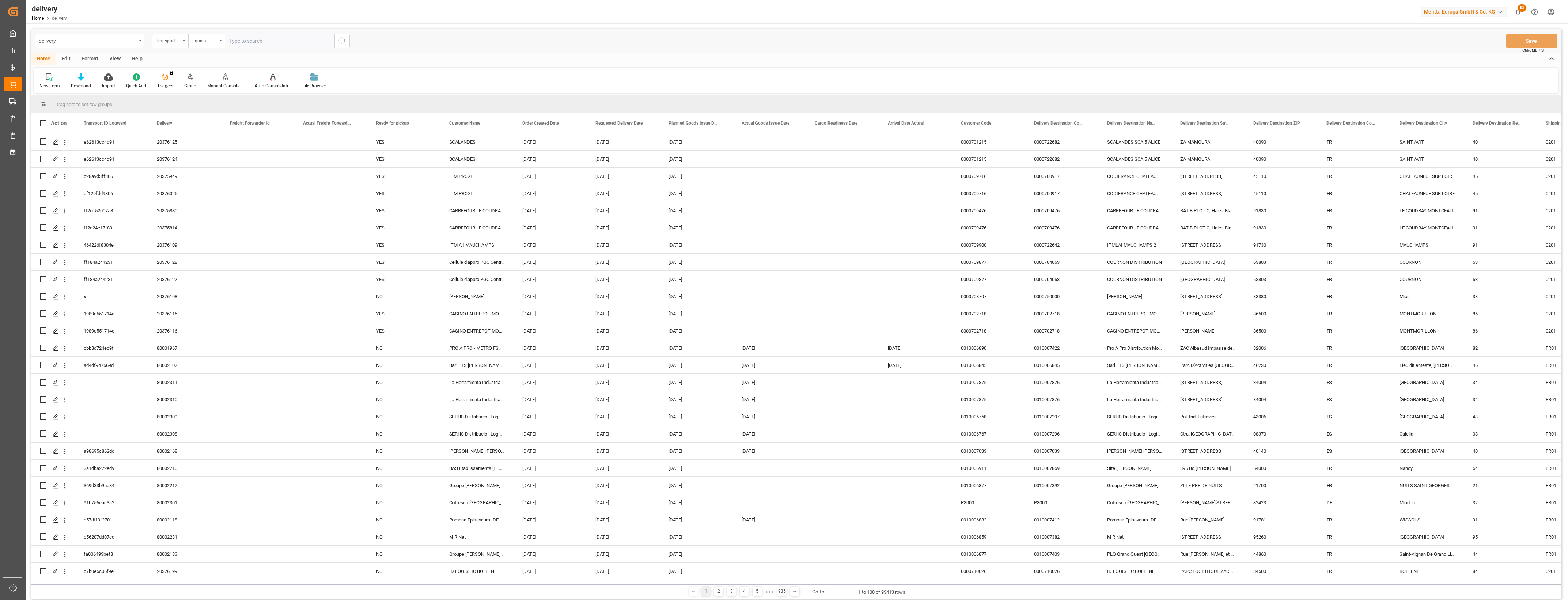
click at [185, 43] on div "Transport ID Logward" at bounding box center [170, 41] width 37 height 14
click at [180, 88] on div "Delivery" at bounding box center [206, 89] width 109 height 15
click at [244, 41] on input "text" at bounding box center [279, 41] width 110 height 14
type input "20376110"
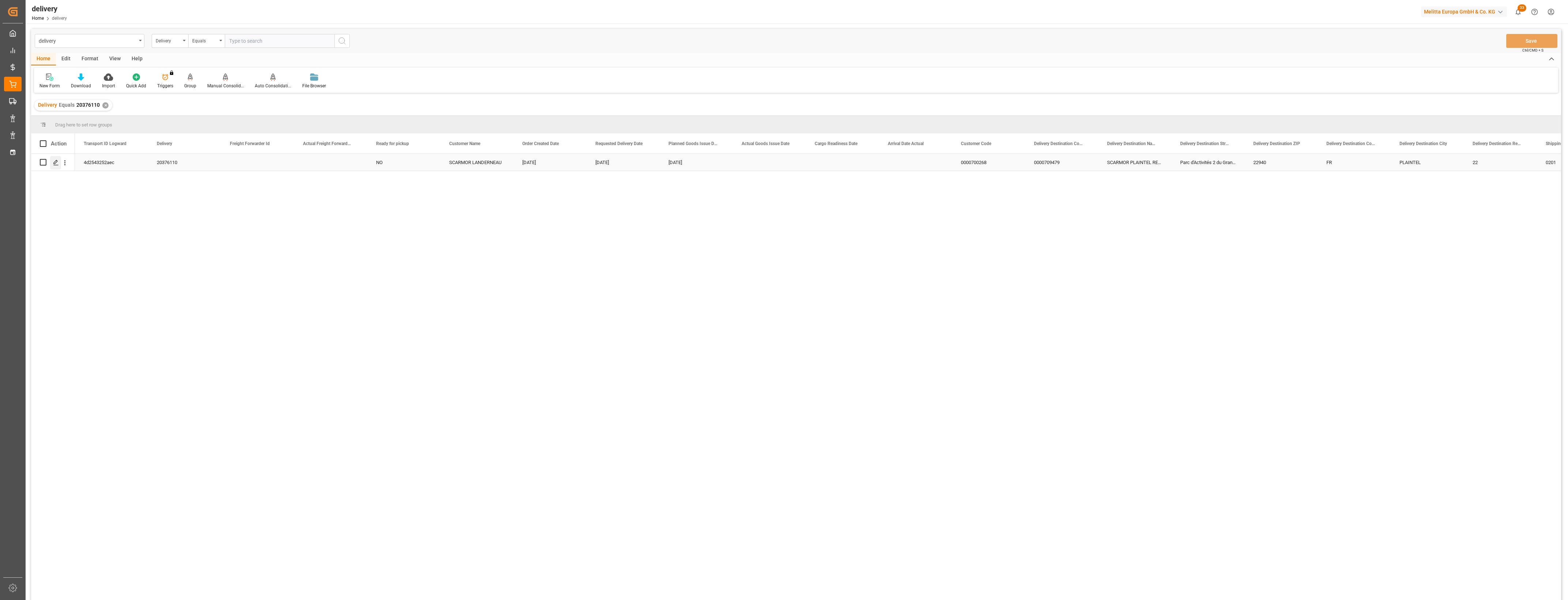
click at [55, 161] on polygon "Press SPACE to select this row." at bounding box center [55, 162] width 4 height 4
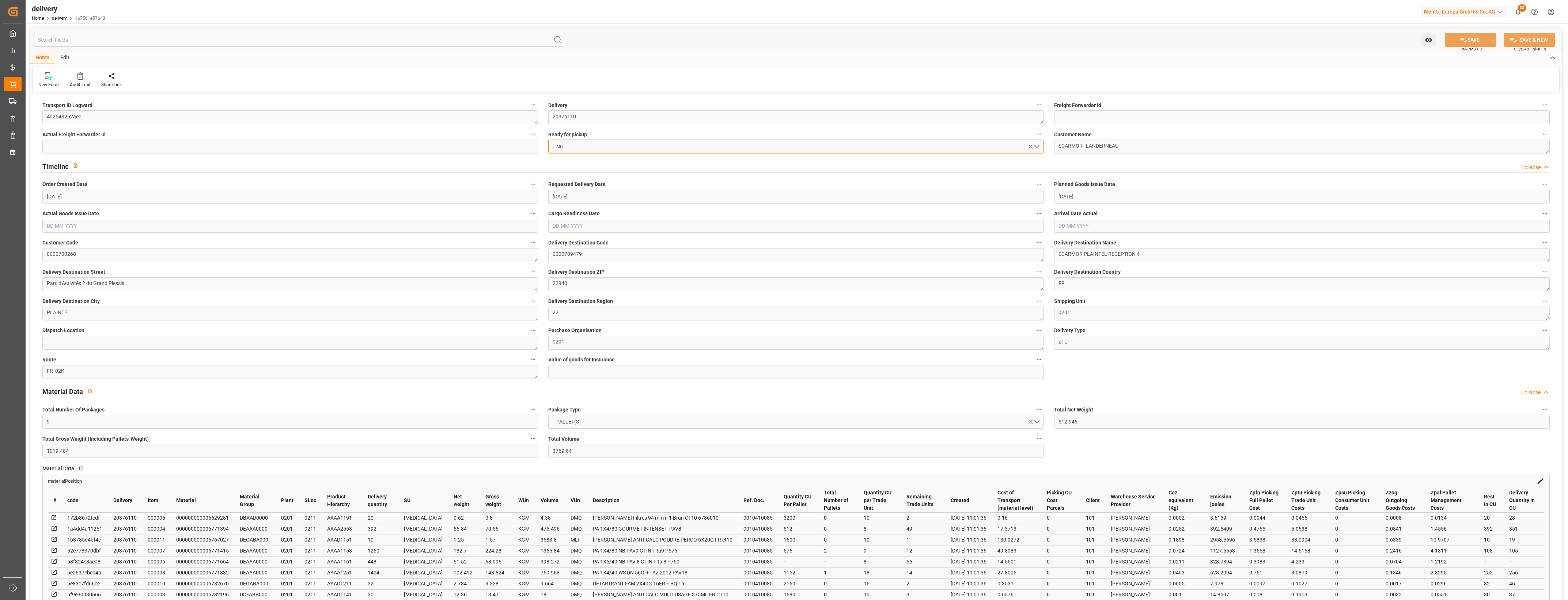
click at [1038, 146] on button "NO" at bounding box center [796, 146] width 495 height 14
click at [649, 153] on div "YES" at bounding box center [796, 148] width 495 height 15
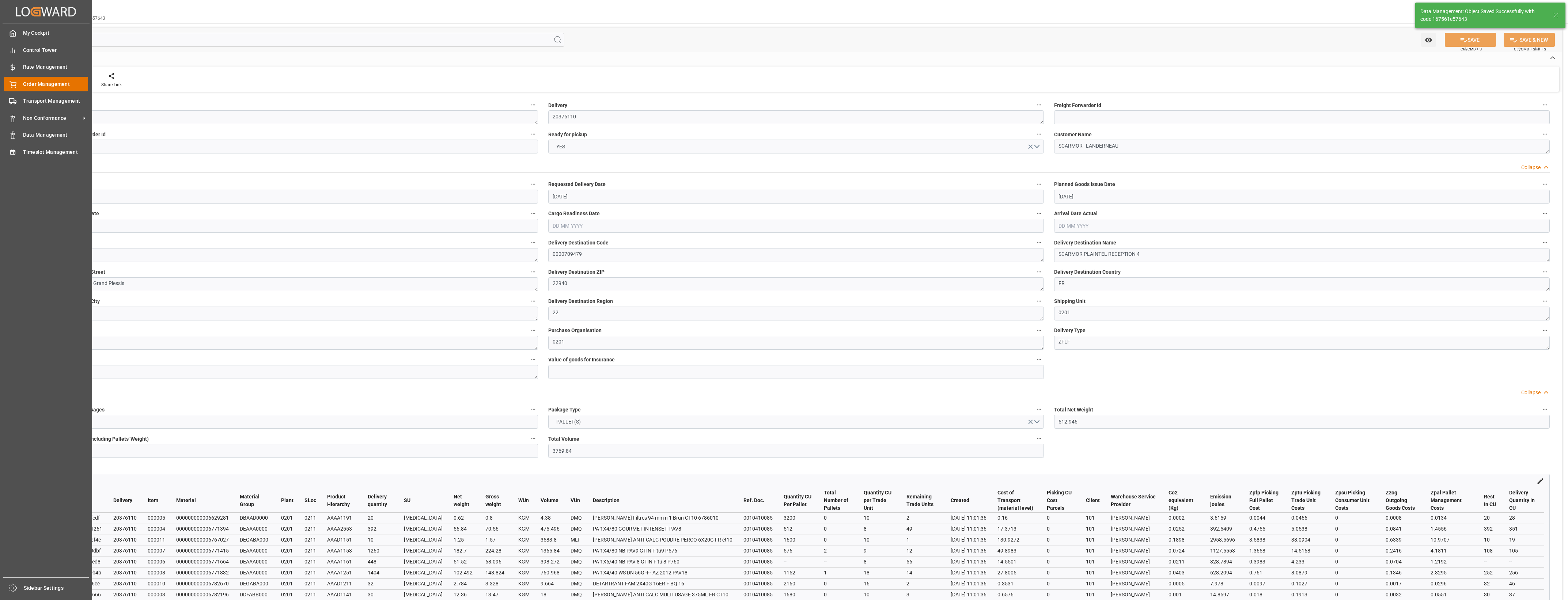
click at [20, 88] on div "Order Management Order Management" at bounding box center [46, 83] width 84 height 14
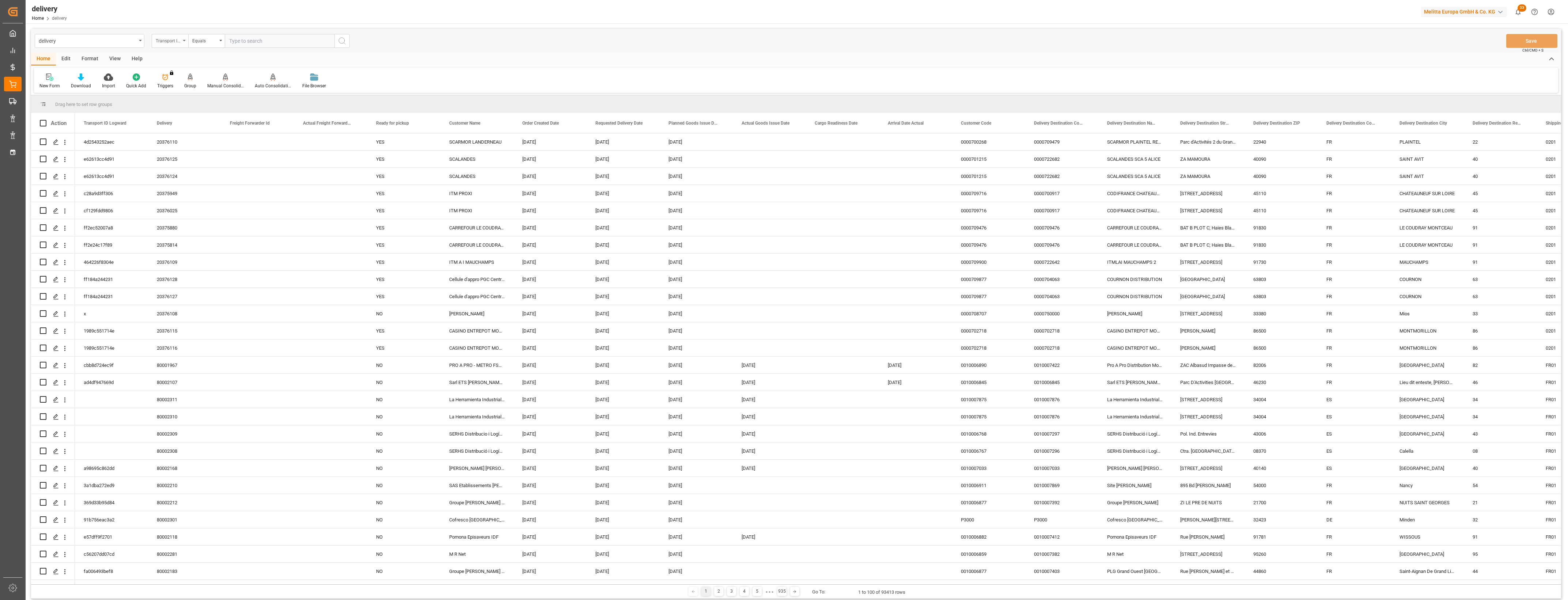
click at [183, 41] on icon "open menu" at bounding box center [184, 40] width 3 height 1
click at [171, 88] on div "Delivery" at bounding box center [206, 89] width 109 height 15
click at [256, 43] on input "text" at bounding box center [279, 41] width 110 height 14
type input "20375884"
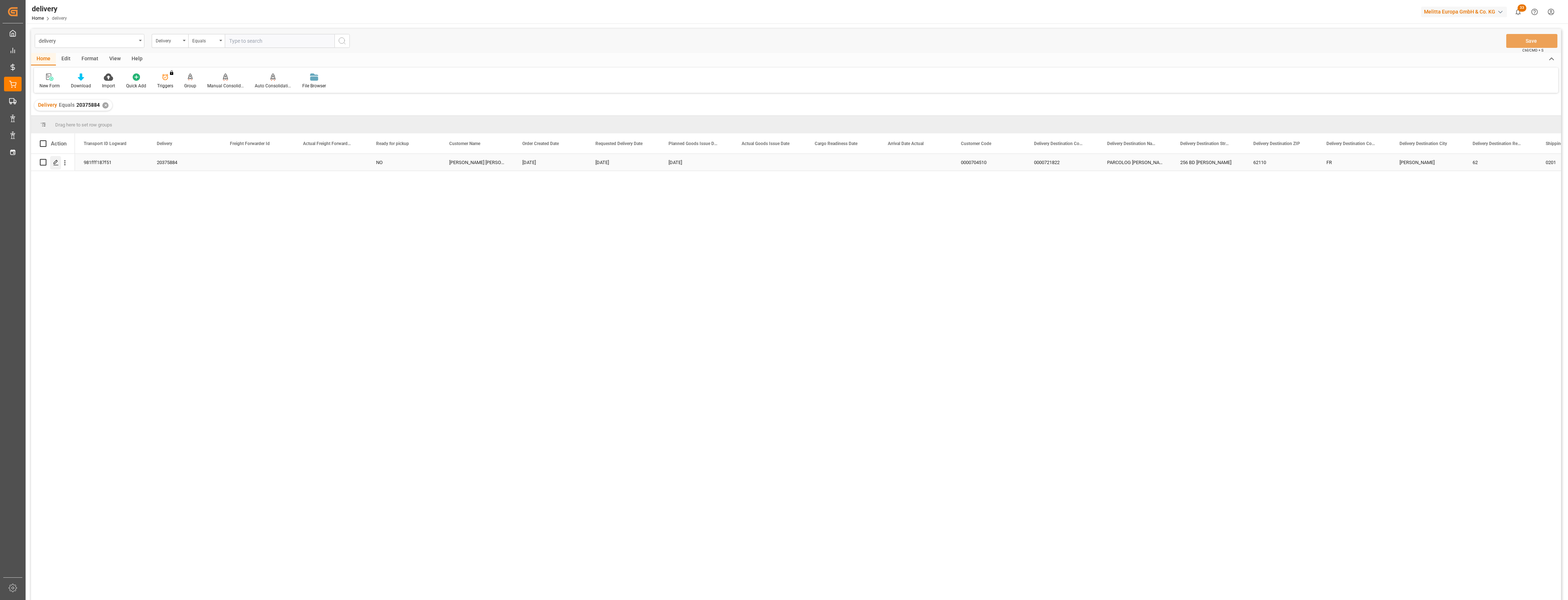
click at [56, 165] on div "Press SPACE to select this row." at bounding box center [55, 162] width 11 height 13
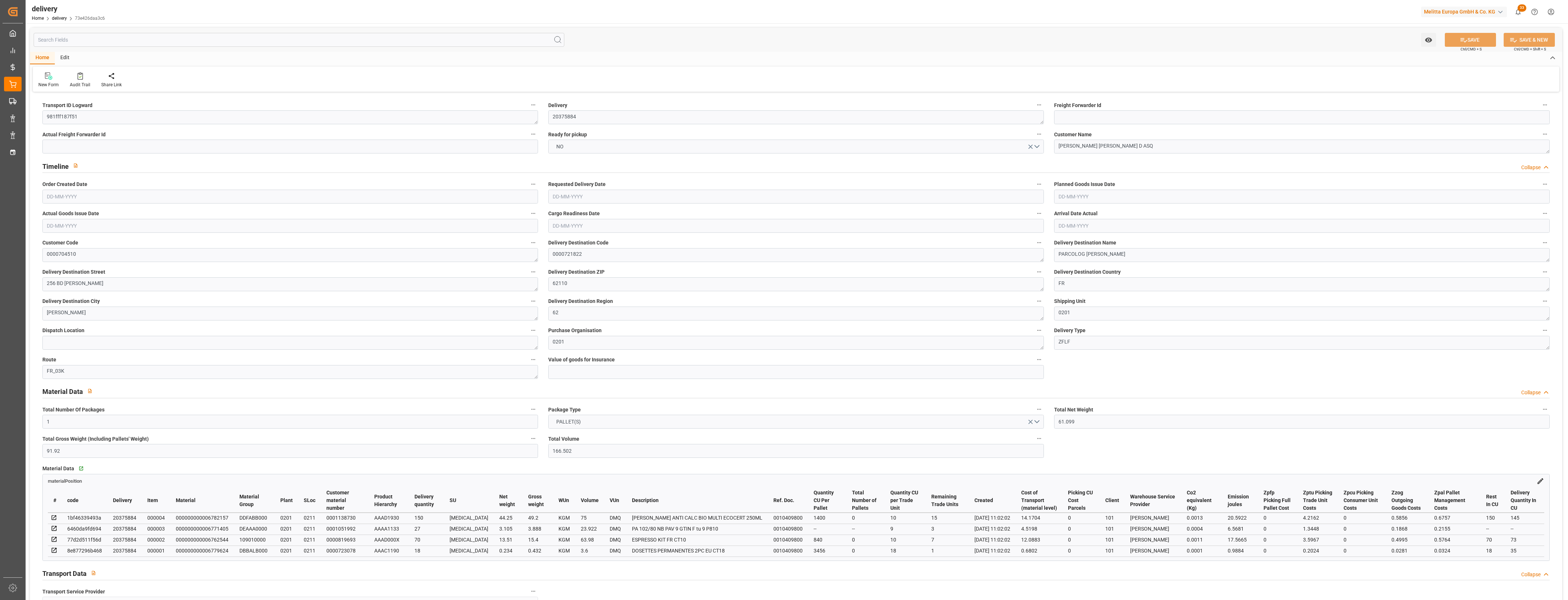
type input "[DATE]"
type input "[DATE] 11:02"
click at [1037, 149] on button "NO" at bounding box center [796, 146] width 495 height 14
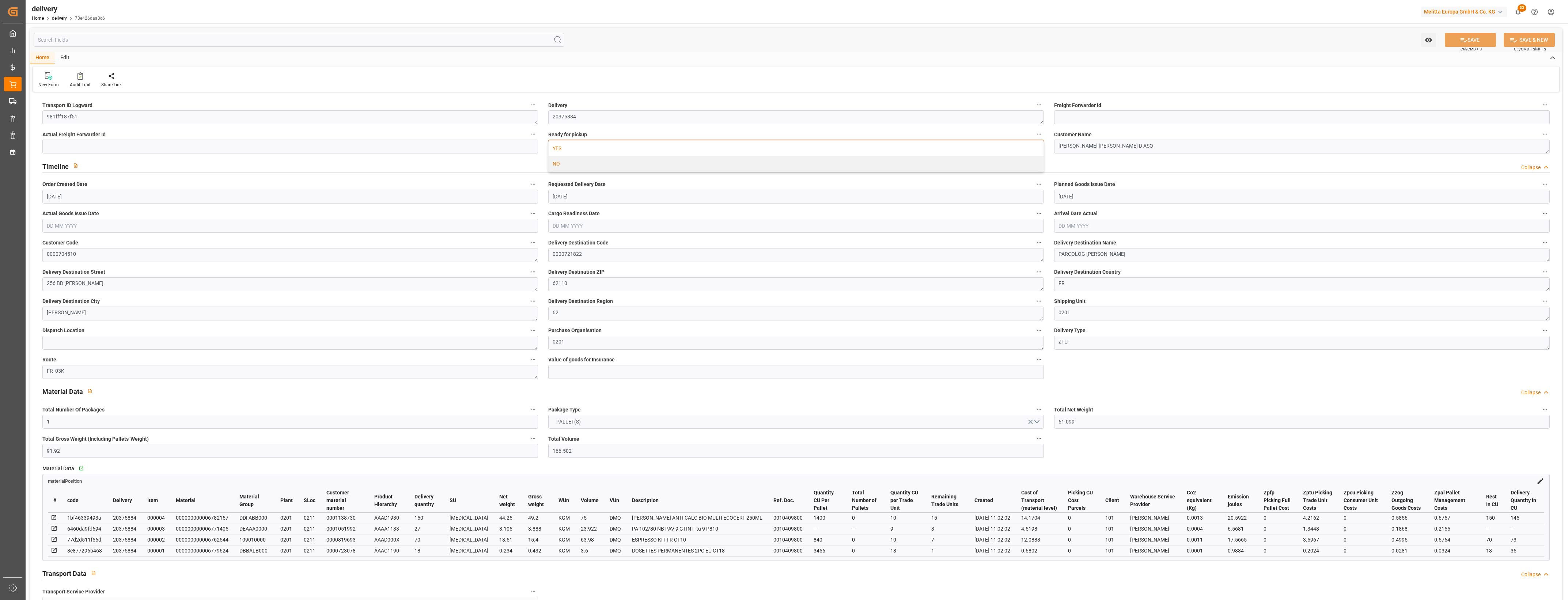
click at [593, 150] on div "YES" at bounding box center [796, 148] width 495 height 15
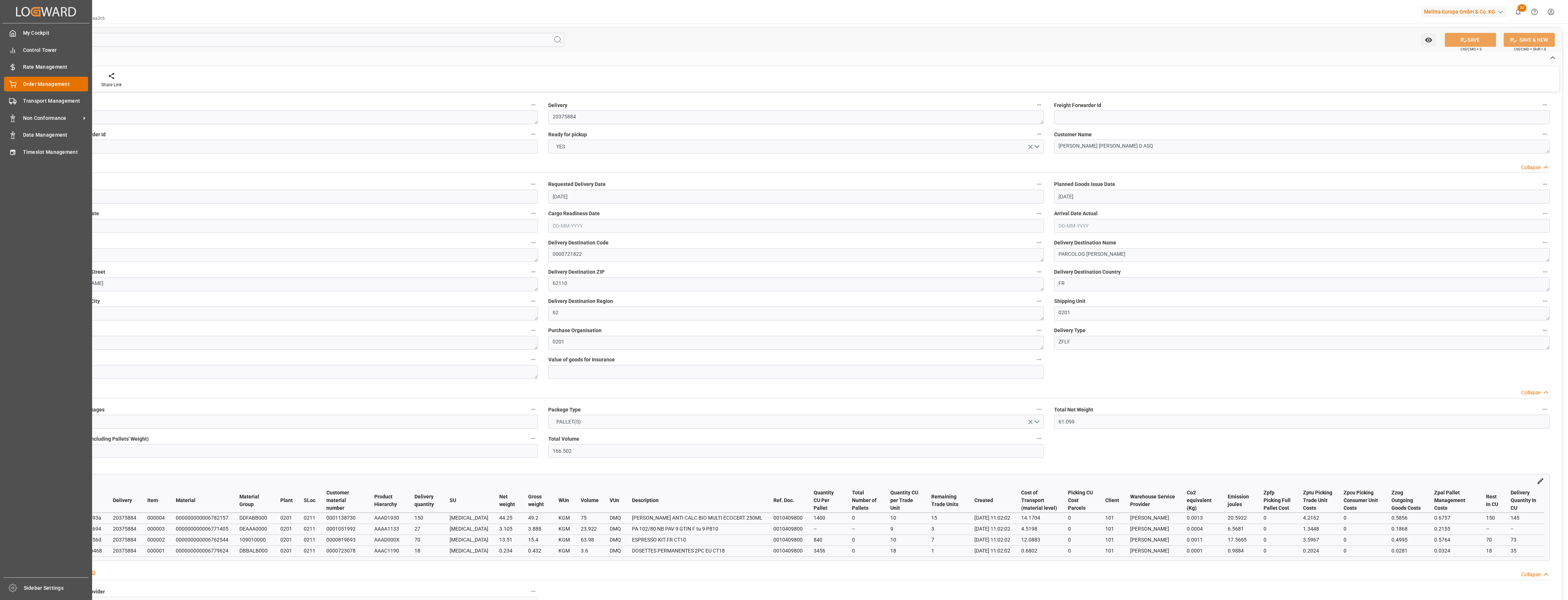
click at [18, 86] on div "Order Management Order Management" at bounding box center [46, 83] width 84 height 14
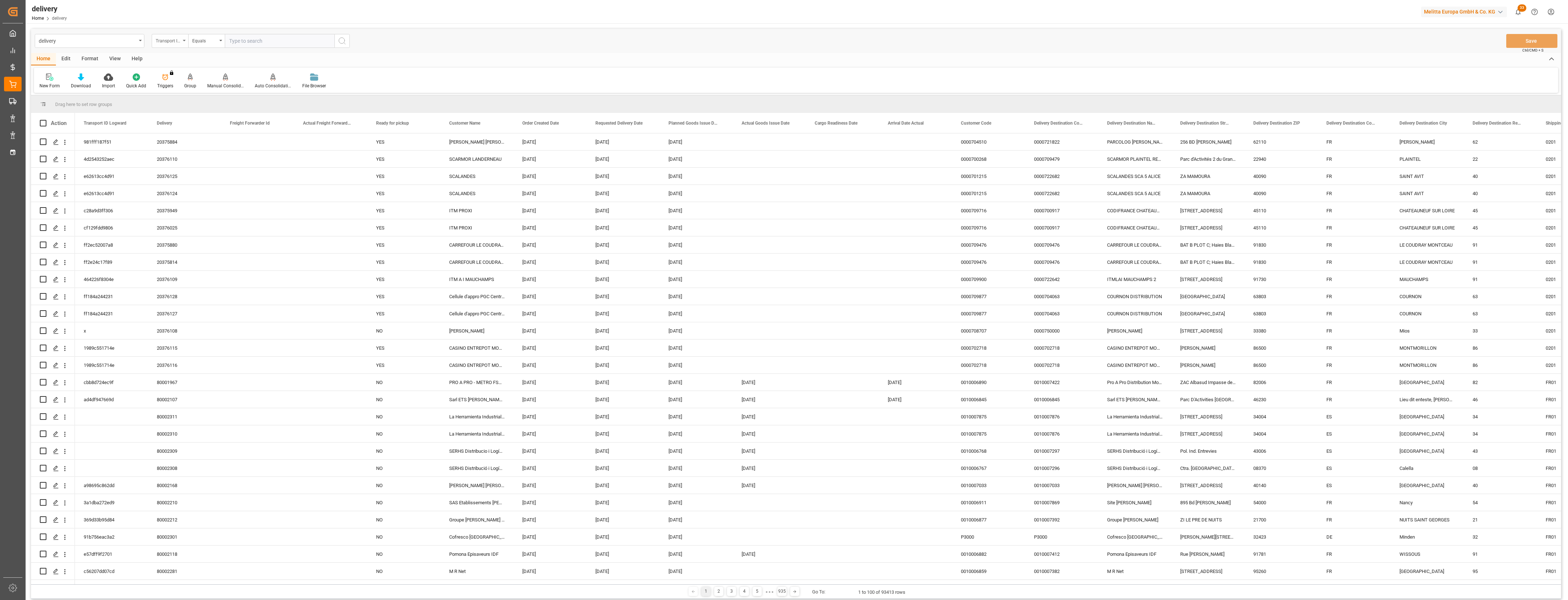
click at [184, 40] on icon "open menu" at bounding box center [184, 40] width 3 height 1
click at [174, 88] on div "Delivery" at bounding box center [206, 89] width 109 height 15
click at [246, 43] on input "text" at bounding box center [279, 41] width 110 height 14
type input "20375883"
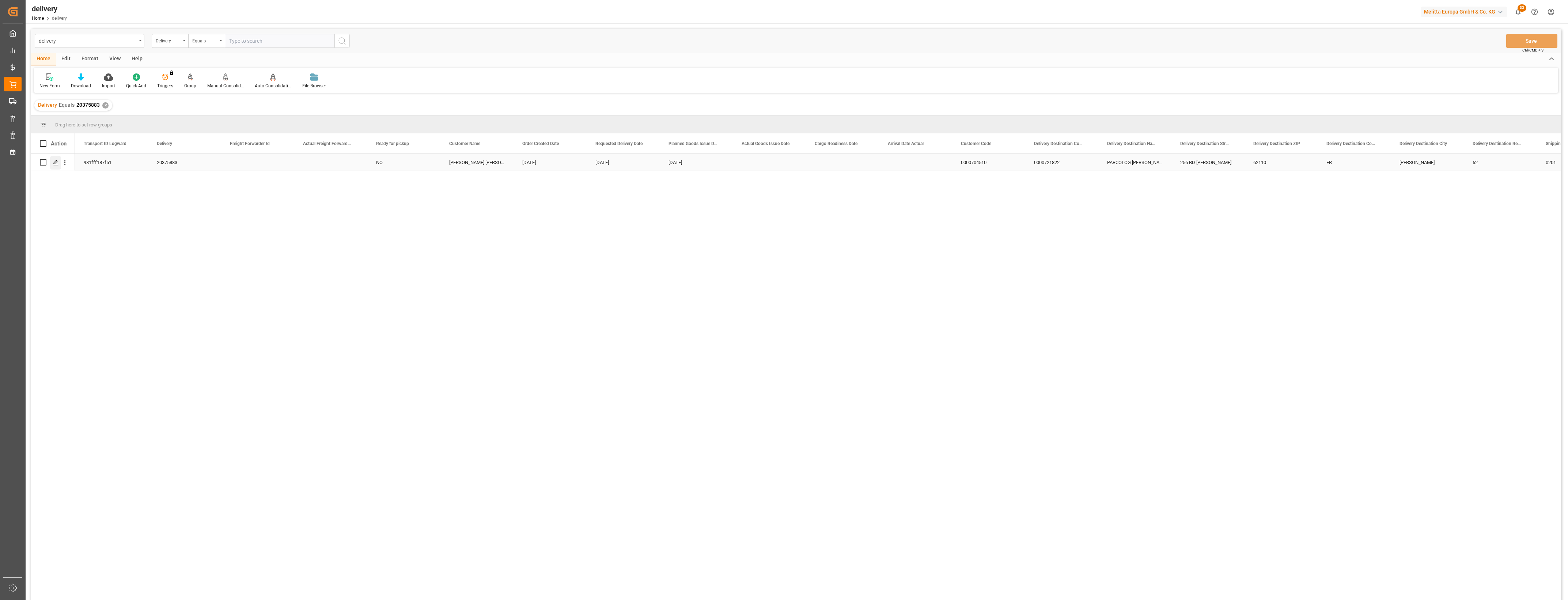
click at [57, 163] on icon "Press SPACE to select this row." at bounding box center [56, 162] width 6 height 6
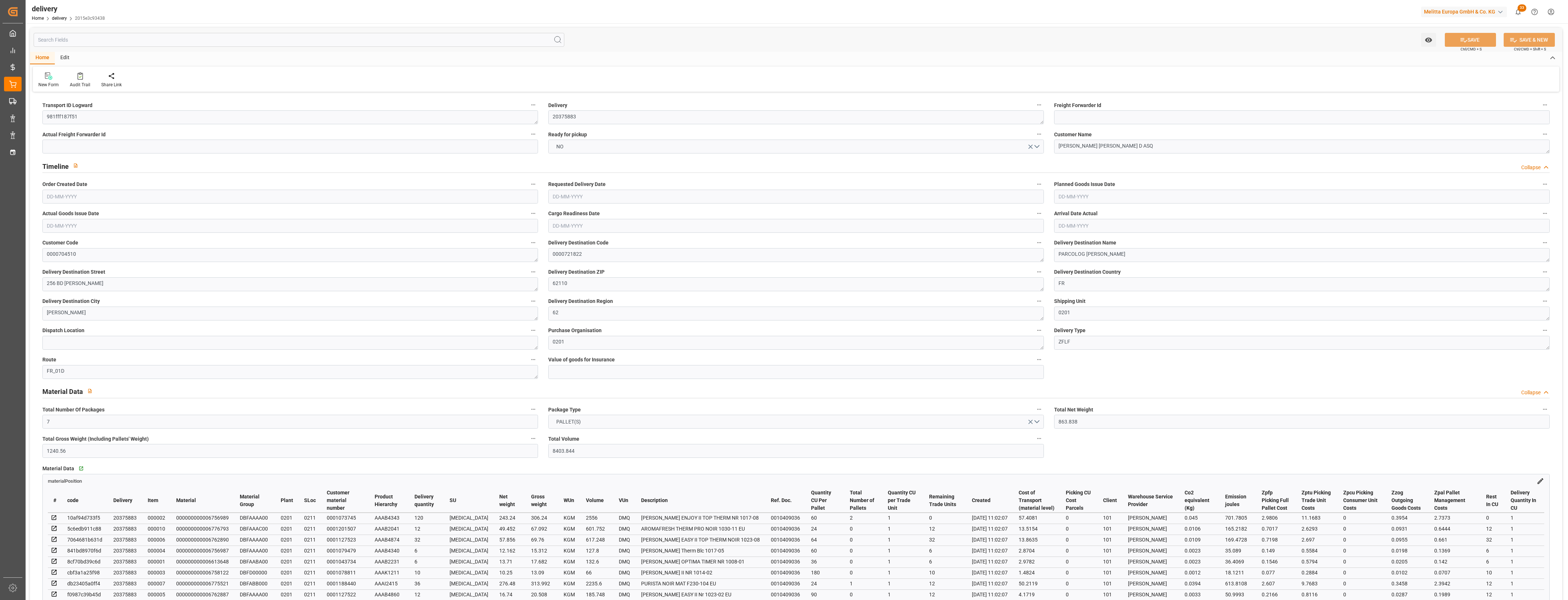
type input "[DATE]"
type input "[DATE] 11:02"
click at [1040, 148] on button "NO" at bounding box center [796, 146] width 495 height 14
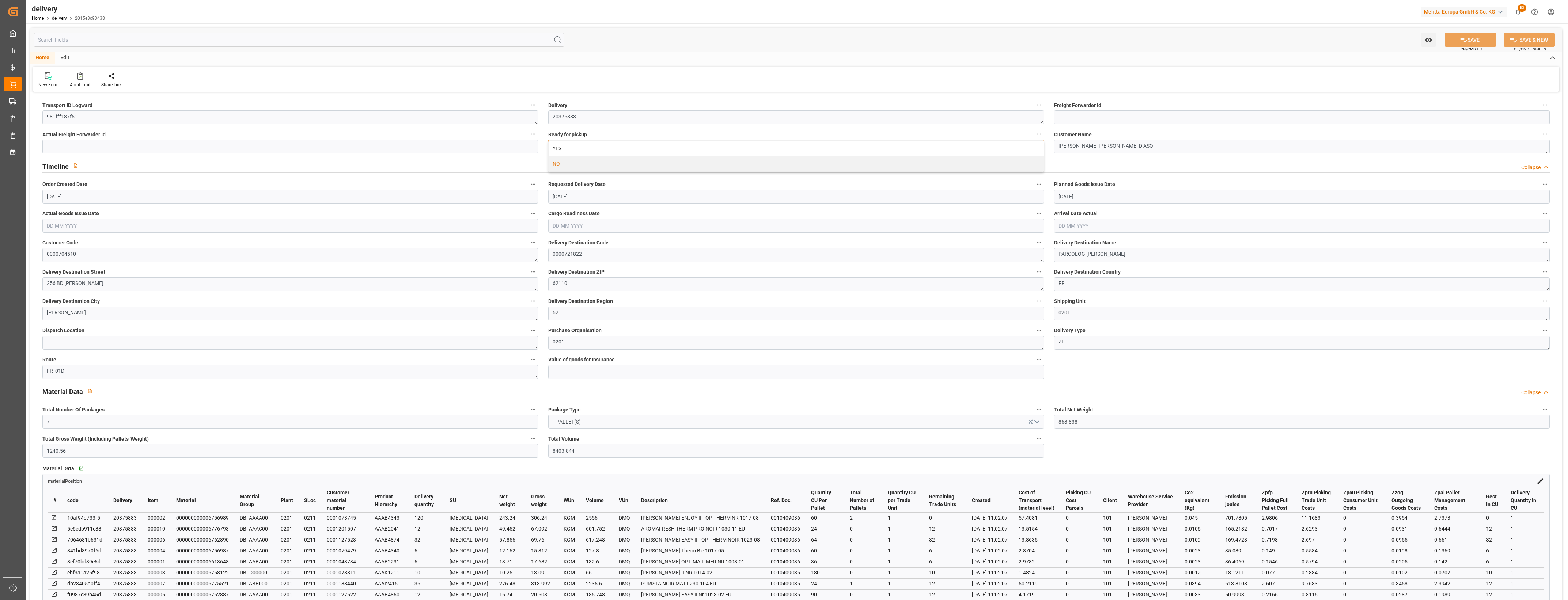
click at [564, 146] on div "YES" at bounding box center [796, 148] width 495 height 15
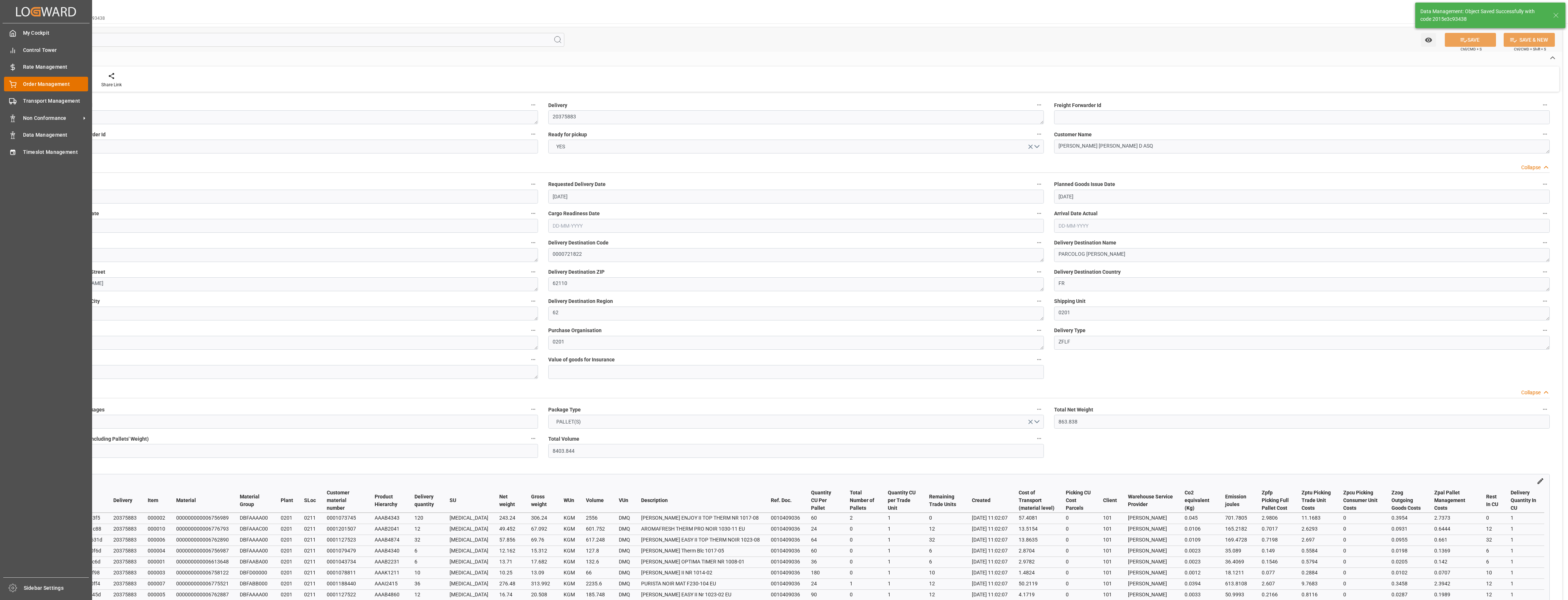
click at [19, 82] on div "Order Management Order Management" at bounding box center [46, 83] width 84 height 14
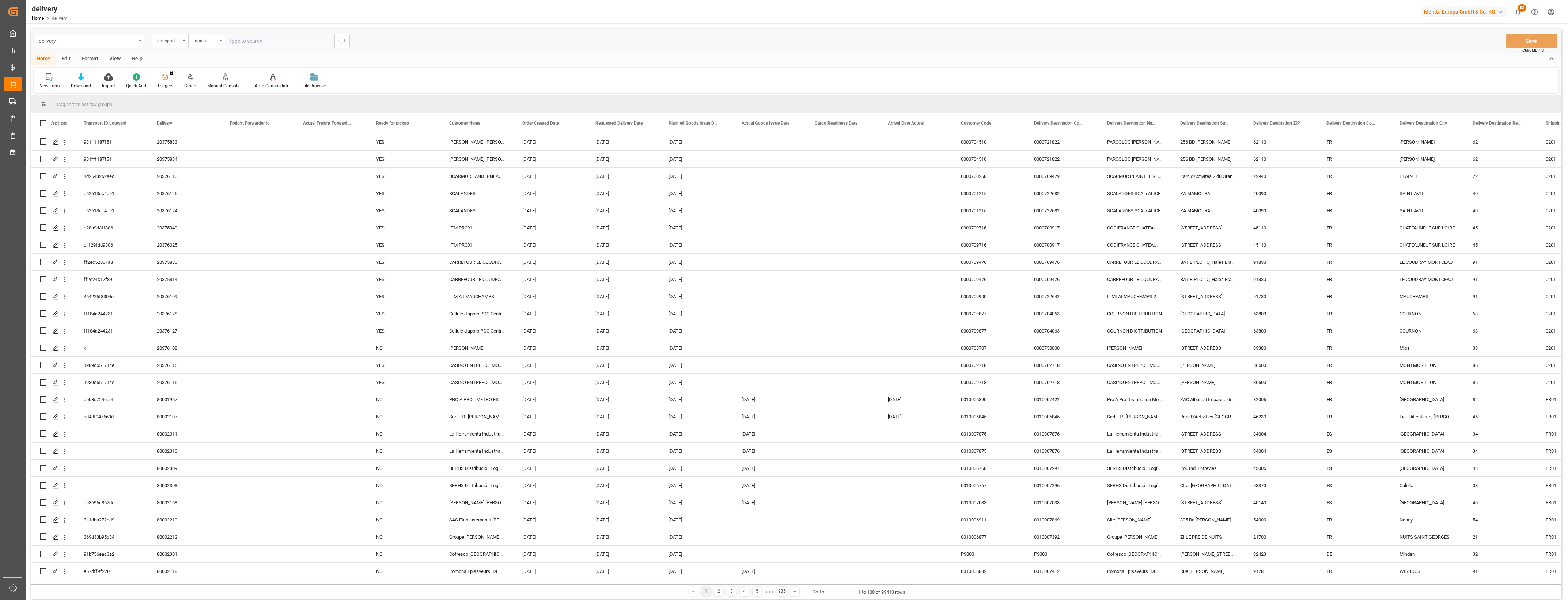
click at [185, 40] on icon "open menu" at bounding box center [184, 40] width 3 height 1
click at [177, 89] on div "Delivery" at bounding box center [206, 89] width 109 height 15
click at [259, 44] on input "text" at bounding box center [279, 41] width 110 height 14
type input "20376119"
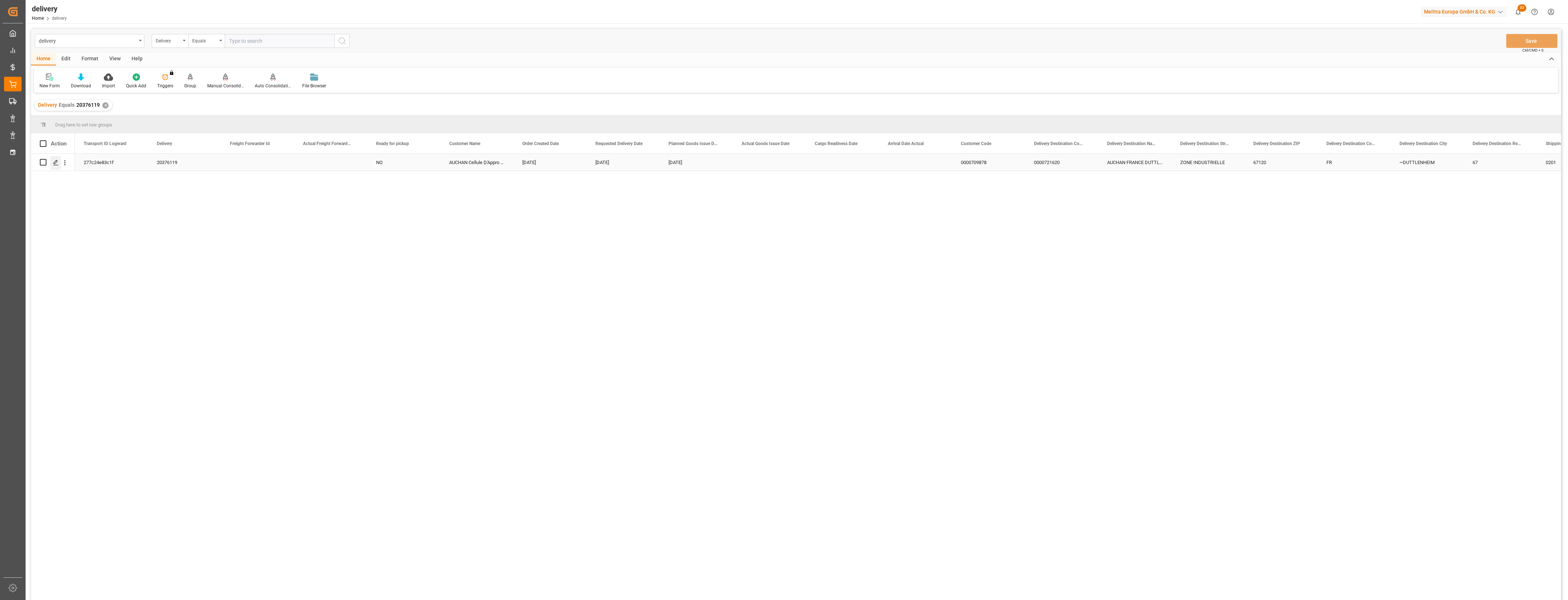
click at [58, 162] on icon "Press SPACE to select this row." at bounding box center [56, 162] width 6 height 6
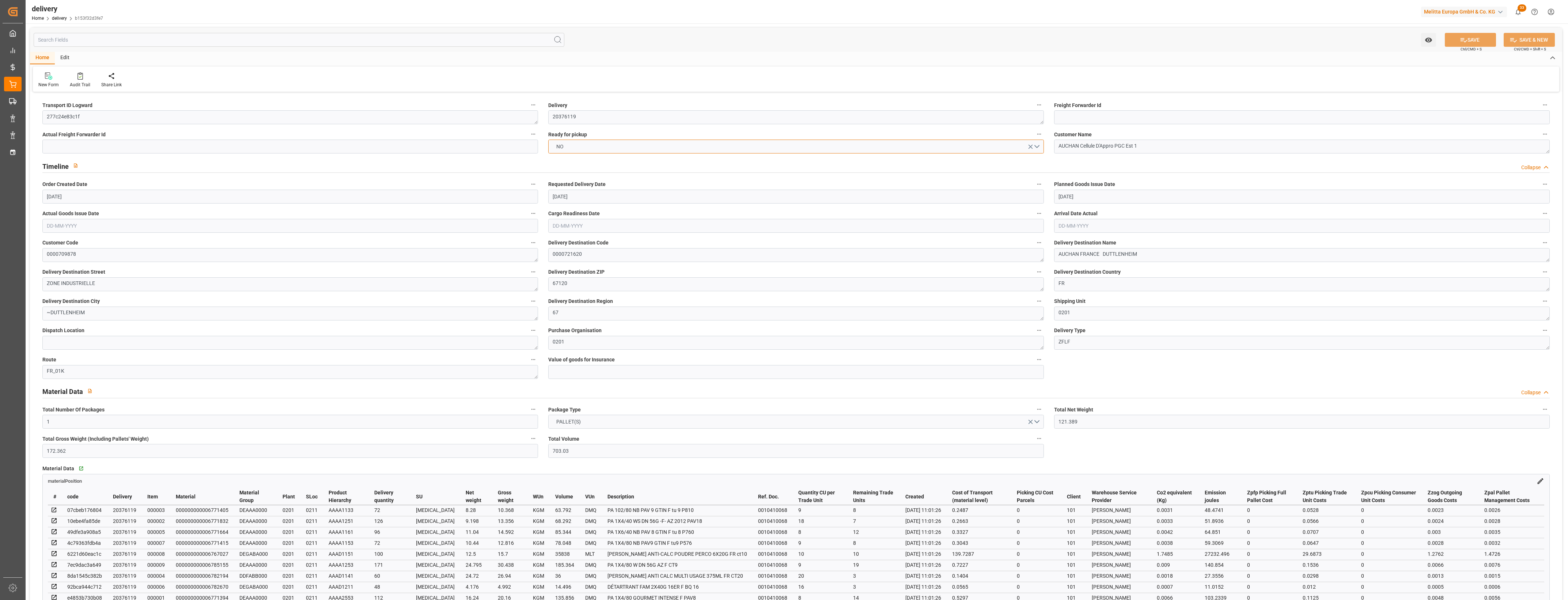
click at [1038, 147] on button "NO" at bounding box center [796, 146] width 495 height 14
click at [581, 147] on div "YES" at bounding box center [796, 148] width 495 height 15
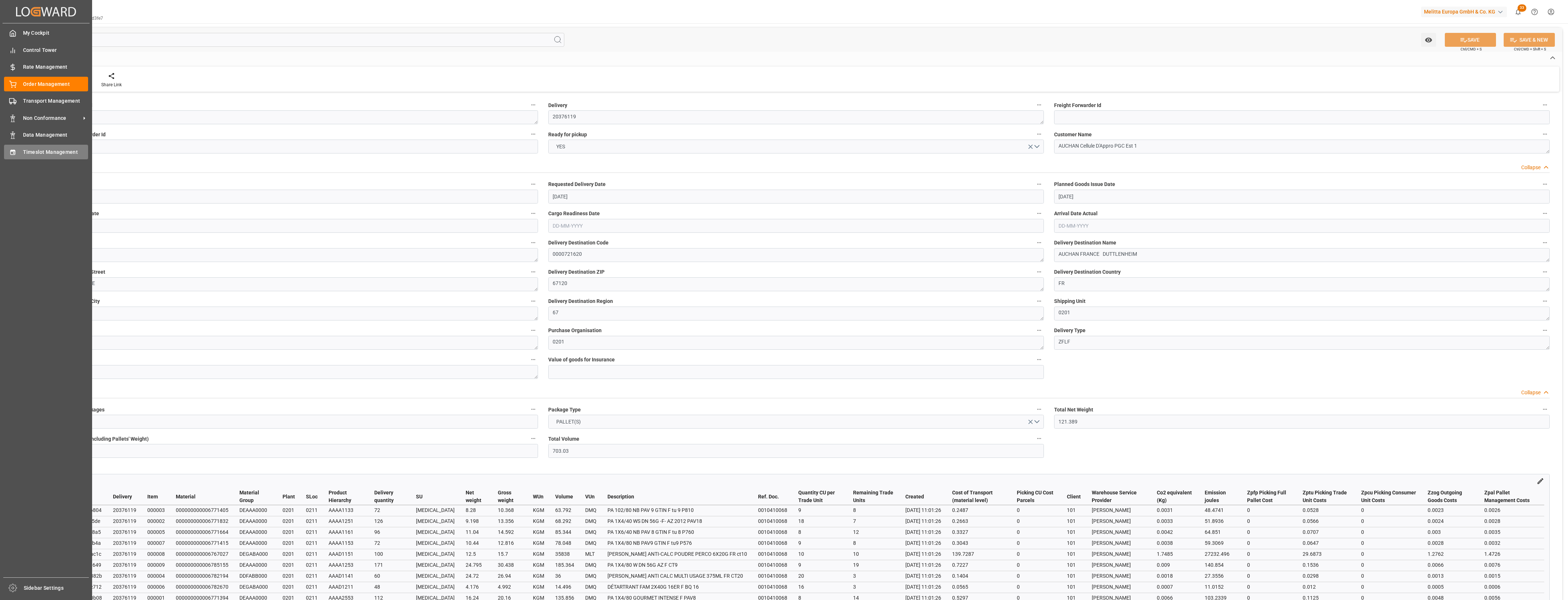
click at [27, 152] on span "Timeslot Management" at bounding box center [55, 152] width 65 height 8
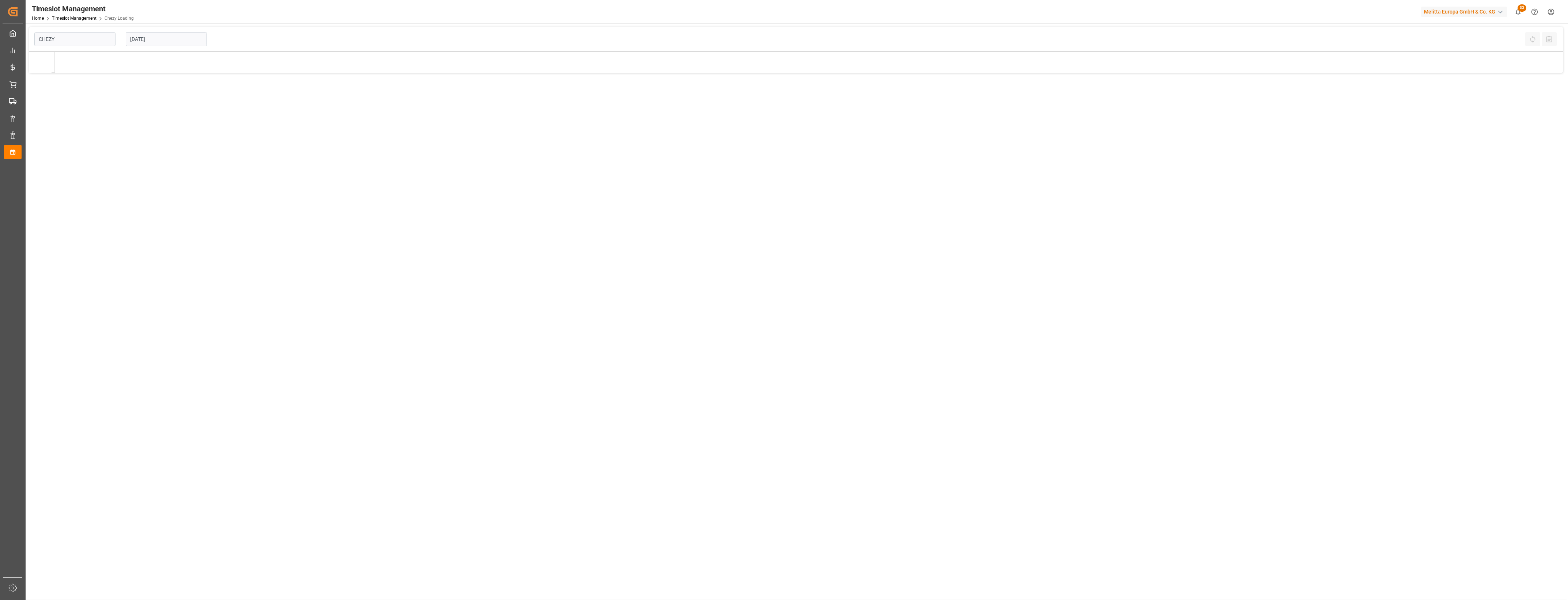
type input "Chezy Loading"
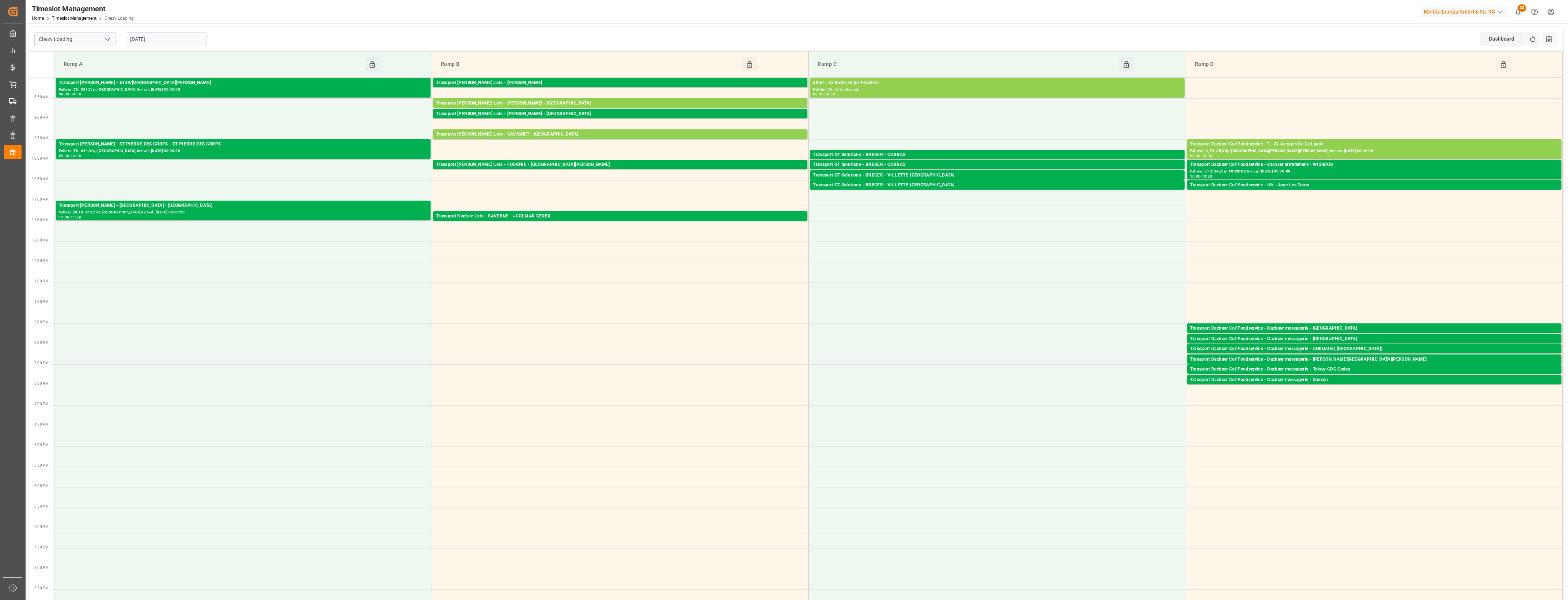
click at [192, 42] on input "[DATE]" at bounding box center [166, 39] width 81 height 14
click at [179, 112] on span "14" at bounding box center [178, 112] width 5 height 5
type input "[DATE]"
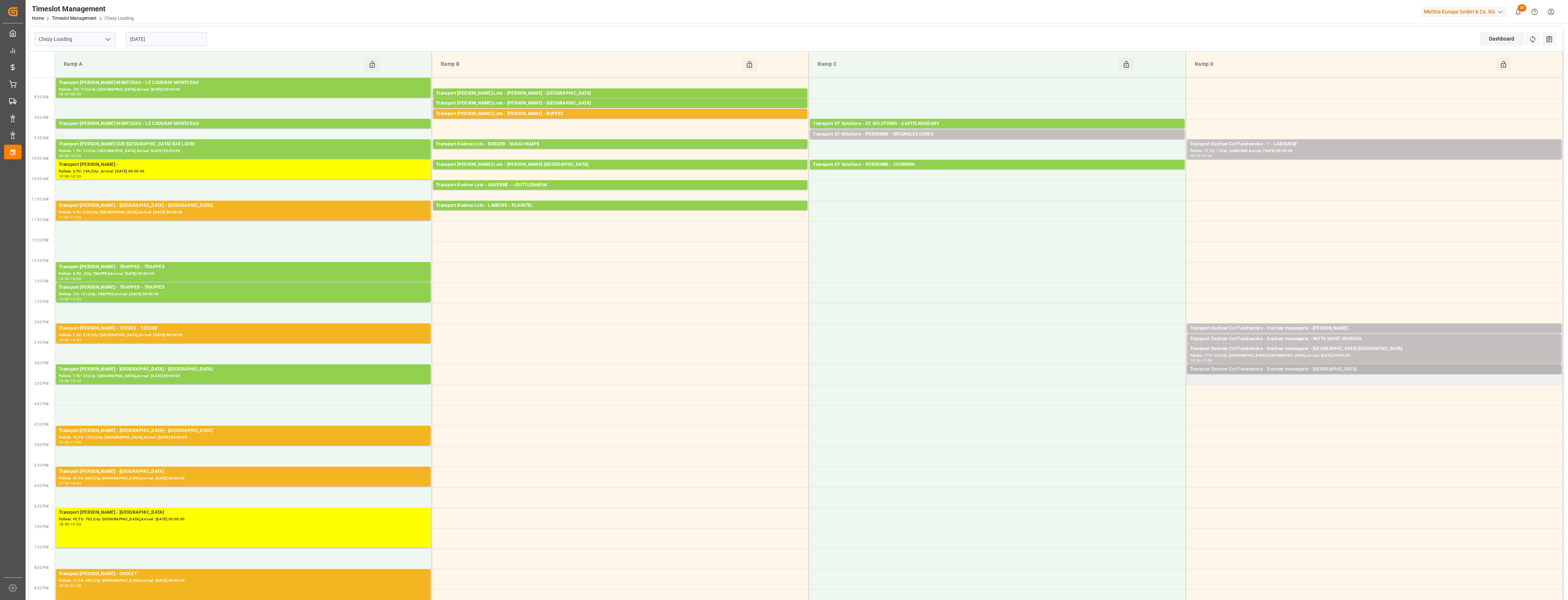
click at [1334, 368] on div "Transport Dachser Cof Foodservice - Dachser messagerie - Segovia" at bounding box center [1374, 369] width 368 height 7
click at [1112, 402] on button "Open" at bounding box center [1091, 402] width 51 height 9
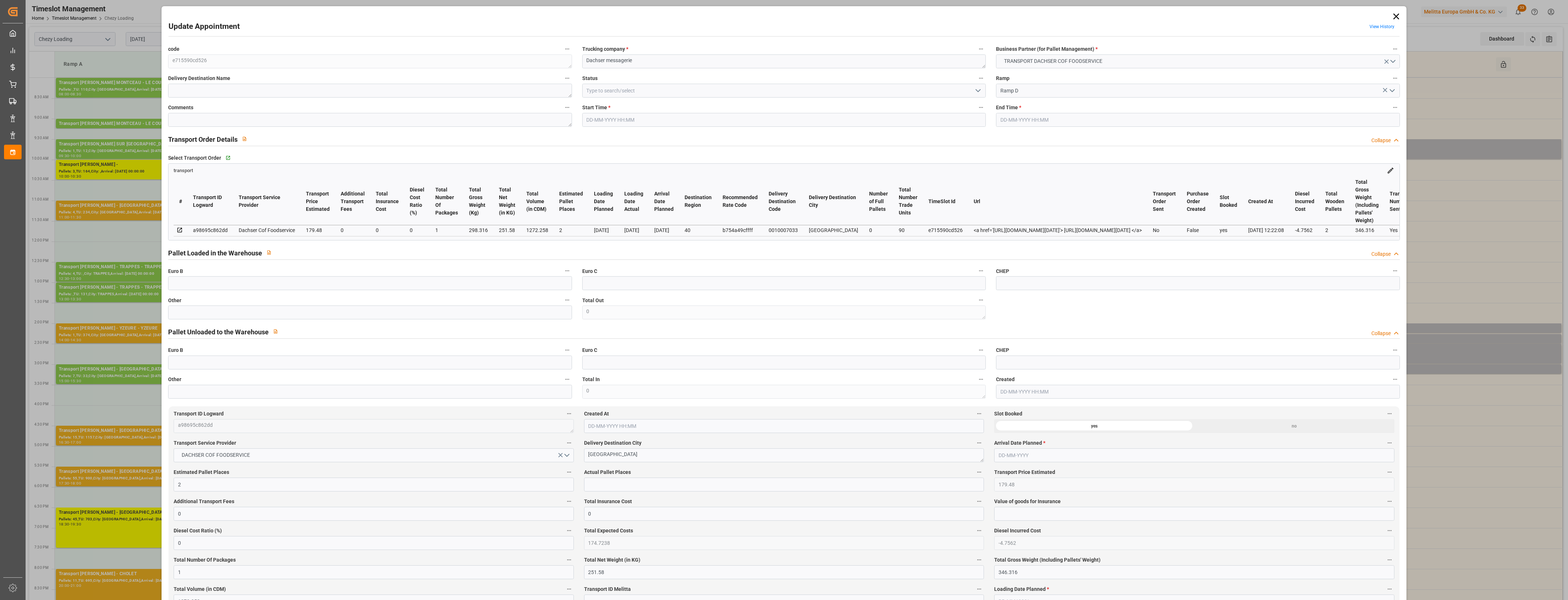
type input "14-08-2025 15:00"
type input "14-08-2025 15:15"
type input "13-08-2025 12:49"
type input "13-08-2025 12:22"
type input "[DATE]"
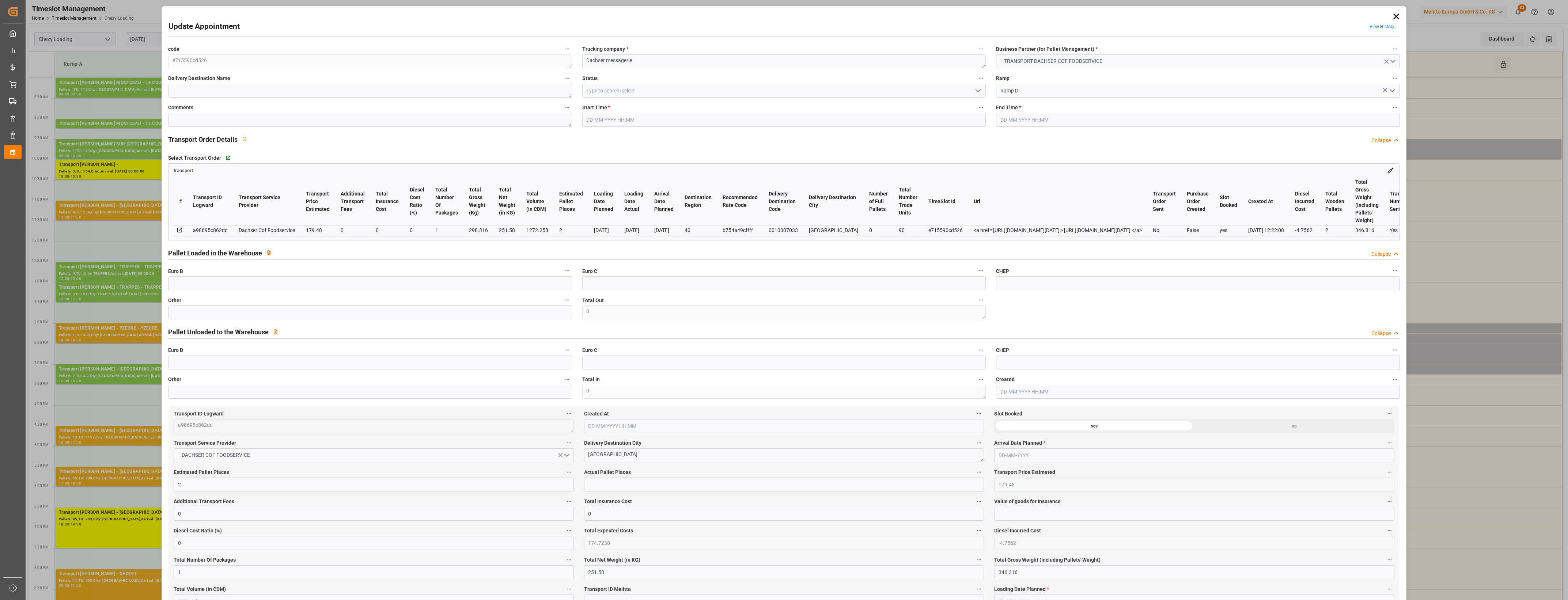
type input "[DATE]"
click at [284, 315] on input "text" at bounding box center [369, 312] width 404 height 14
type input "1"
drag, startPoint x: 598, startPoint y: 489, endPoint x: 601, endPoint y: 490, distance: 3.2
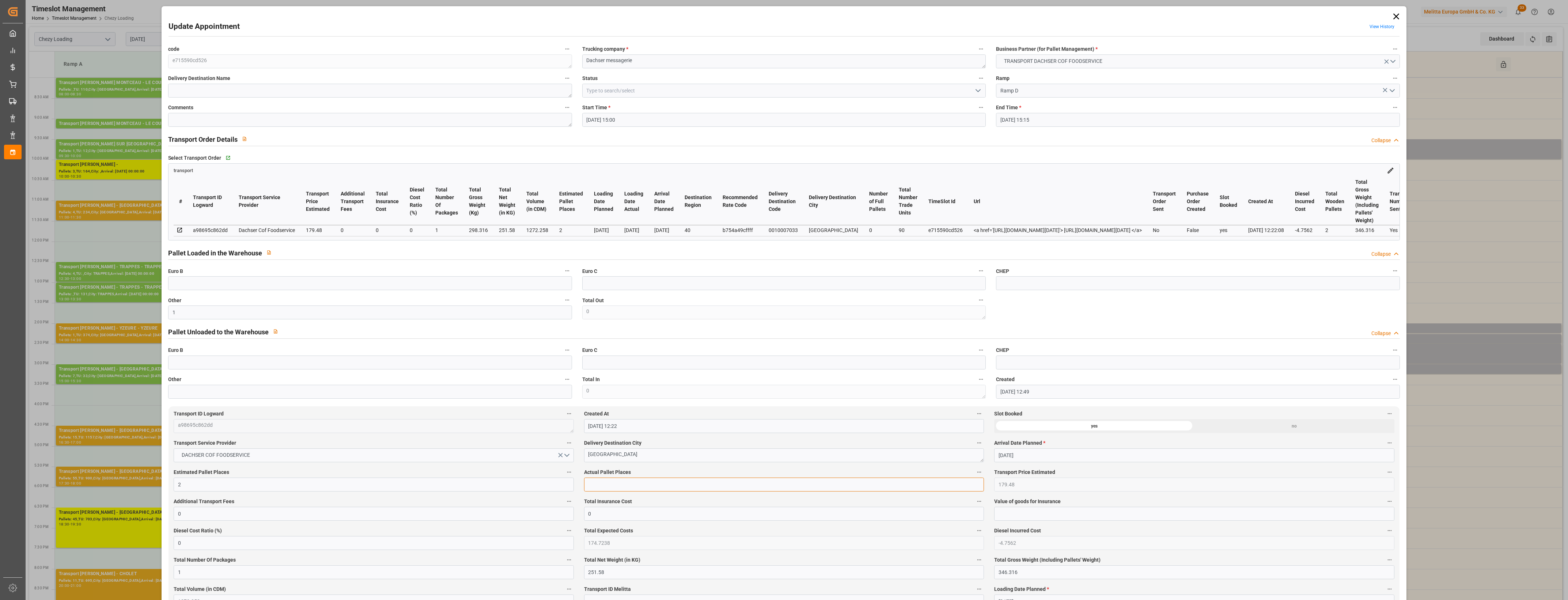
click at [598, 489] on input "text" at bounding box center [784, 484] width 400 height 14
type input "1"
click at [670, 470] on label "Actual Pallet Places" at bounding box center [784, 472] width 400 height 10
click at [975, 470] on button "Actual Pallet Places" at bounding box center [979, 472] width 10 height 10
click at [676, 470] on div at bounding box center [784, 300] width 1568 height 600
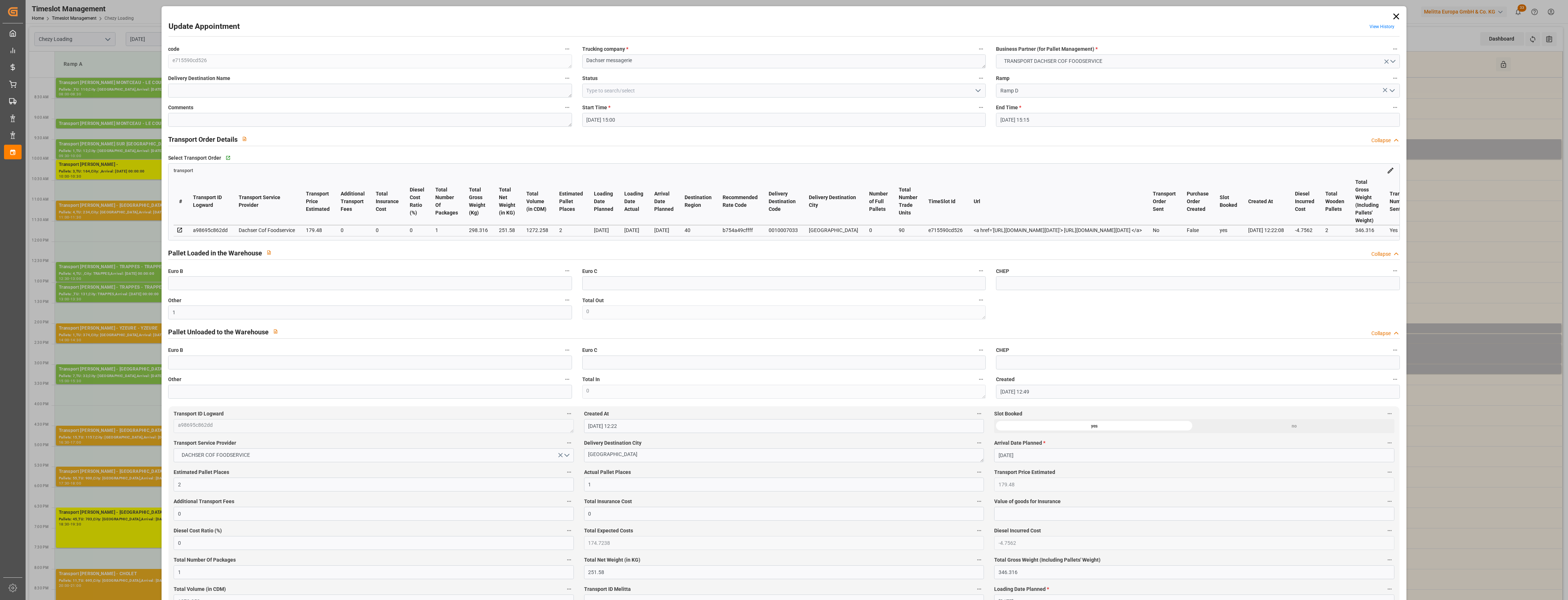
click at [978, 90] on polyline "open menu" at bounding box center [978, 91] width 4 height 2
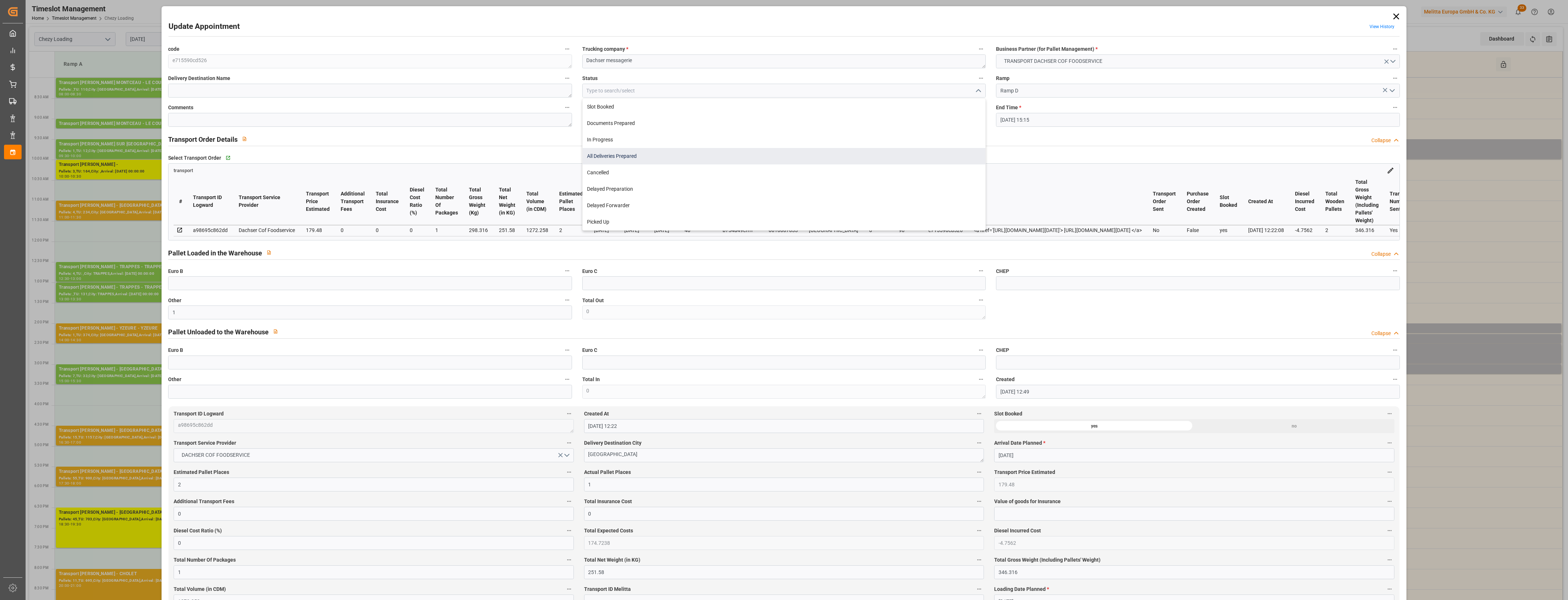
click at [611, 153] on div "All Deliveries Prepared" at bounding box center [784, 156] width 403 height 16
type input "All Deliveries Prepared"
